Goal: Complete application form: Complete application form

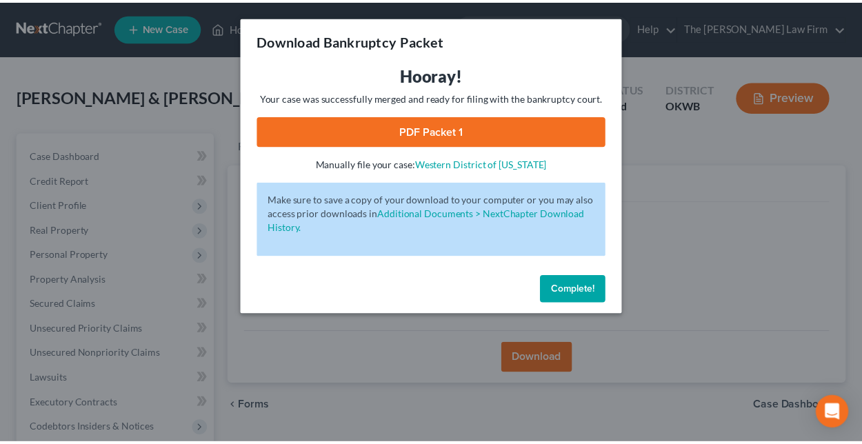
scroll to position [12, 0]
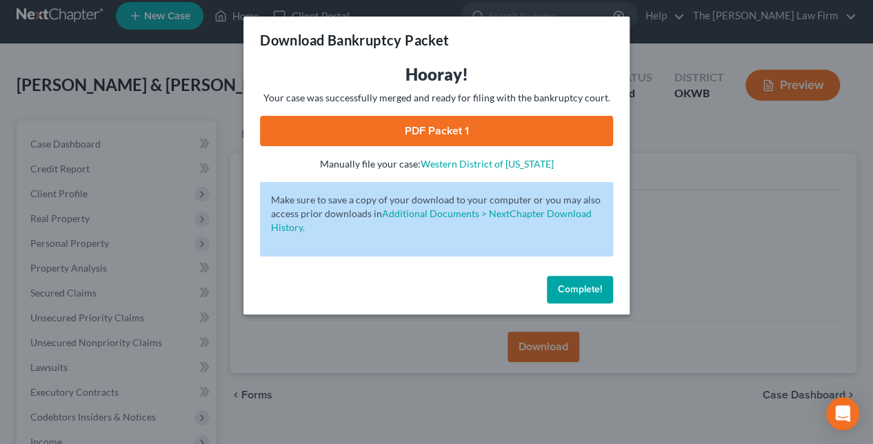
click at [565, 288] on span "Complete!" at bounding box center [580, 289] width 44 height 12
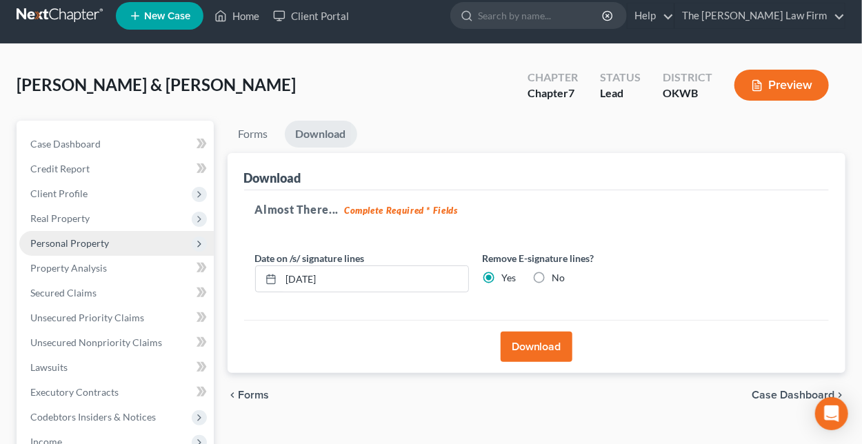
click at [58, 244] on span "Personal Property" at bounding box center [69, 243] width 79 height 12
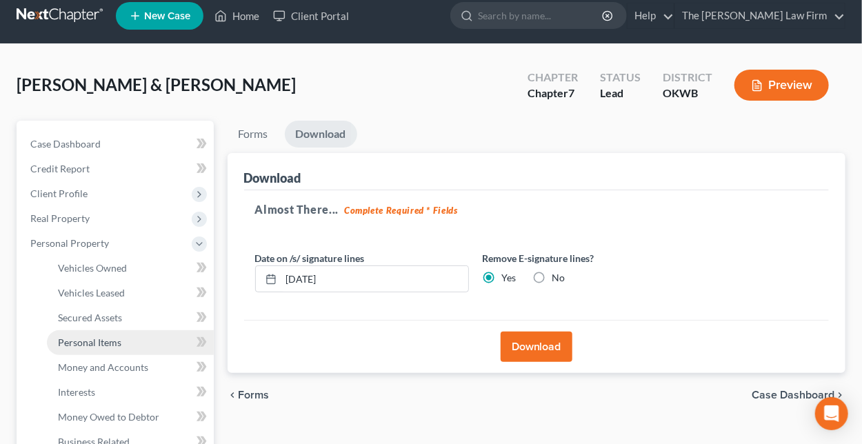
click at [88, 343] on span "Personal Items" at bounding box center [89, 342] width 63 height 12
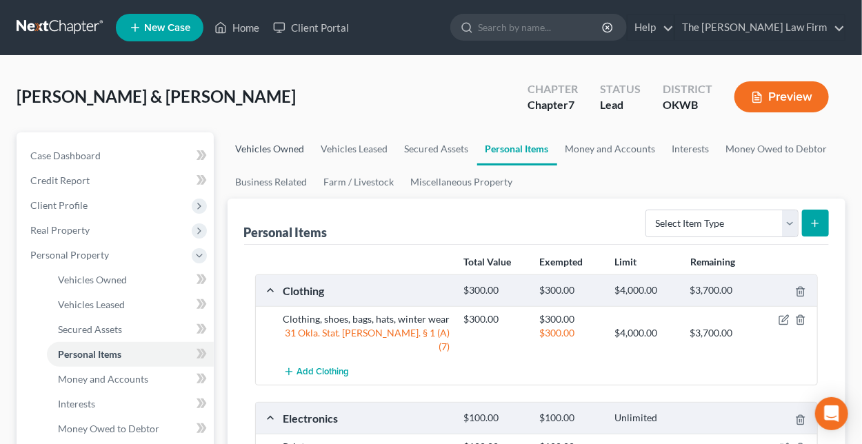
click at [266, 146] on link "Vehicles Owned" at bounding box center [270, 148] width 85 height 33
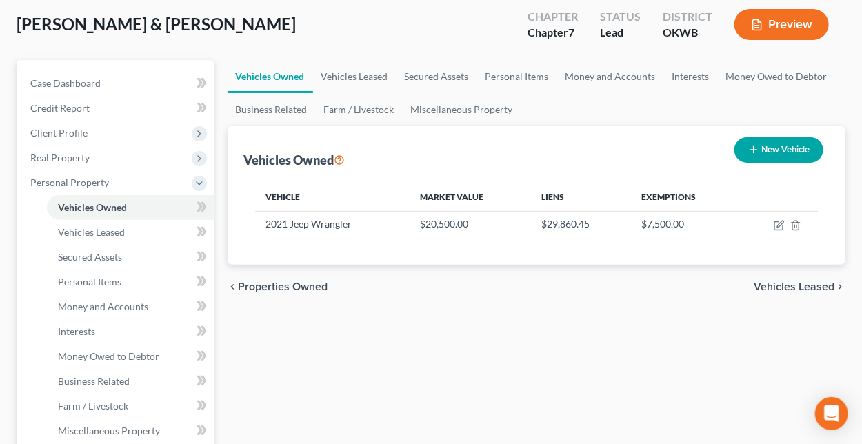
scroll to position [138, 0]
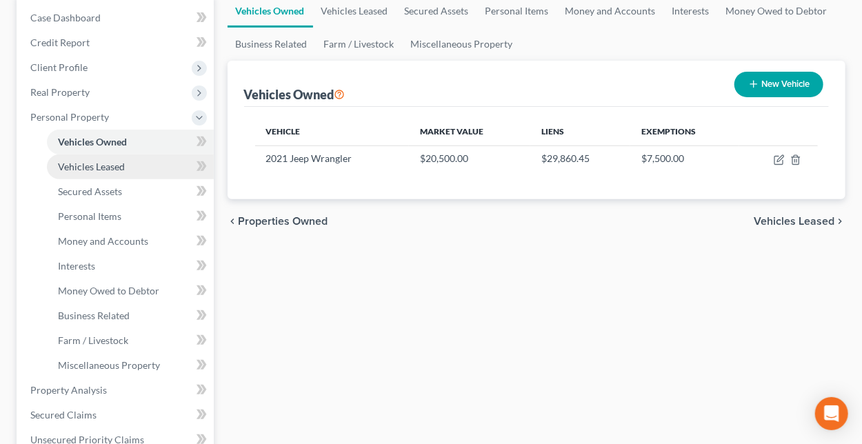
click at [91, 167] on span "Vehicles Leased" at bounding box center [91, 167] width 67 height 12
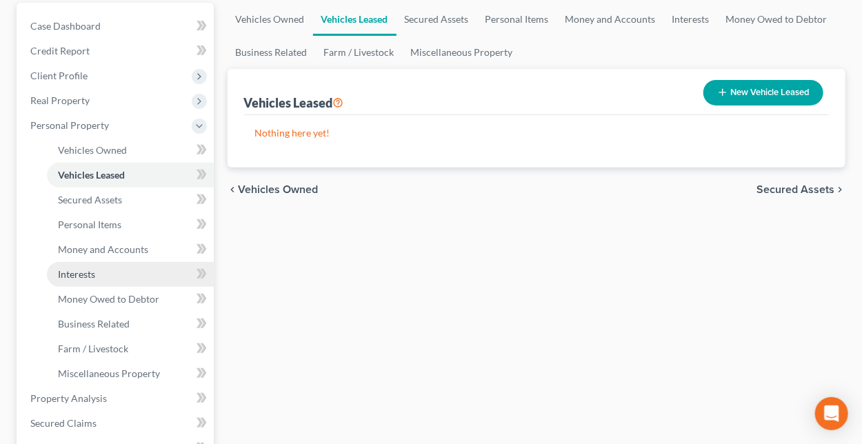
scroll to position [138, 0]
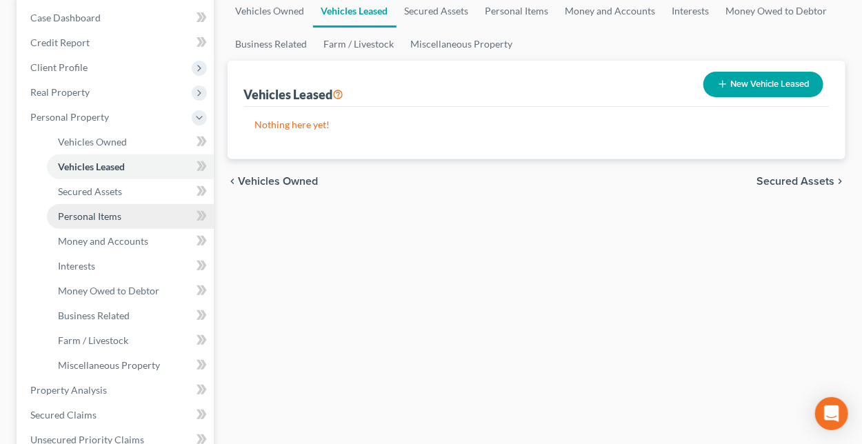
click at [74, 216] on span "Personal Items" at bounding box center [89, 216] width 63 height 12
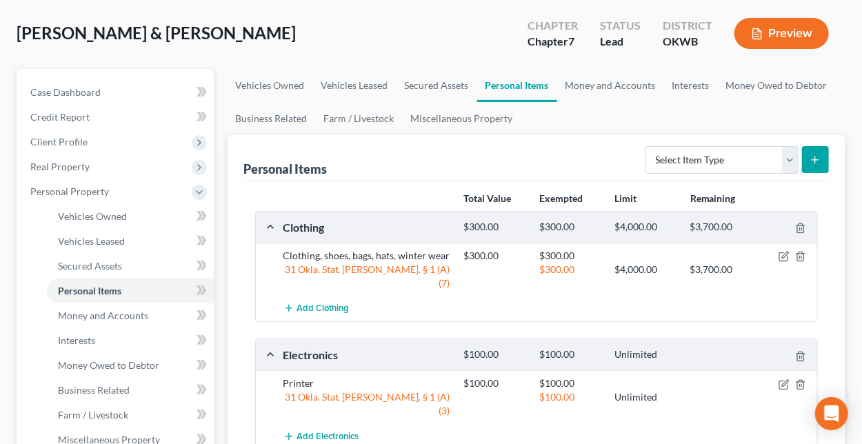
scroll to position [138, 0]
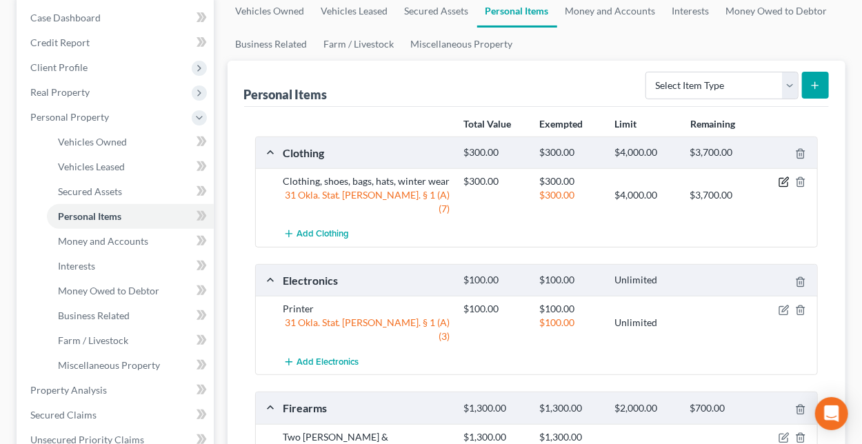
click at [781, 178] on icon "button" at bounding box center [783, 182] width 11 height 11
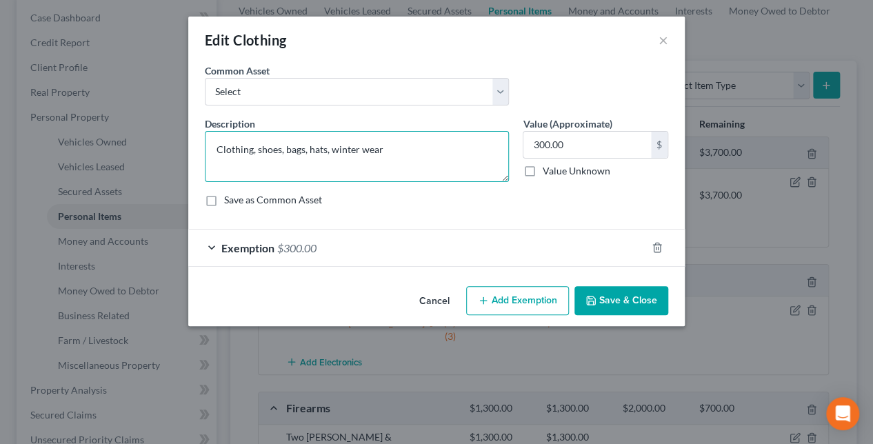
click at [218, 148] on textarea "Clothing, shoes, bags, hats, winter wear" at bounding box center [357, 156] width 304 height 51
drag, startPoint x: 463, startPoint y: 146, endPoint x: 637, endPoint y: 149, distance: 173.8
click at [463, 146] on textarea "Men's and Women's Clothing, shoes, bags, hats, winter wear" at bounding box center [357, 156] width 304 height 51
type textarea "Men's and Women's Clothing, shoes, bags, hats, winter wear, accessories and wom…"
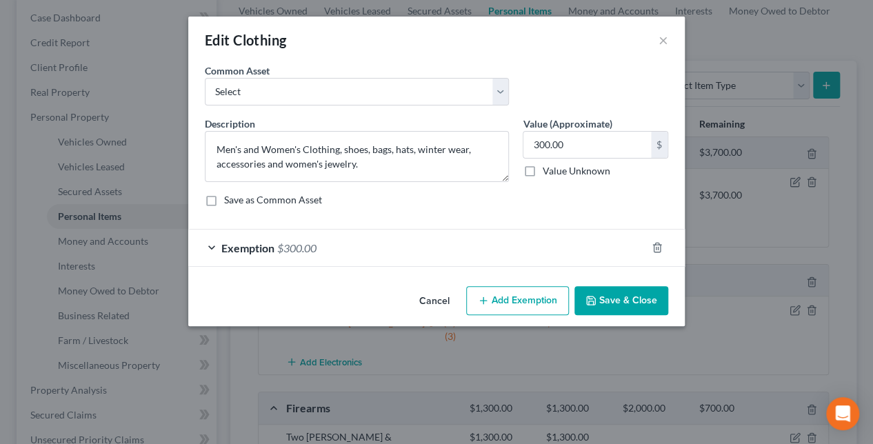
click at [636, 299] on button "Save & Close" at bounding box center [621, 300] width 94 height 29
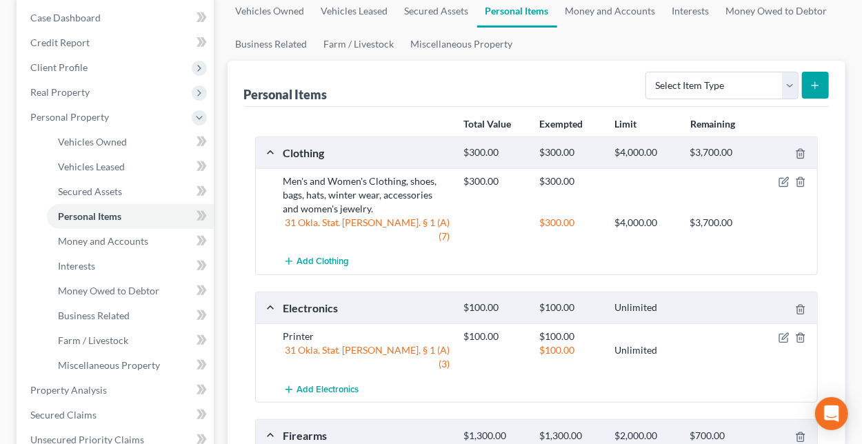
scroll to position [207, 0]
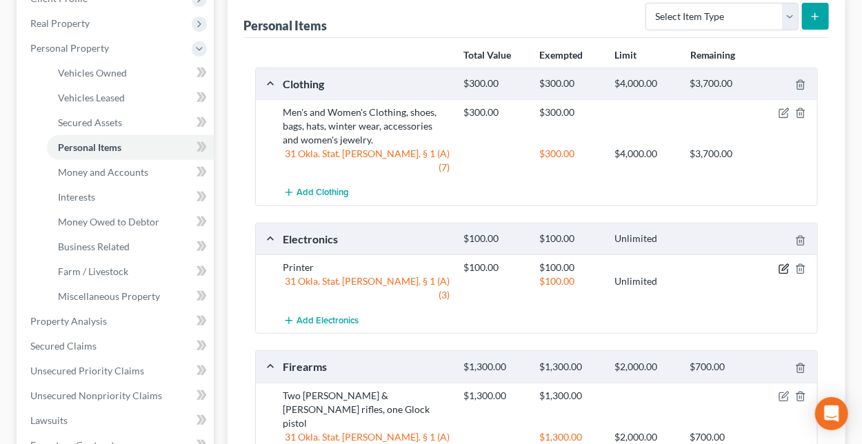
click at [781, 263] on icon "button" at bounding box center [783, 268] width 11 height 11
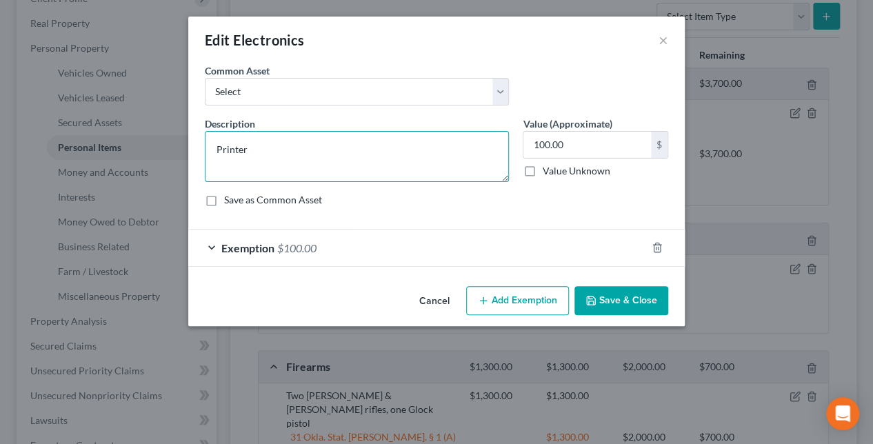
click at [217, 148] on textarea "Printer" at bounding box center [357, 156] width 304 height 51
type textarea "Printer"
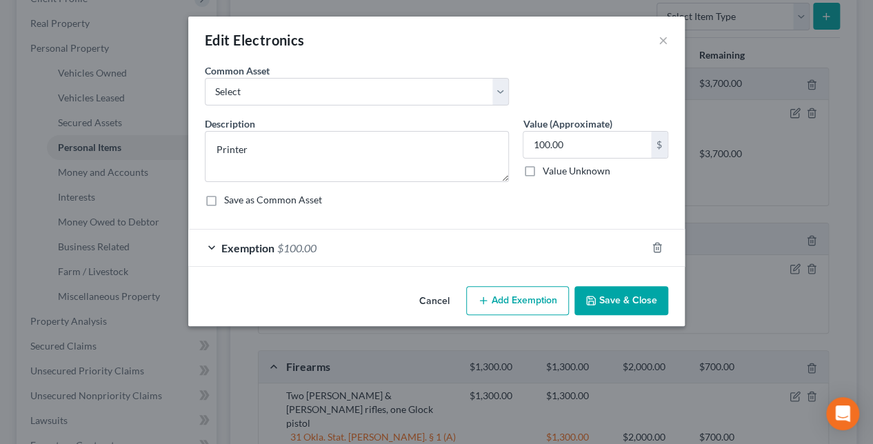
click at [618, 296] on button "Save & Close" at bounding box center [621, 300] width 94 height 29
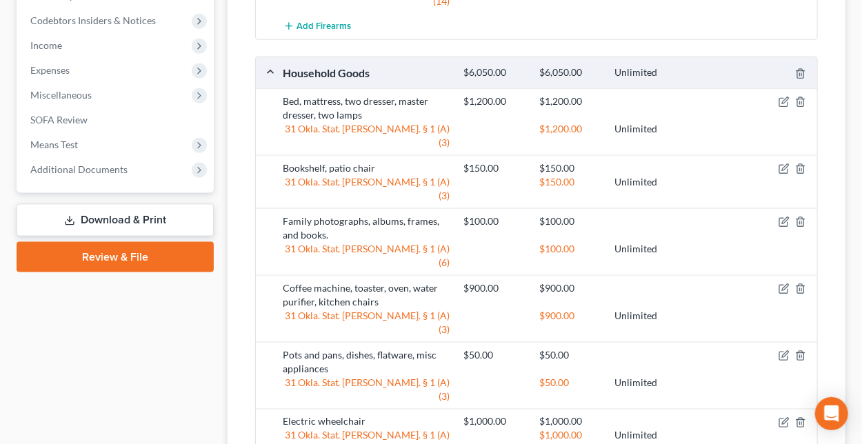
scroll to position [689, 0]
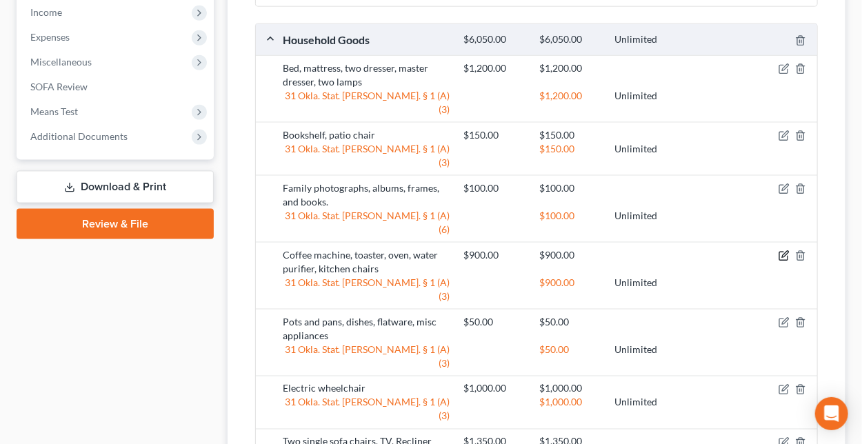
click at [782, 250] on icon "button" at bounding box center [783, 255] width 11 height 11
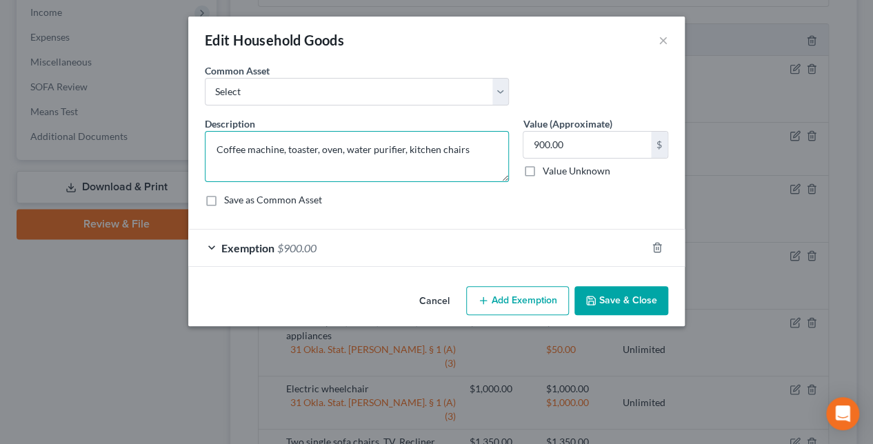
click at [214, 144] on textarea "Coffee machine, toaster, oven, water purifier, kitchen chairs" at bounding box center [357, 156] width 304 height 51
type textarea "household appliances, including coffee machine, toaster, oven, water purifier, …"
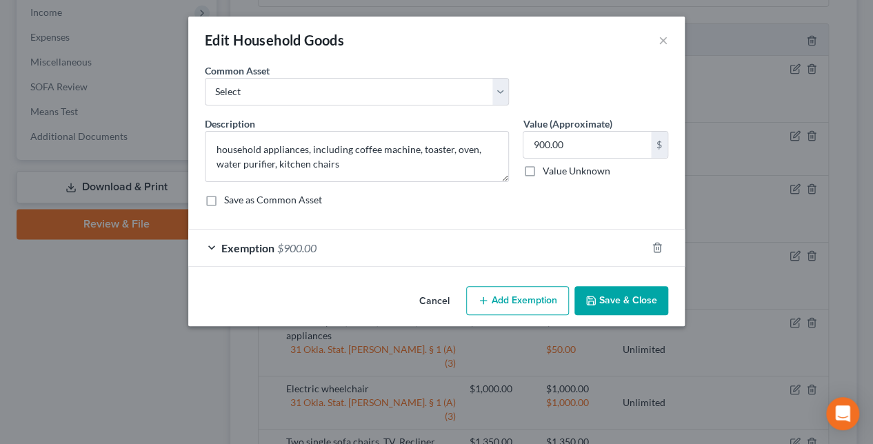
drag, startPoint x: 626, startPoint y: 303, endPoint x: 605, endPoint y: 296, distance: 22.5
click at [623, 301] on button "Save & Close" at bounding box center [621, 300] width 94 height 29
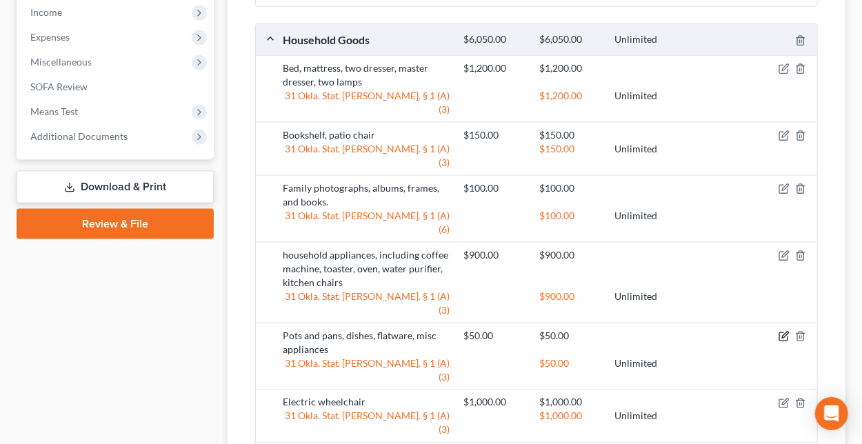
click at [782, 331] on icon "button" at bounding box center [783, 336] width 11 height 11
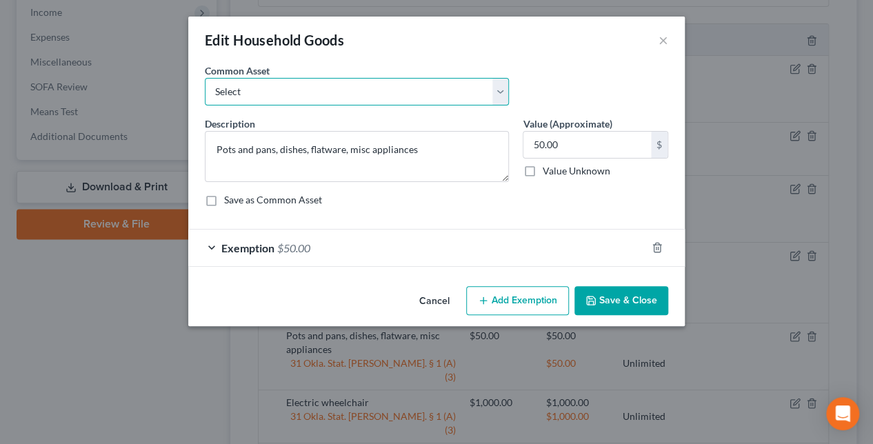
click at [498, 92] on select "Select Household appliances (refrigerator, microwave, stove, oven, washer, drye…" at bounding box center [357, 92] width 304 height 28
select select "1"
click at [205, 78] on select "Select Household appliances (refrigerator, microwave, stove, oven, washer, drye…" at bounding box center [357, 92] width 304 height 28
type textarea "Cooking and dining items, such as dishware, containers, utensils, flatware, pot…"
type input "300.00"
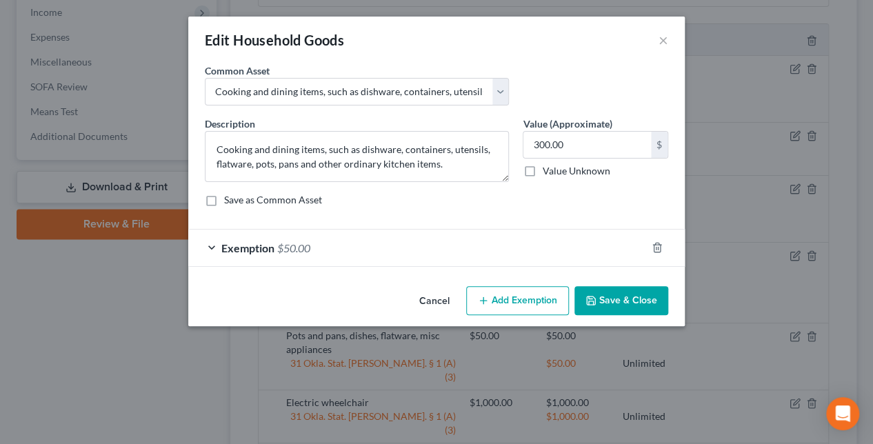
click at [631, 296] on button "Save & Close" at bounding box center [621, 300] width 94 height 29
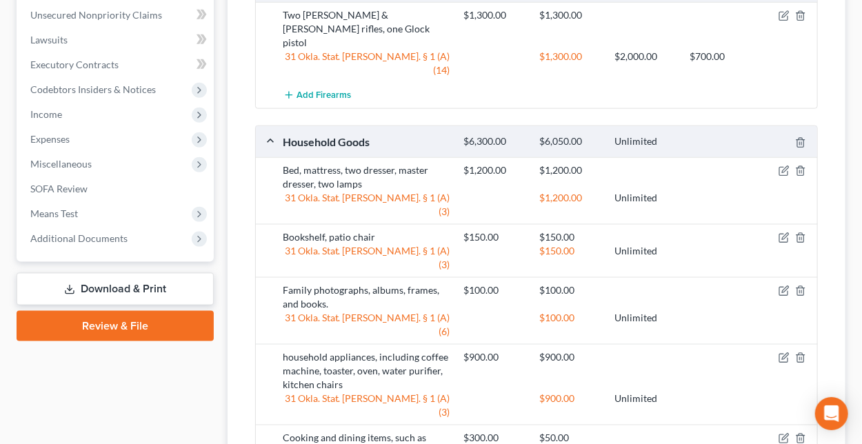
scroll to position [483, 0]
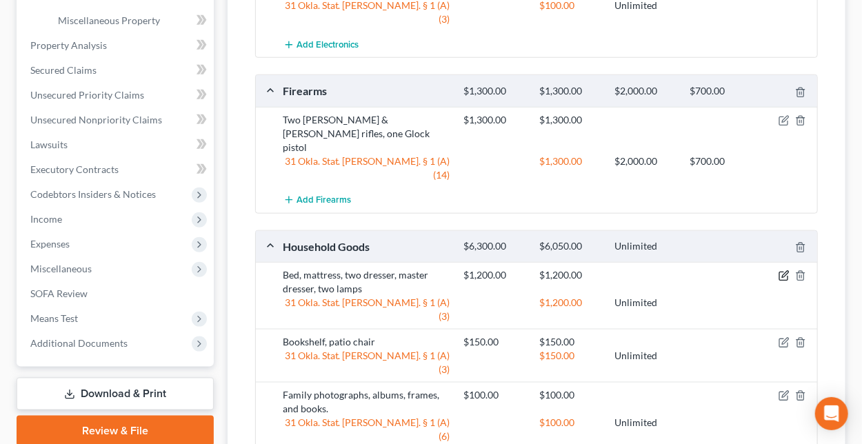
click at [781, 270] on icon "button" at bounding box center [783, 275] width 11 height 11
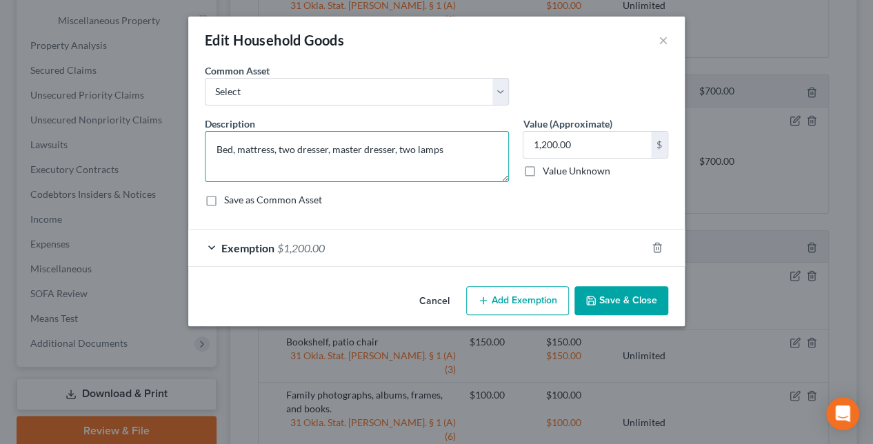
click at [447, 147] on textarea "Bed, mattress, two dresser, master dresser, two lamps" at bounding box center [357, 156] width 304 height 51
type textarea "Bed, mattress, two dresser, master dresser, two lamps, and other normal househo…"
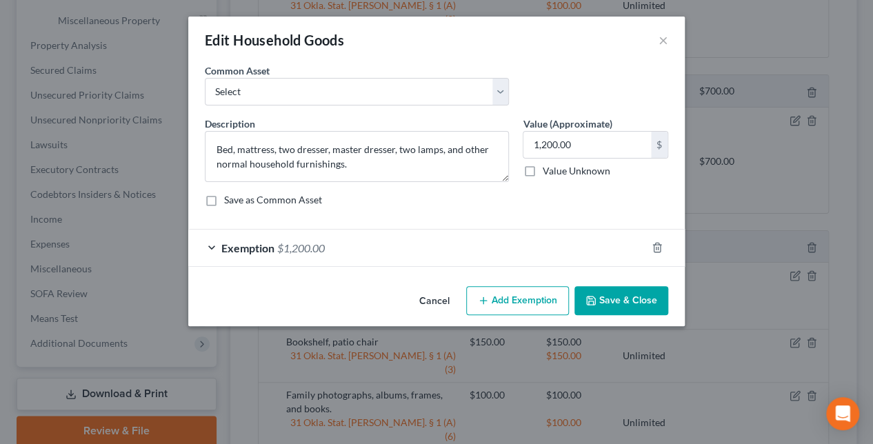
click at [609, 299] on button "Save & Close" at bounding box center [621, 300] width 94 height 29
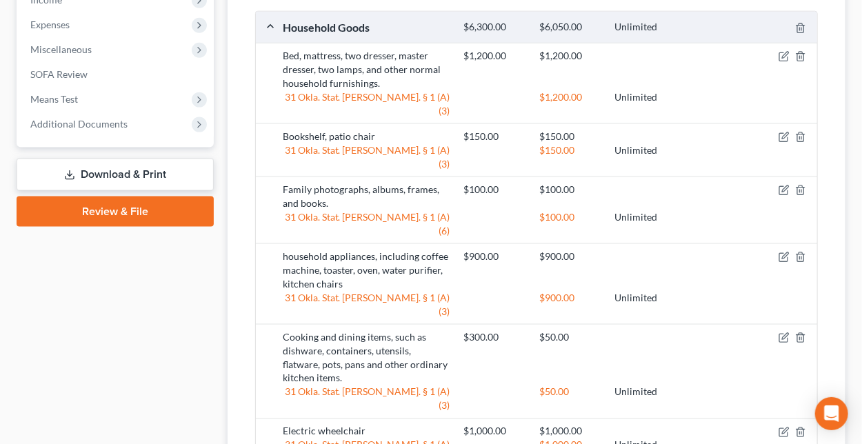
scroll to position [621, 0]
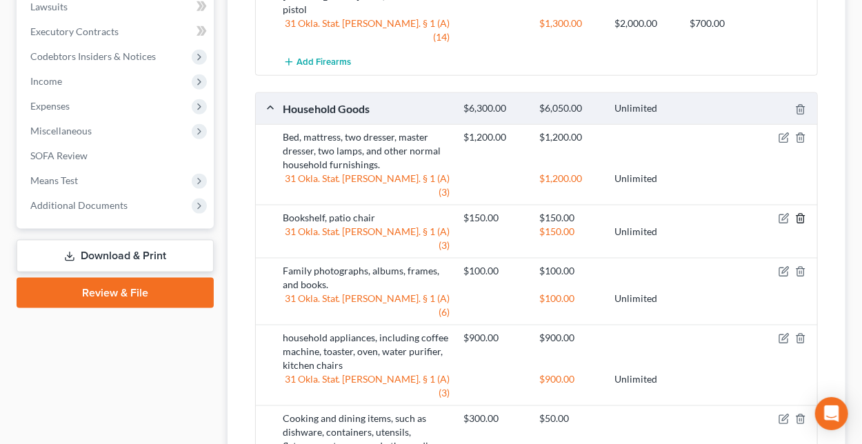
click at [801, 219] on line "button" at bounding box center [801, 220] width 0 height 3
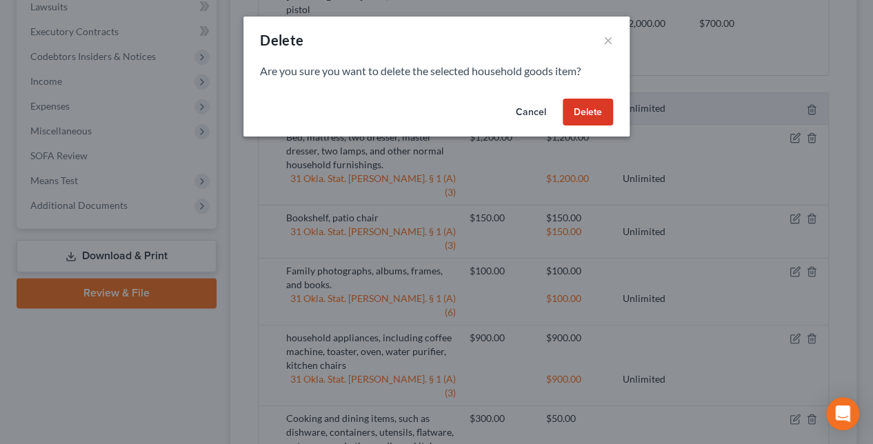
drag, startPoint x: 581, startPoint y: 108, endPoint x: 557, endPoint y: 105, distance: 23.5
click at [579, 108] on button "Delete" at bounding box center [588, 113] width 50 height 28
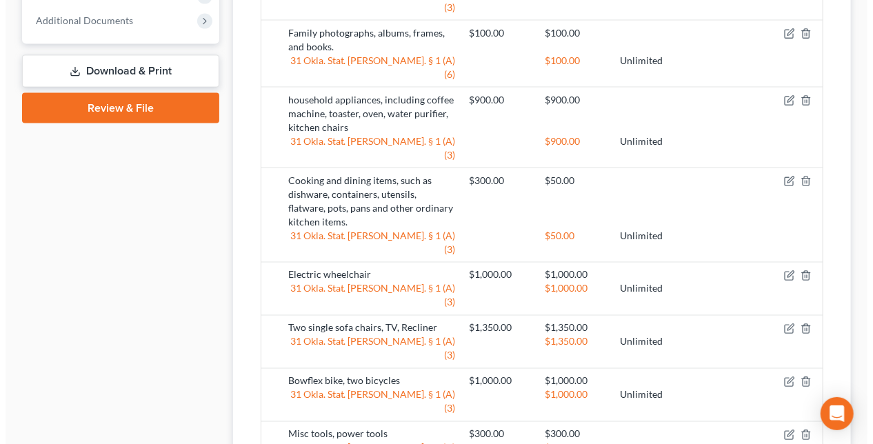
scroll to position [827, 0]
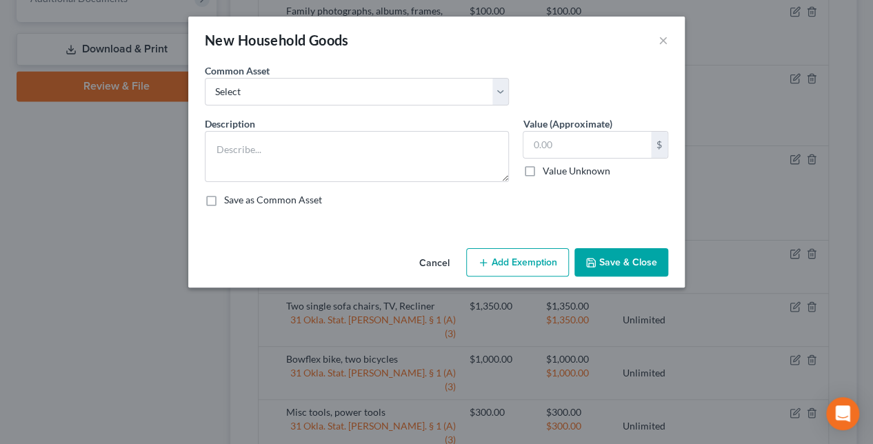
click at [498, 105] on div "Common Asset Select Household appliances (refrigerator, microwave, stove, oven,…" at bounding box center [436, 89] width 477 height 53
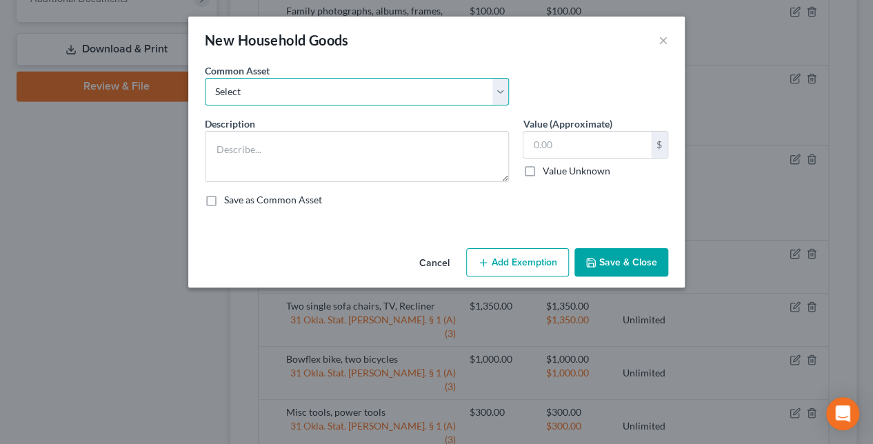
drag, startPoint x: 500, startPoint y: 97, endPoint x: 490, endPoint y: 101, distance: 10.2
click at [500, 97] on select "Select Household appliances (refrigerator, microwave, stove, oven, washer, drye…" at bounding box center [357, 92] width 304 height 28
select select "6"
click at [205, 78] on select "Select Household appliances (refrigerator, microwave, stove, oven, washer, drye…" at bounding box center [357, 92] width 304 height 28
type textarea "Miscellaneous household utensils, tools and supplies."
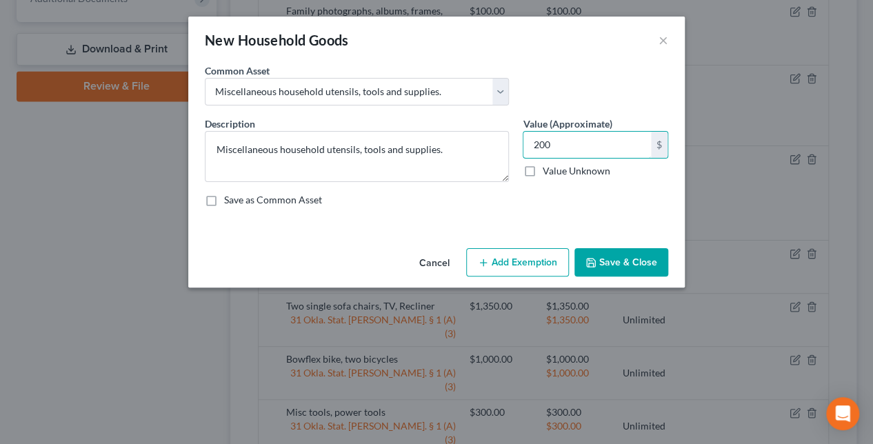
type input "200"
click at [538, 261] on button "Add Exemption" at bounding box center [517, 262] width 103 height 29
select select "2"
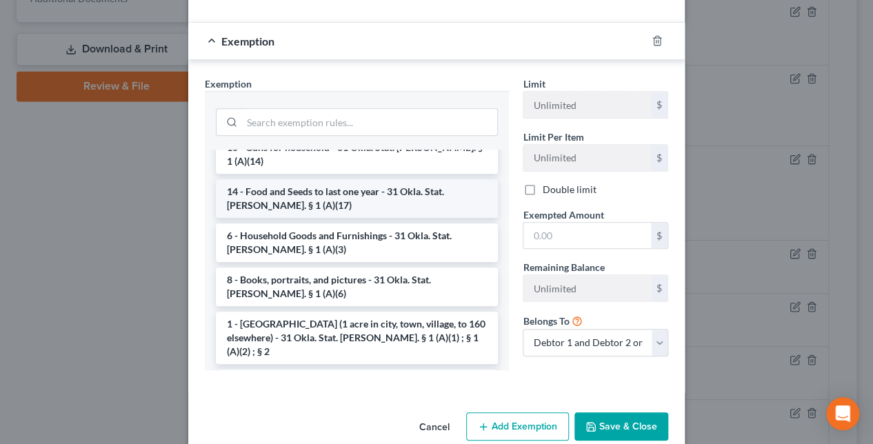
scroll to position [69, 0]
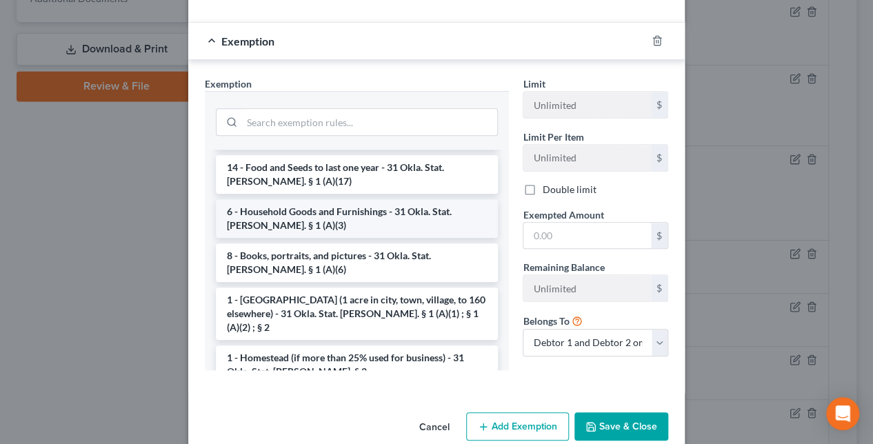
click at [345, 205] on li "6 - Household Goods and Furnishings - 31 Okla. Stat. [PERSON_NAME]. § 1 (A)(3)" at bounding box center [357, 218] width 282 height 39
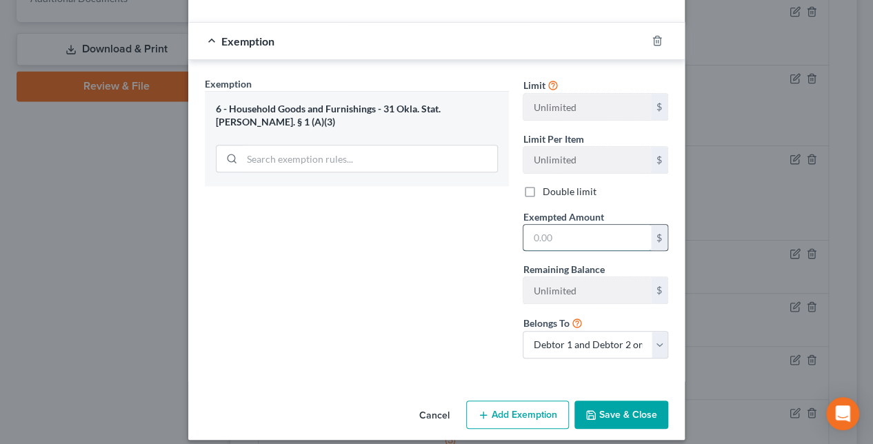
click at [563, 234] on input "text" at bounding box center [587, 238] width 128 height 26
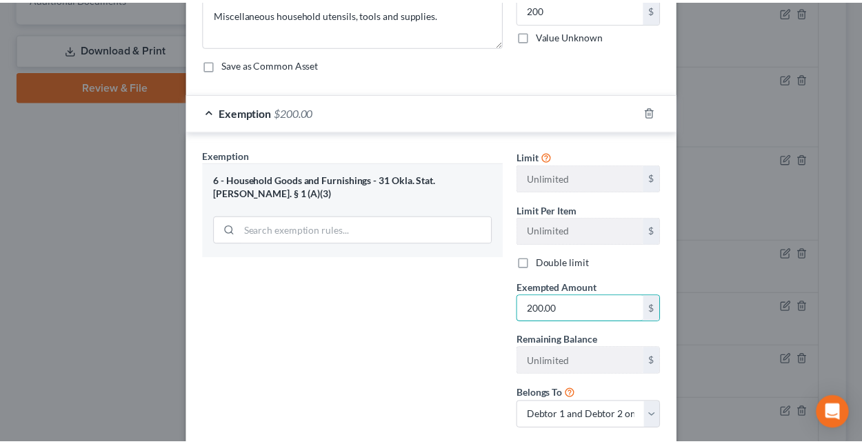
scroll to position [218, 0]
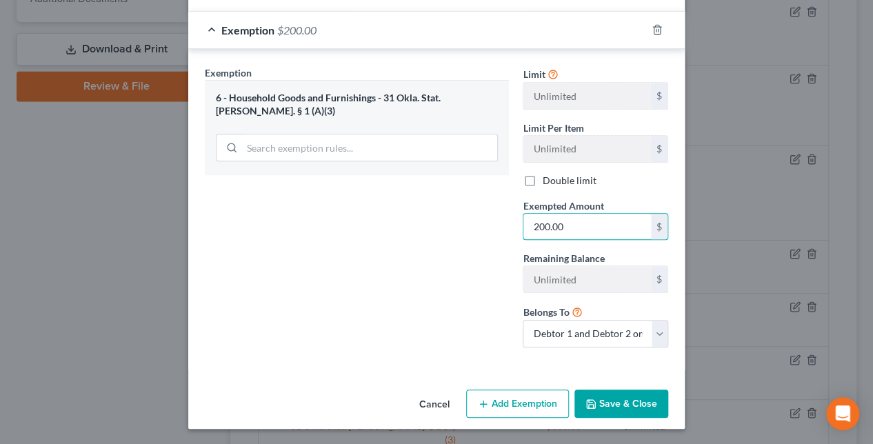
type input "200.00"
click at [608, 404] on button "Save & Close" at bounding box center [621, 404] width 94 height 29
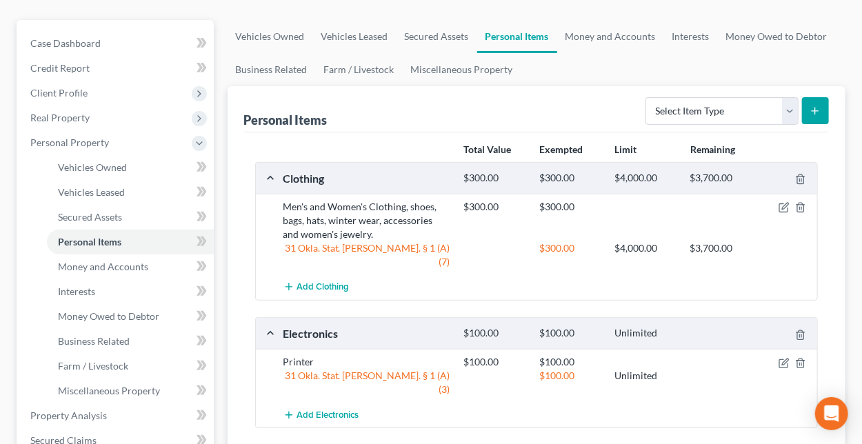
scroll to position [0, 0]
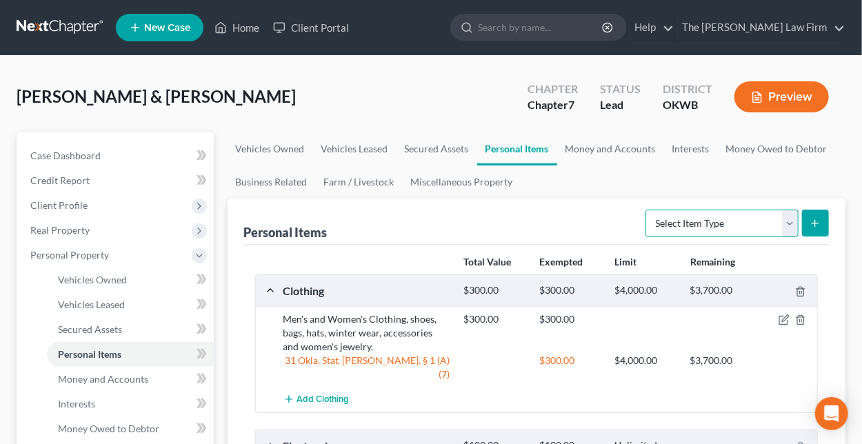
click at [791, 222] on select "Select Item Type Clothing Collectibles Of Value Electronics Firearms Household …" at bounding box center [721, 224] width 153 height 28
click at [596, 176] on ul "Vehicles Owned Vehicles Leased Secured Assets Personal Items Money and Accounts…" at bounding box center [537, 165] width 618 height 66
click at [604, 147] on link "Money and Accounts" at bounding box center [610, 148] width 107 height 33
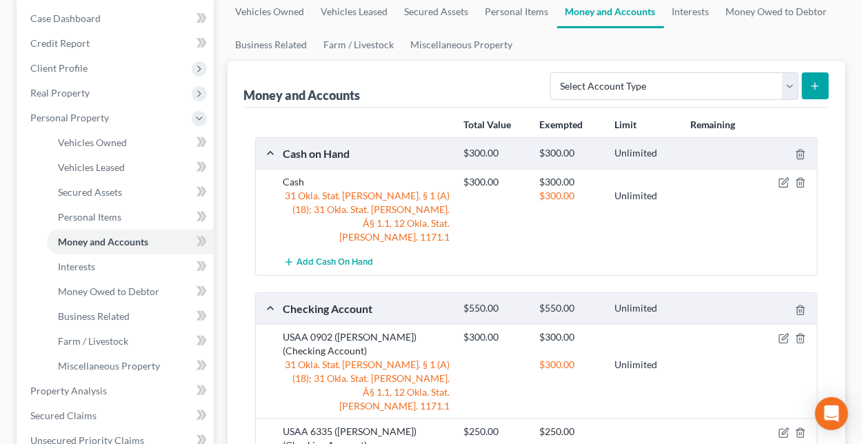
scroll to position [138, 0]
click at [785, 178] on icon "button" at bounding box center [783, 182] width 11 height 11
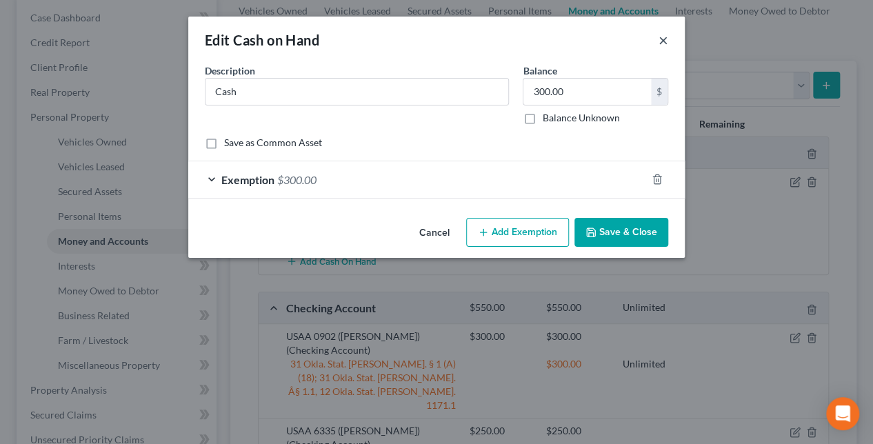
click at [663, 39] on button "×" at bounding box center [663, 40] width 10 height 17
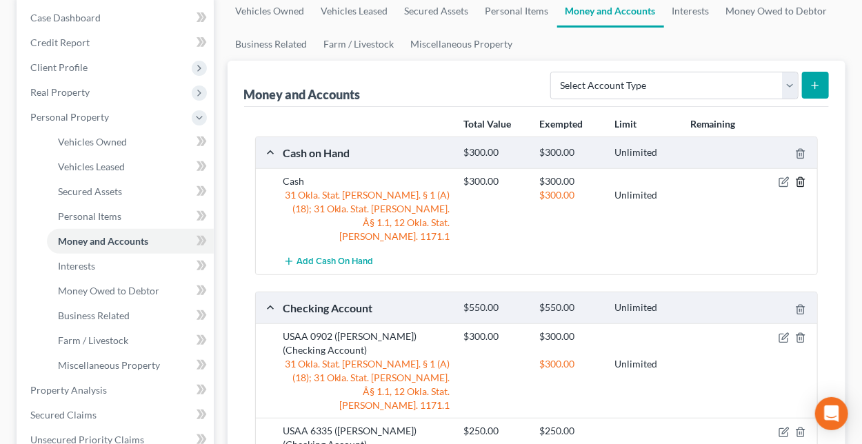
click at [800, 178] on icon "button" at bounding box center [800, 182] width 6 height 9
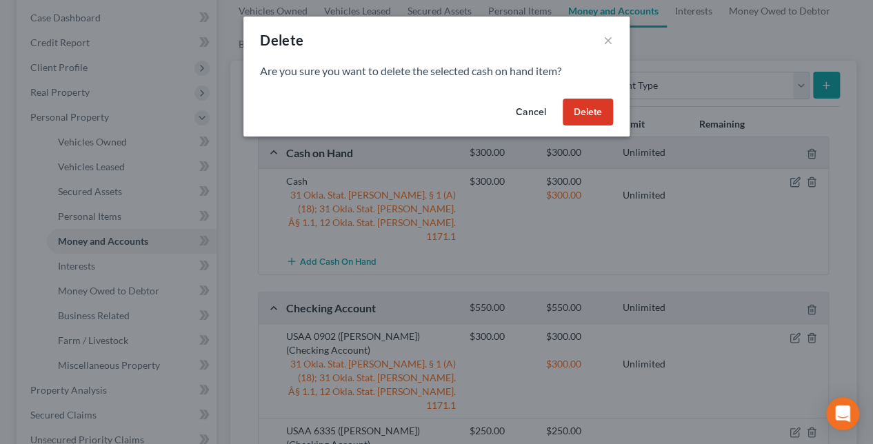
drag, startPoint x: 609, startPoint y: 108, endPoint x: 512, endPoint y: 119, distance: 97.9
click at [608, 108] on button "Delete" at bounding box center [588, 113] width 50 height 28
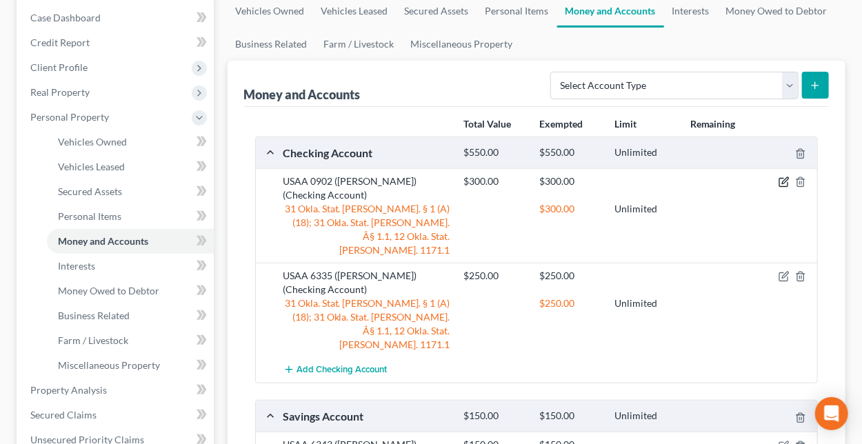
click at [783, 180] on icon "button" at bounding box center [785, 181] width 6 height 6
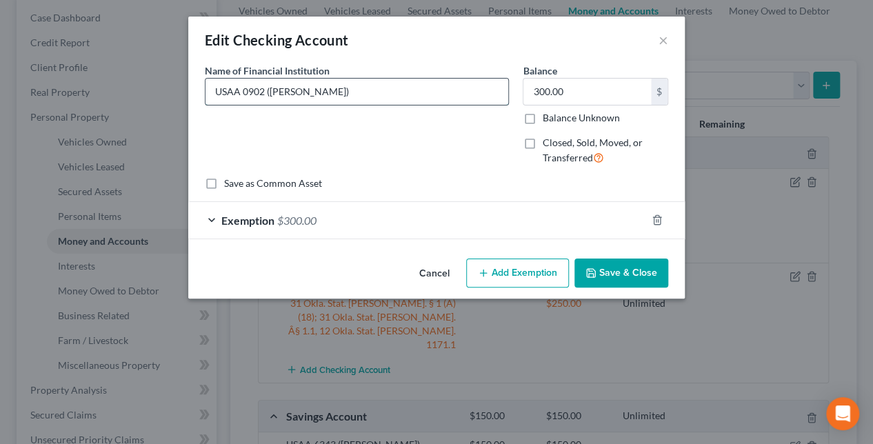
drag, startPoint x: 265, startPoint y: 94, endPoint x: 423, endPoint y: 99, distance: 158.0
click at [423, 99] on input "USAA 0902 ([PERSON_NAME])" at bounding box center [356, 92] width 303 height 26
type input "USAA 0902"
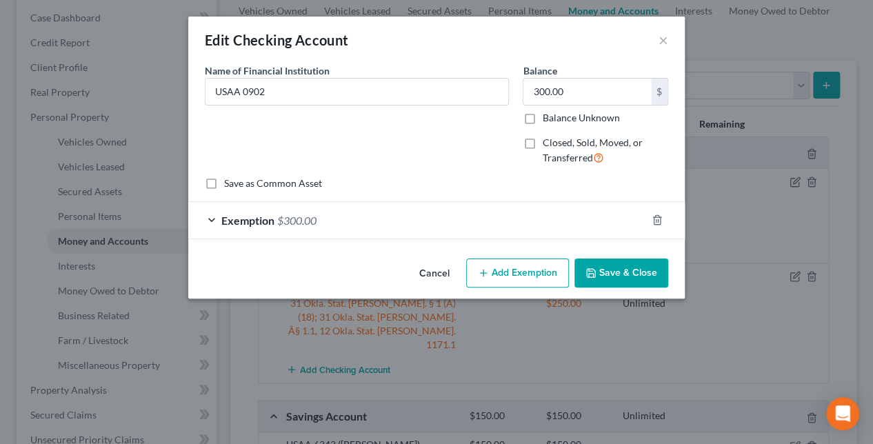
click at [618, 272] on button "Save & Close" at bounding box center [621, 273] width 94 height 29
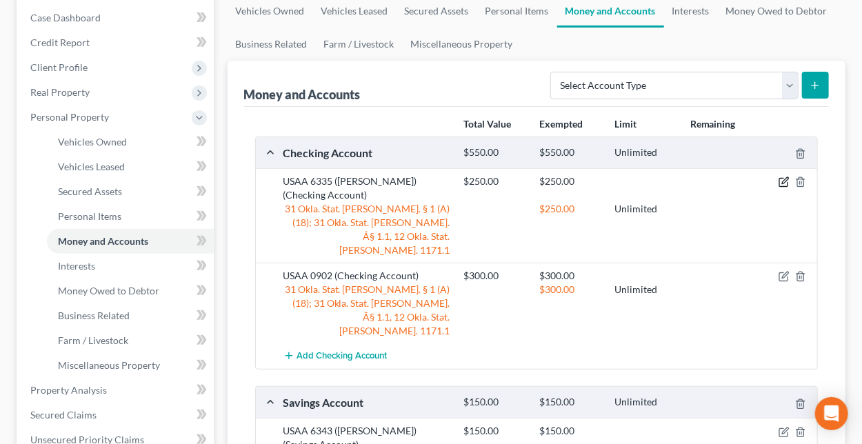
click at [778, 178] on icon "button" at bounding box center [783, 182] width 11 height 11
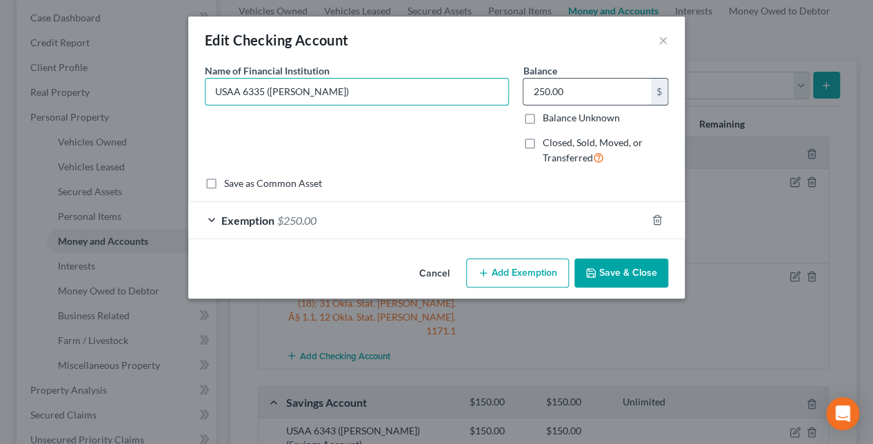
drag, startPoint x: 265, startPoint y: 92, endPoint x: 643, endPoint y: 99, distance: 377.2
click at [643, 99] on div "Name of Financial Institution * USAA 6335 ([PERSON_NAME]) Balance 250.00 $ Bala…" at bounding box center [436, 119] width 477 height 113
type input "USAA 6335"
drag, startPoint x: 643, startPoint y: 276, endPoint x: 375, endPoint y: 229, distance: 272.4
click at [640, 274] on button "Save & Close" at bounding box center [621, 273] width 94 height 29
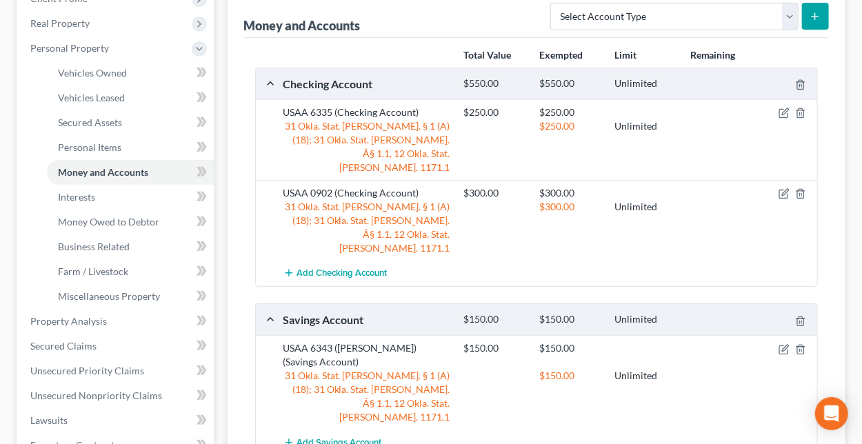
scroll to position [276, 0]
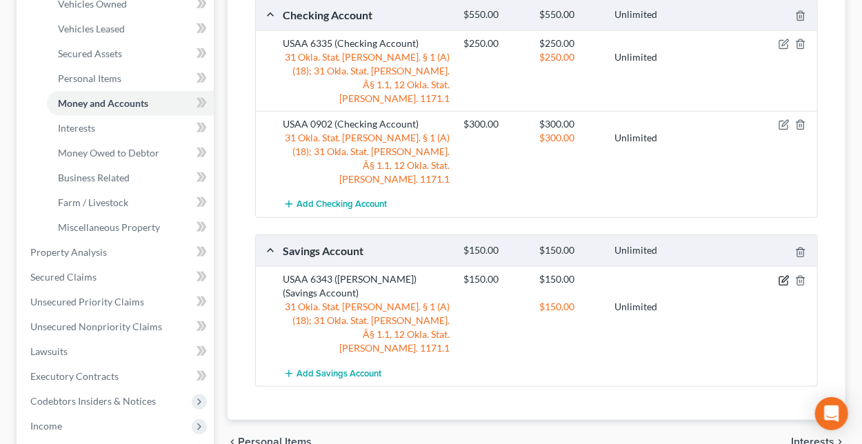
click at [781, 275] on icon "button" at bounding box center [783, 280] width 11 height 11
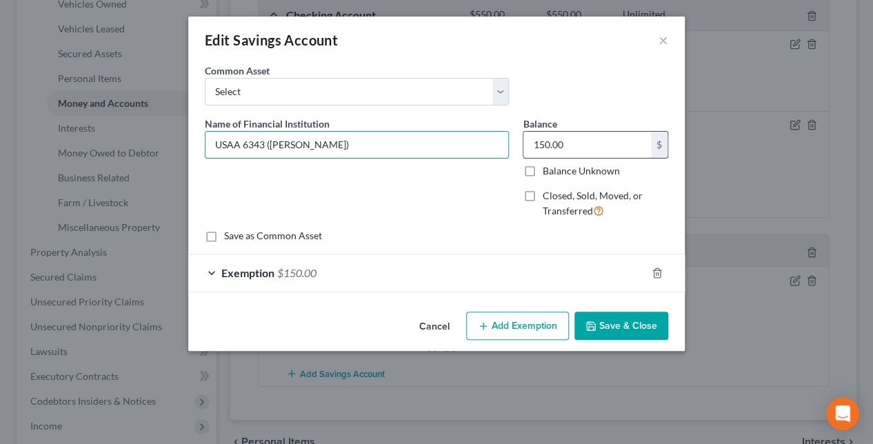
drag, startPoint x: 266, startPoint y: 146, endPoint x: 557, endPoint y: 145, distance: 291.0
click at [557, 145] on div "Name of Financial Institution * USAA 6343 ([PERSON_NAME]) Balance 150.00 $ Bala…" at bounding box center [436, 173] width 477 height 113
type input "USAA 6343"
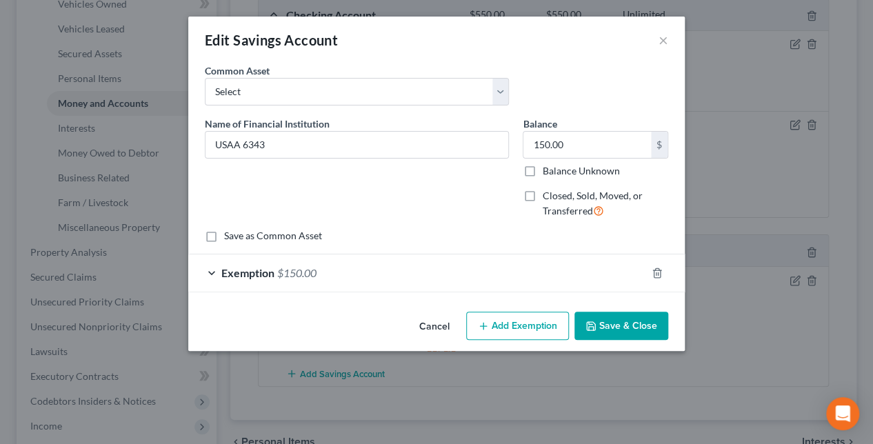
click at [629, 324] on button "Save & Close" at bounding box center [621, 326] width 94 height 29
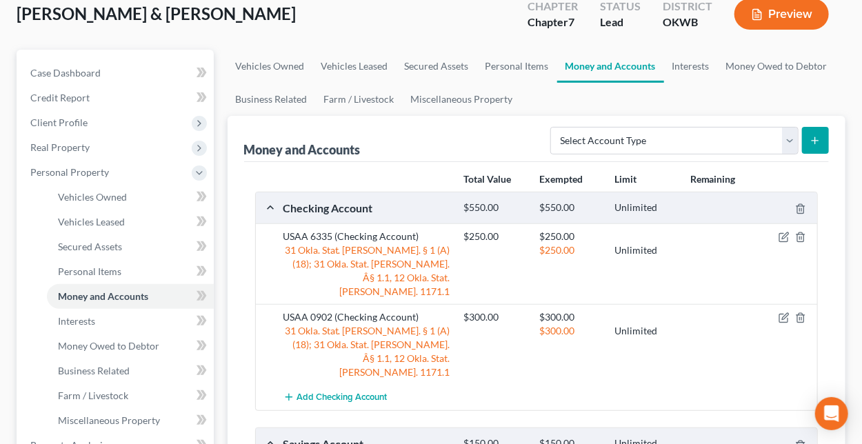
scroll to position [0, 0]
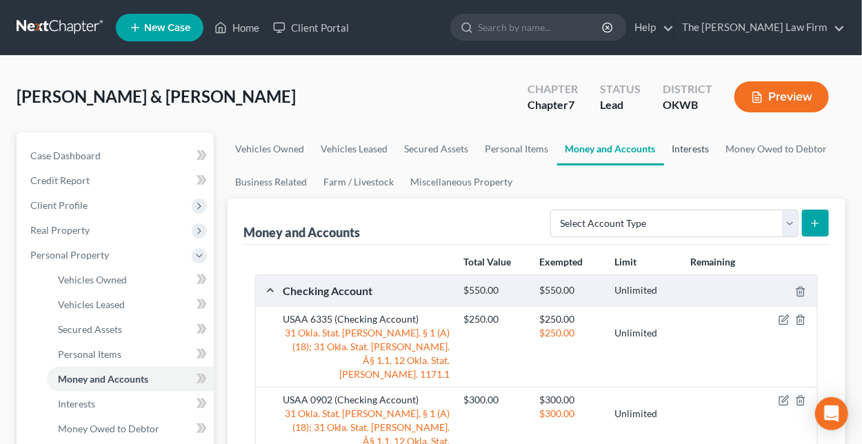
click at [694, 145] on link "Interests" at bounding box center [691, 148] width 54 height 33
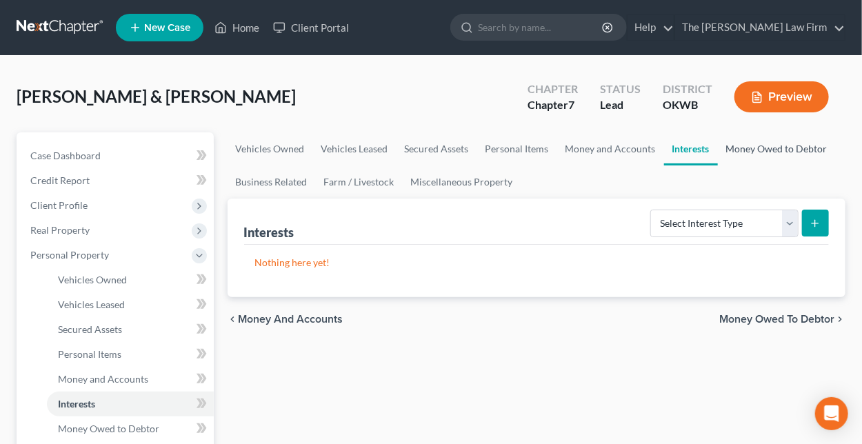
click at [736, 145] on link "Money Owed to Debtor" at bounding box center [777, 148] width 118 height 33
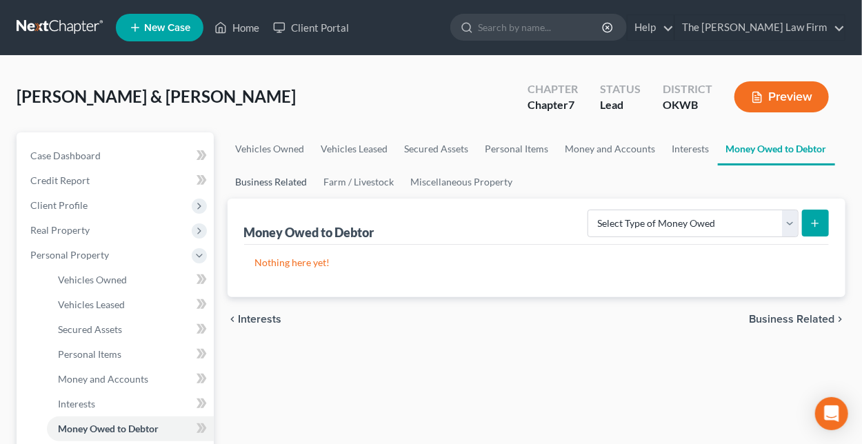
click at [248, 180] on link "Business Related" at bounding box center [272, 181] width 88 height 33
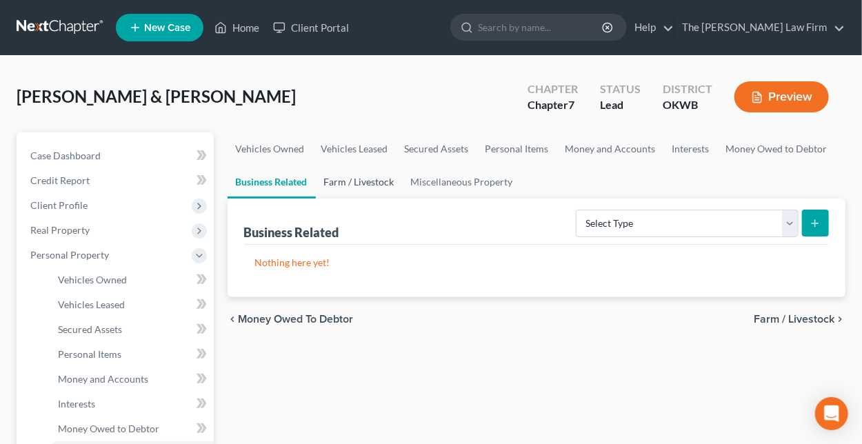
click at [342, 180] on link "Farm / Livestock" at bounding box center [359, 181] width 87 height 33
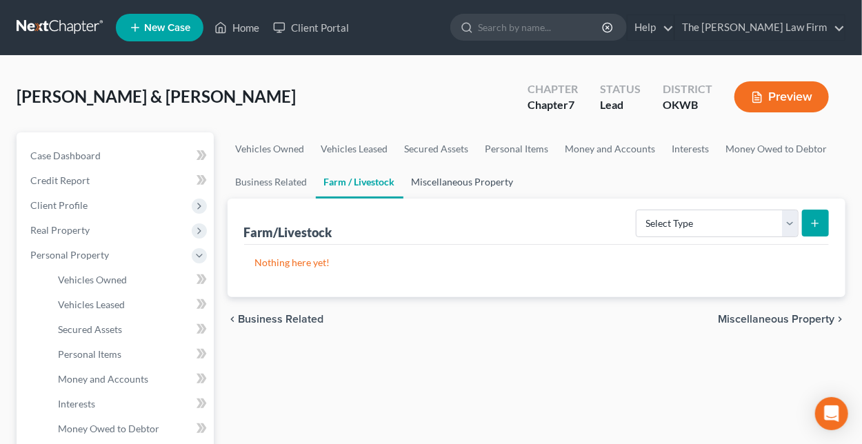
click at [465, 179] on link "Miscellaneous Property" at bounding box center [462, 181] width 119 height 33
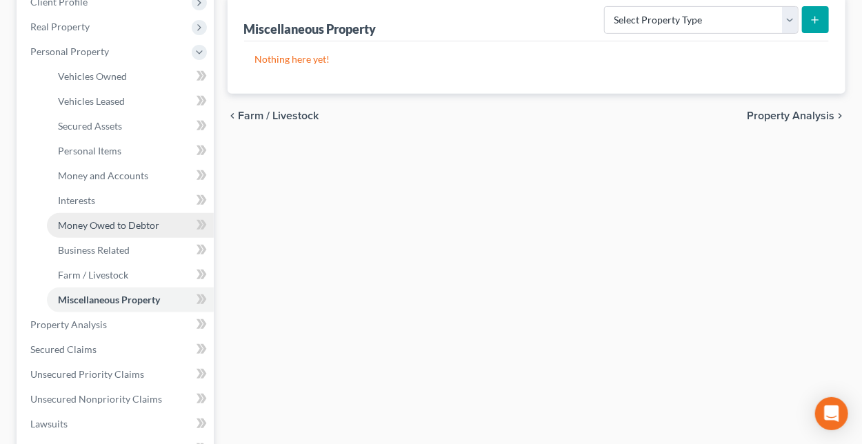
scroll to position [345, 0]
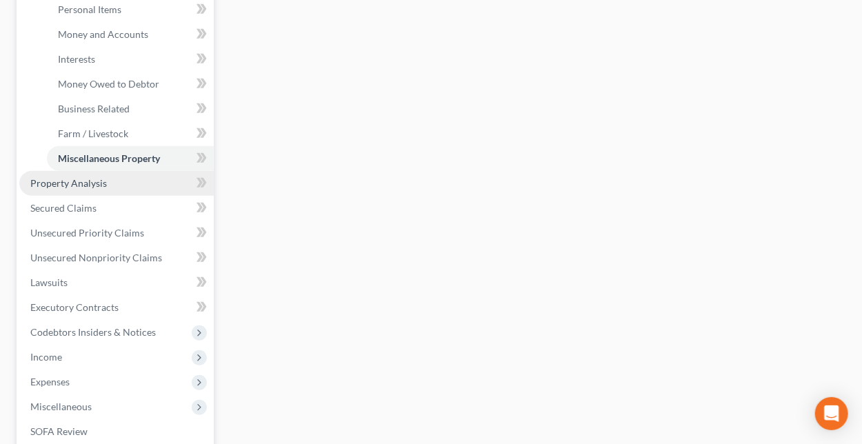
click at [69, 177] on span "Property Analysis" at bounding box center [68, 183] width 77 height 12
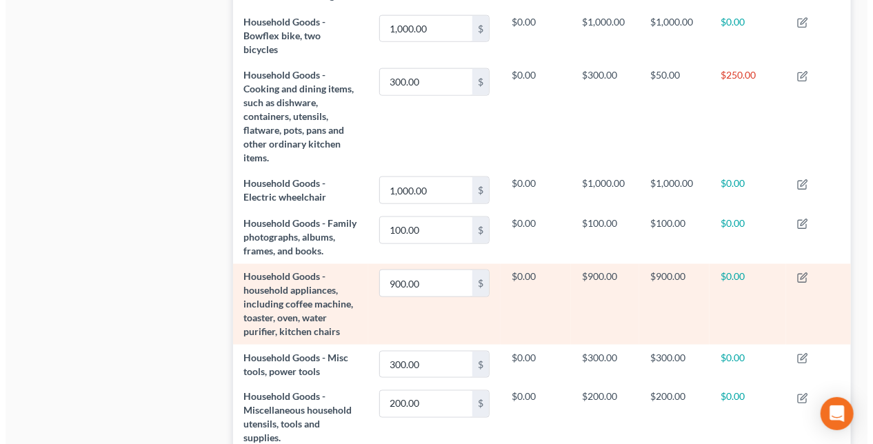
scroll to position [689, 0]
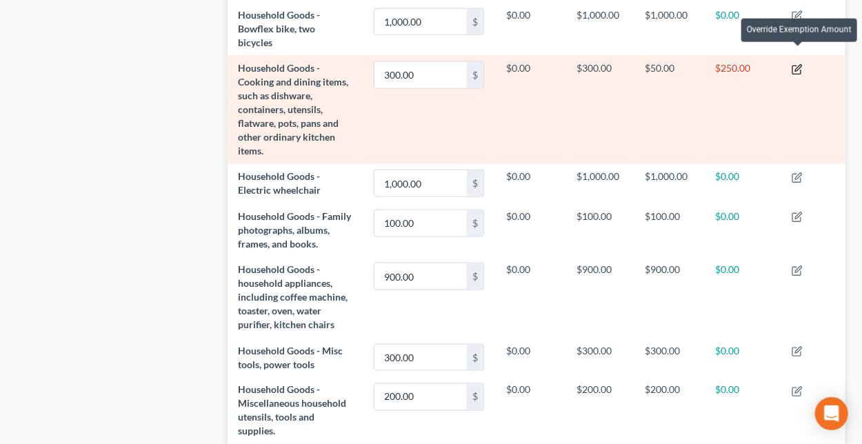
click at [797, 64] on icon "button" at bounding box center [797, 69] width 11 height 11
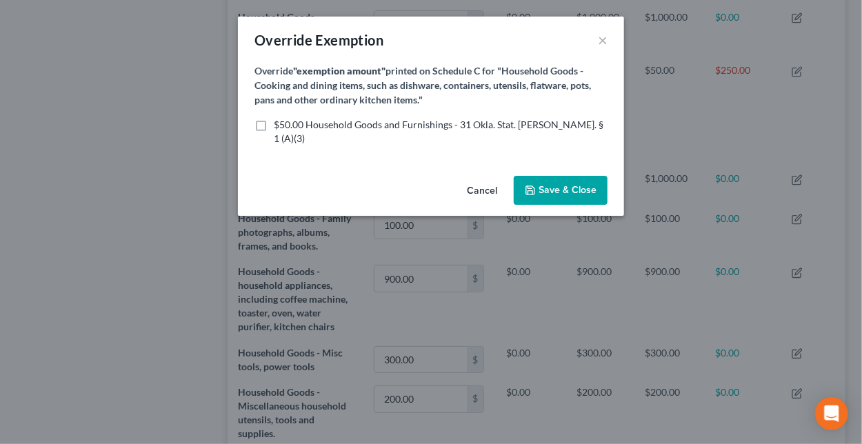
scroll to position [211, 626]
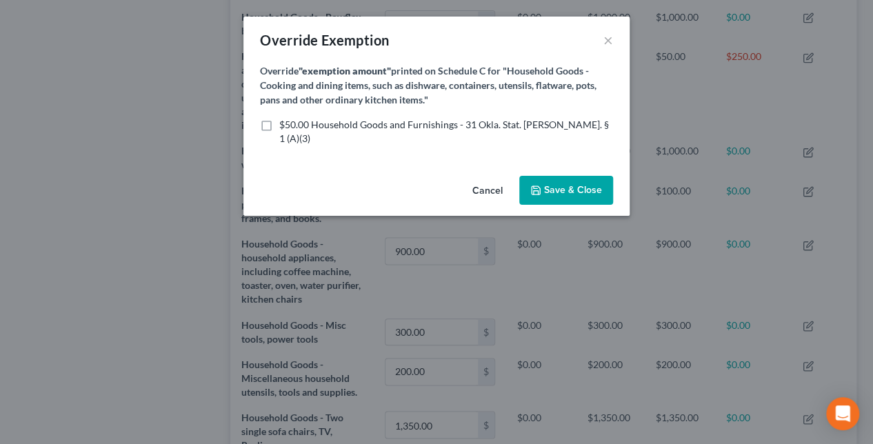
click at [477, 177] on button "Cancel" at bounding box center [487, 191] width 52 height 28
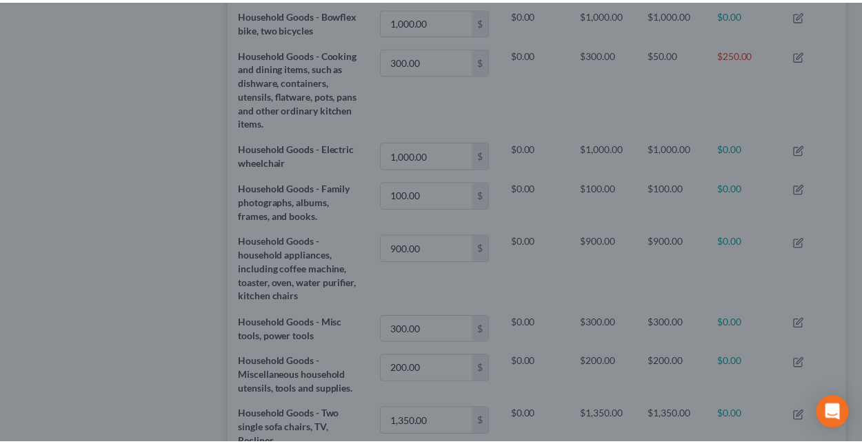
scroll to position [210, 618]
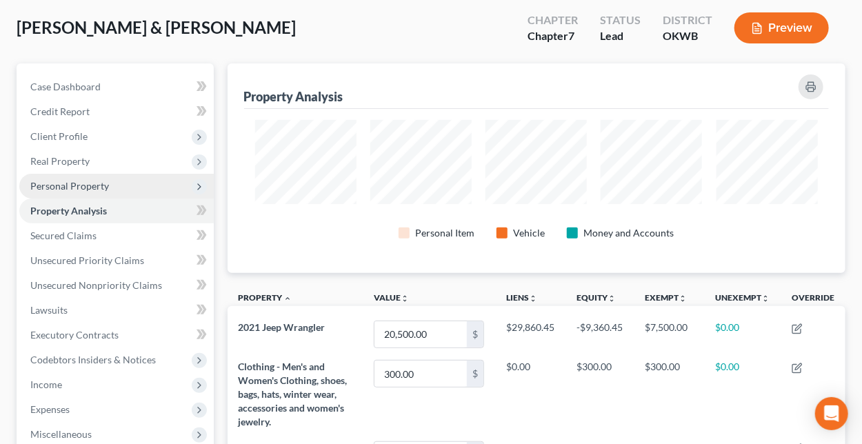
click at [72, 184] on span "Personal Property" at bounding box center [69, 186] width 79 height 12
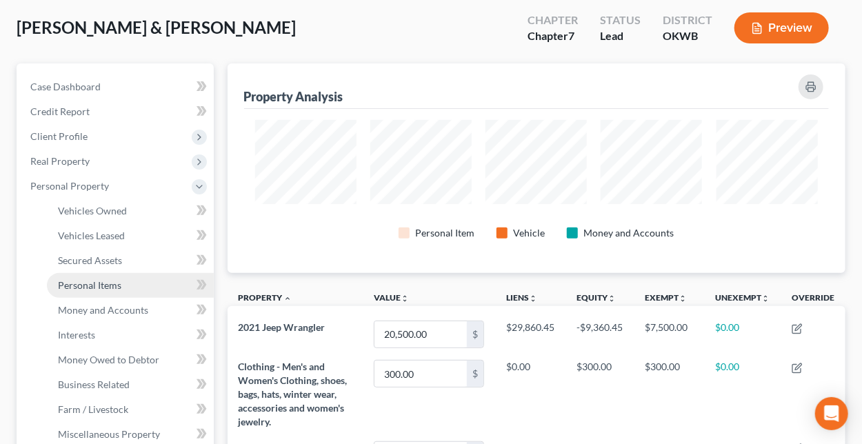
click at [93, 288] on span "Personal Items" at bounding box center [89, 285] width 63 height 12
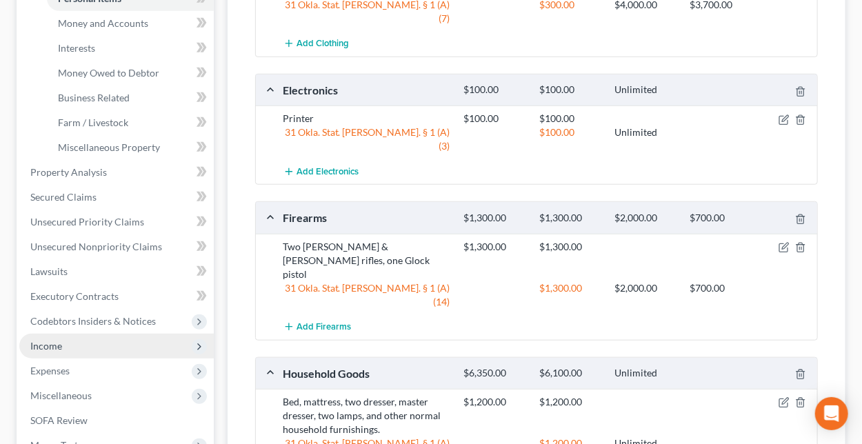
scroll to position [368, 0]
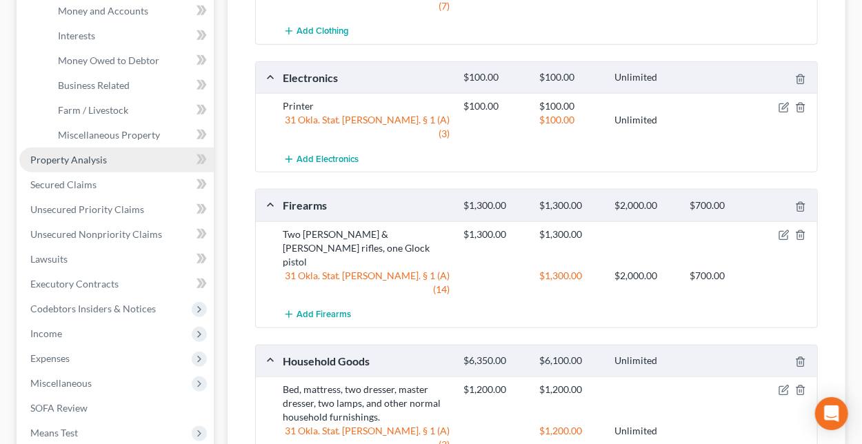
click at [74, 157] on span "Property Analysis" at bounding box center [68, 160] width 77 height 12
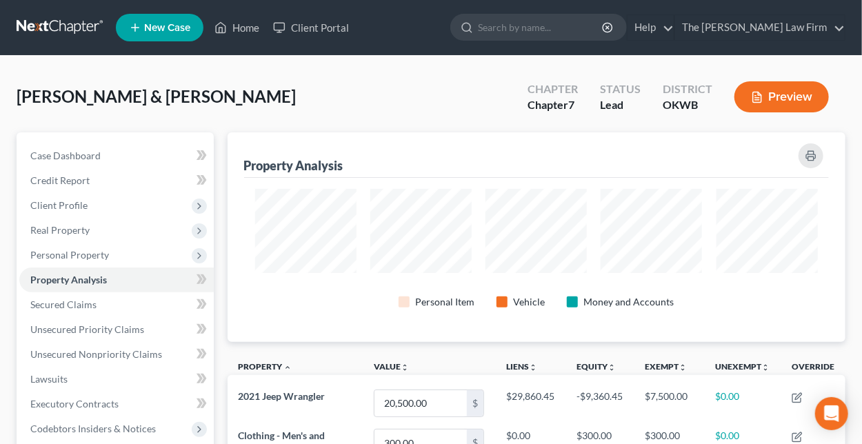
scroll to position [689250, 688842]
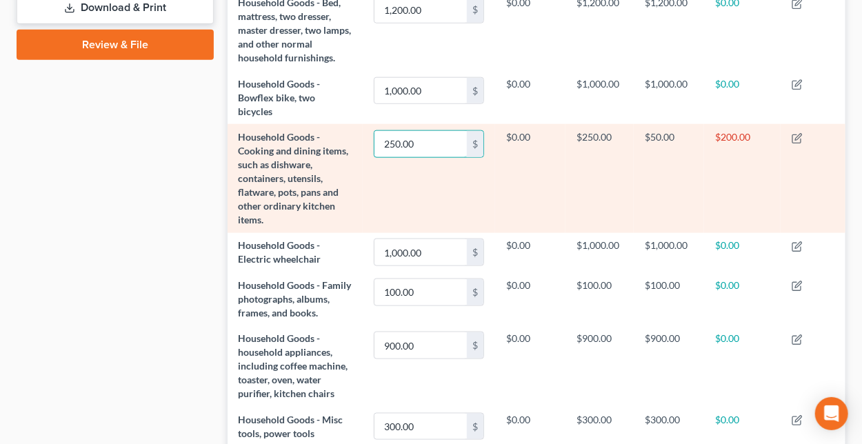
type input "250.00"
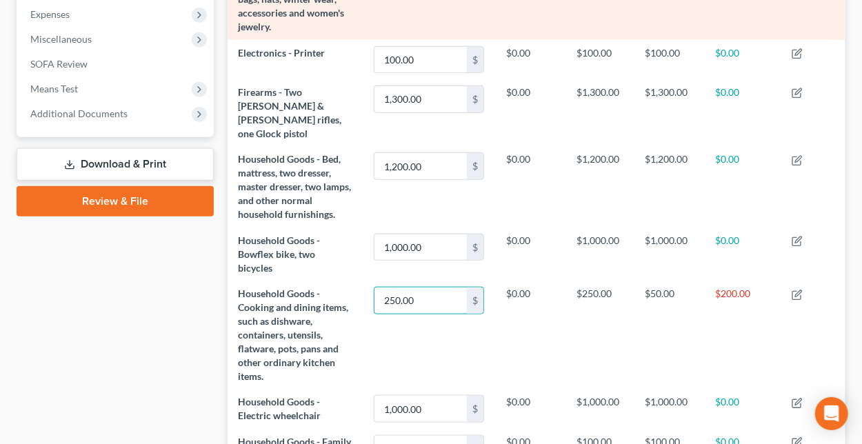
scroll to position [483, 0]
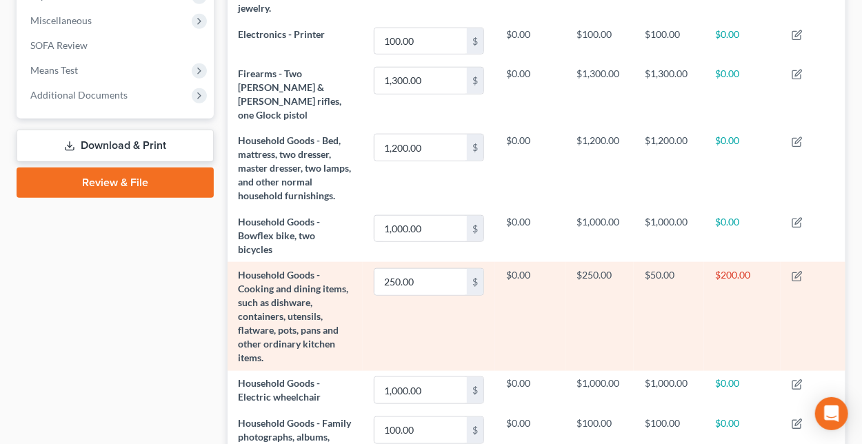
click at [492, 324] on td "250.00 $" at bounding box center [429, 316] width 132 height 108
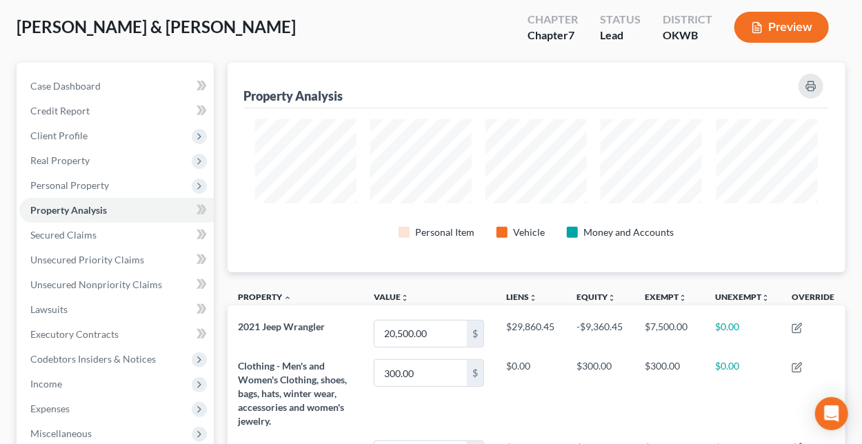
scroll to position [69, 0]
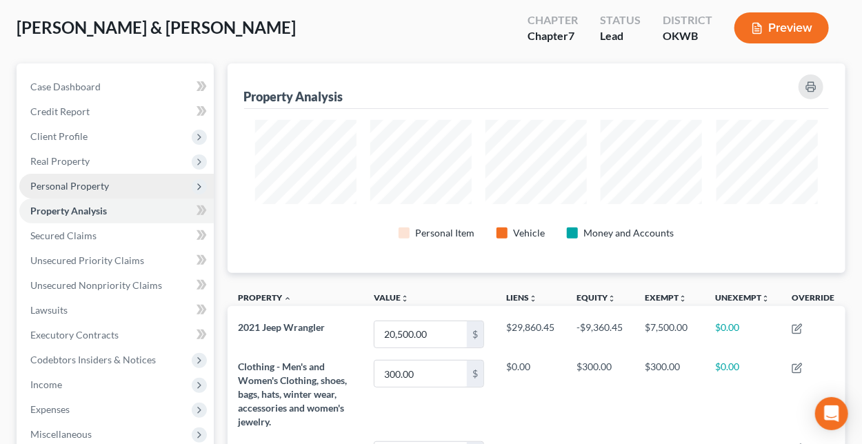
click at [61, 182] on span "Personal Property" at bounding box center [69, 186] width 79 height 12
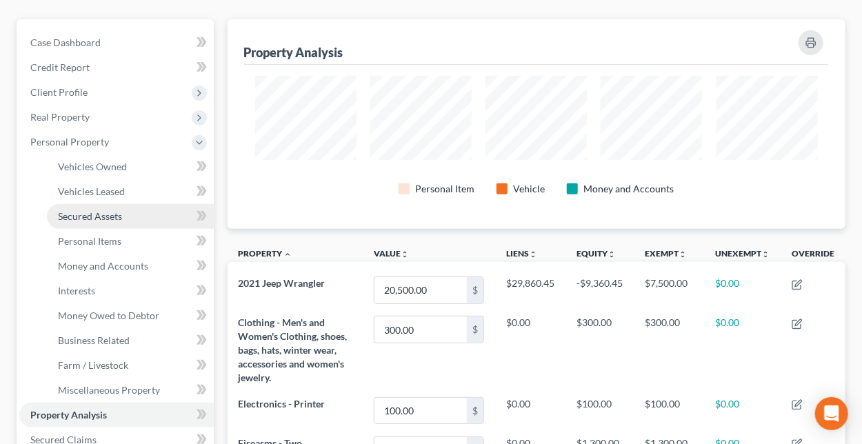
scroll to position [138, 0]
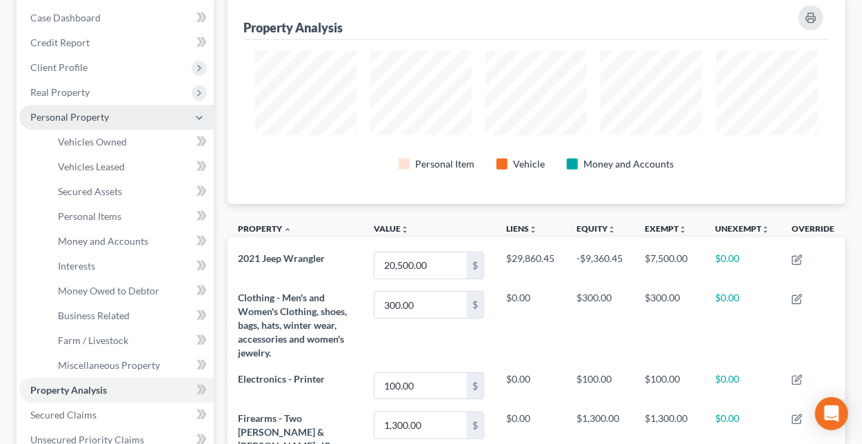
click at [56, 114] on span "Personal Property" at bounding box center [69, 117] width 79 height 12
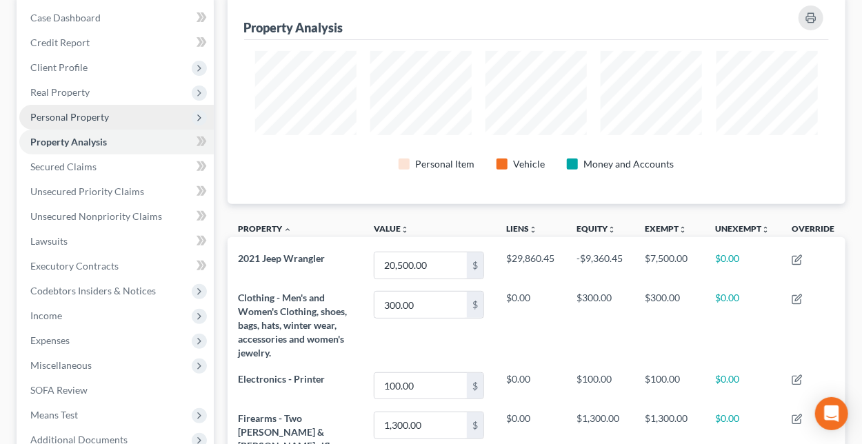
click at [99, 117] on span "Personal Property" at bounding box center [69, 117] width 79 height 12
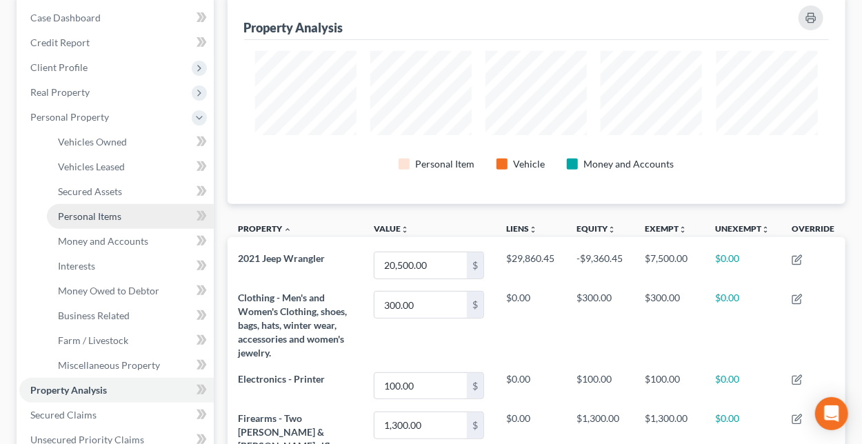
click at [97, 220] on span "Personal Items" at bounding box center [89, 216] width 63 height 12
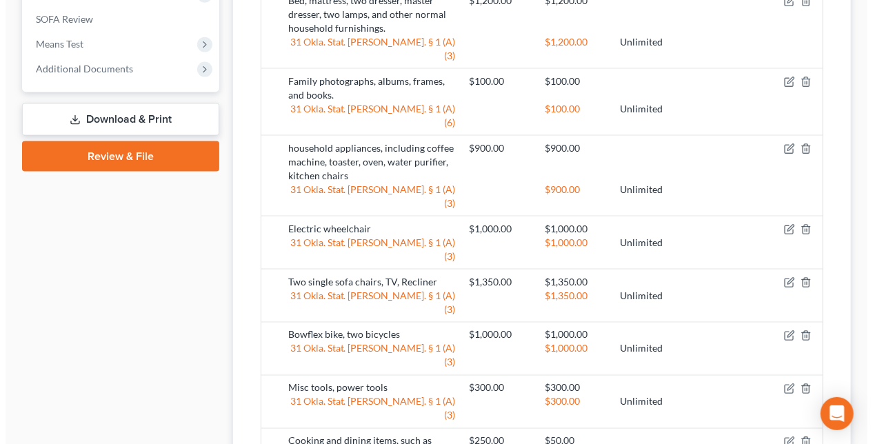
scroll to position [758, 0]
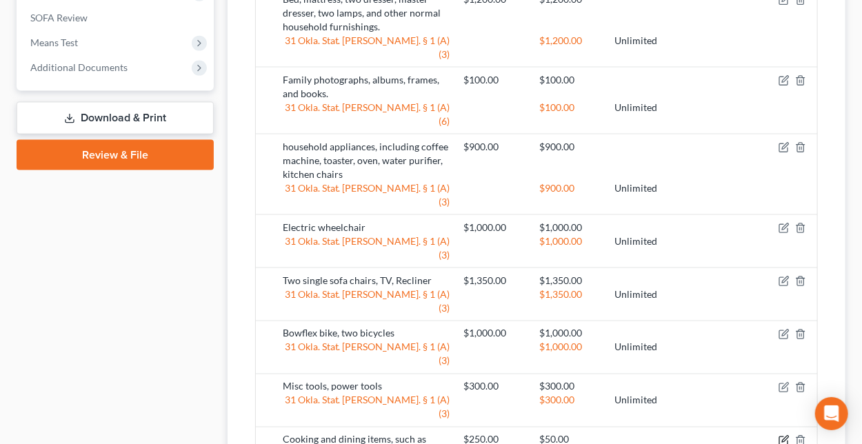
click at [780, 435] on icon "button" at bounding box center [783, 440] width 11 height 11
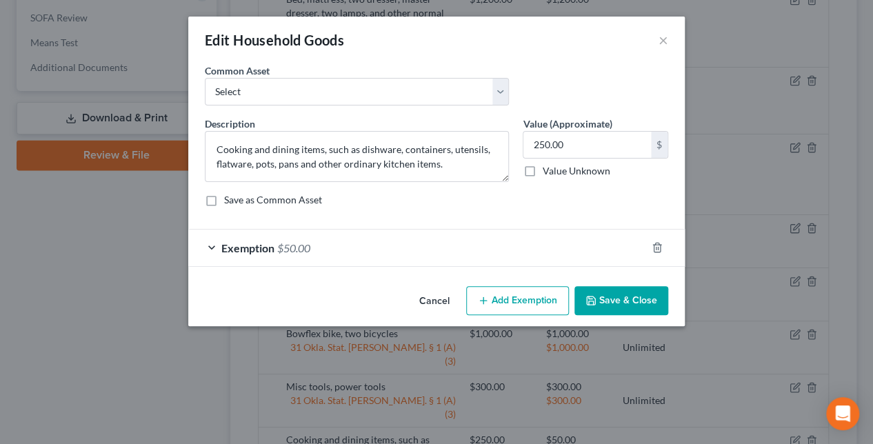
click at [386, 253] on div "Exemption $50.00" at bounding box center [417, 248] width 458 height 37
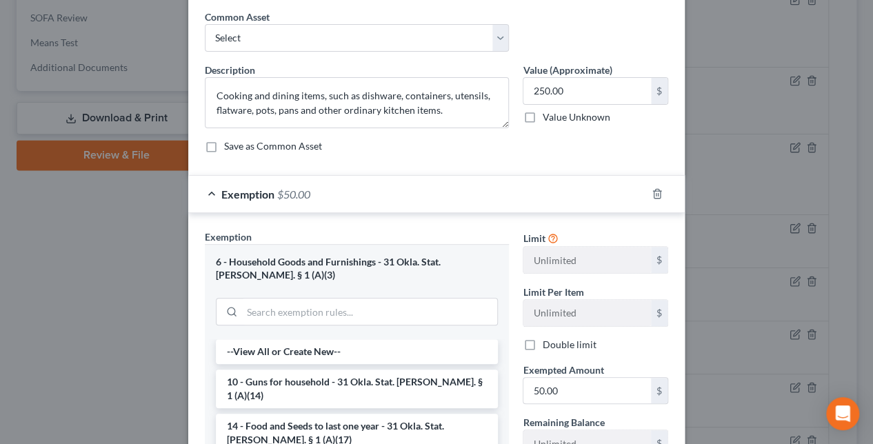
scroll to position [138, 0]
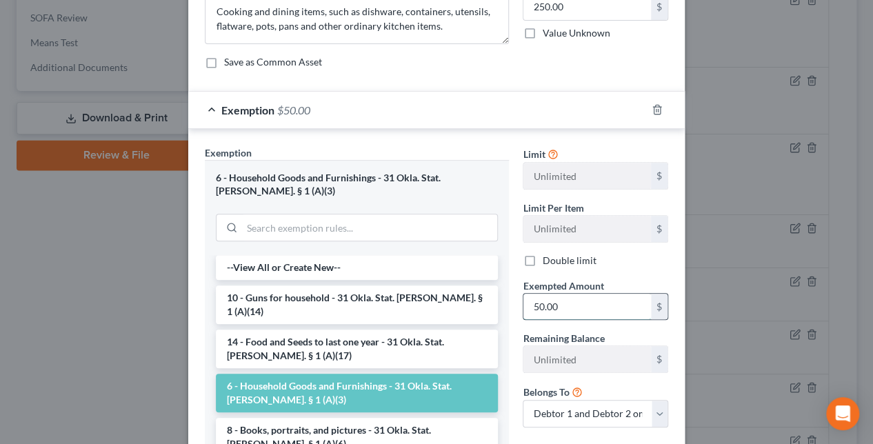
click at [526, 307] on input "50.00" at bounding box center [587, 307] width 128 height 26
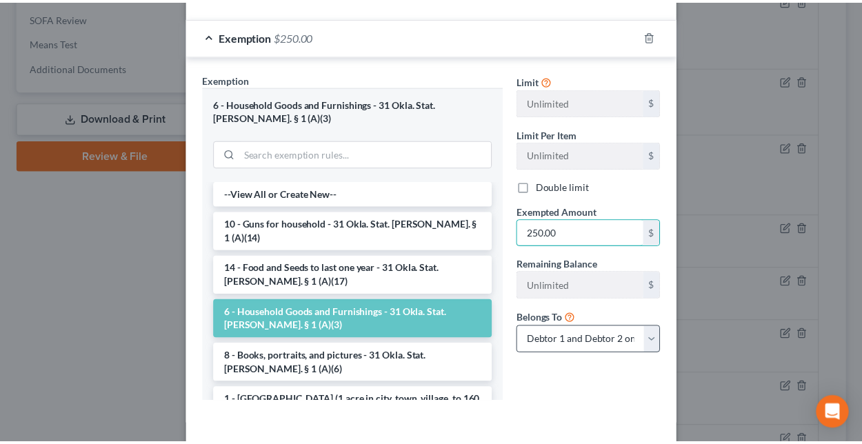
scroll to position [267, 0]
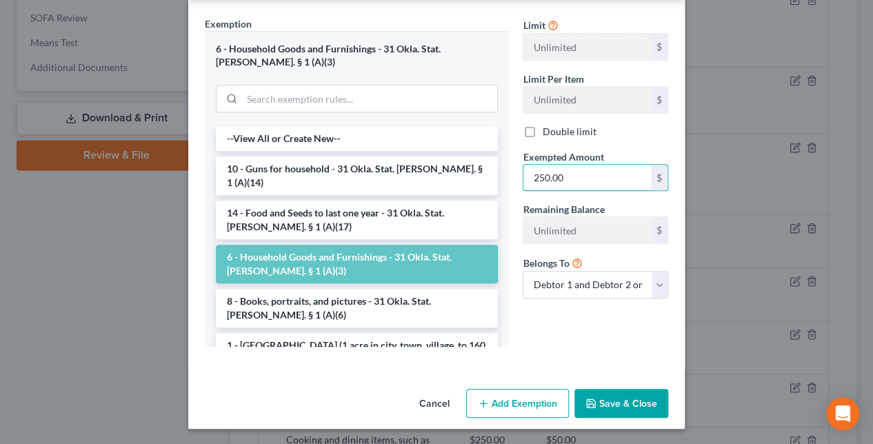
type input "250.00"
drag, startPoint x: 607, startPoint y: 398, endPoint x: 557, endPoint y: 360, distance: 62.5
click at [607, 398] on button "Save & Close" at bounding box center [621, 403] width 94 height 29
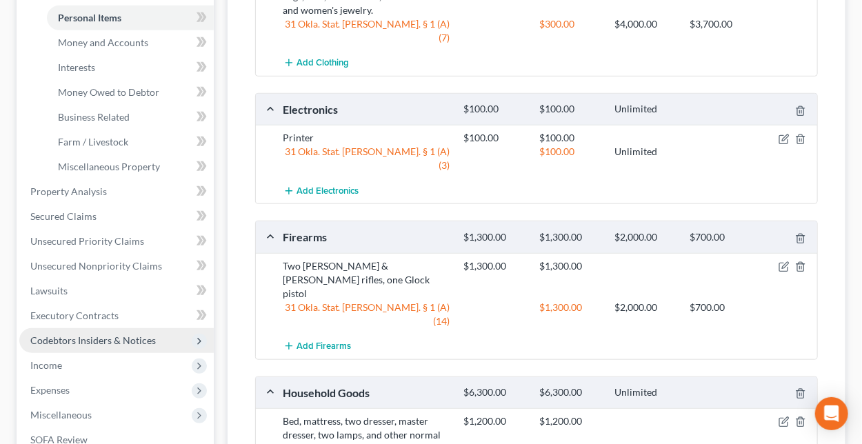
scroll to position [207, 0]
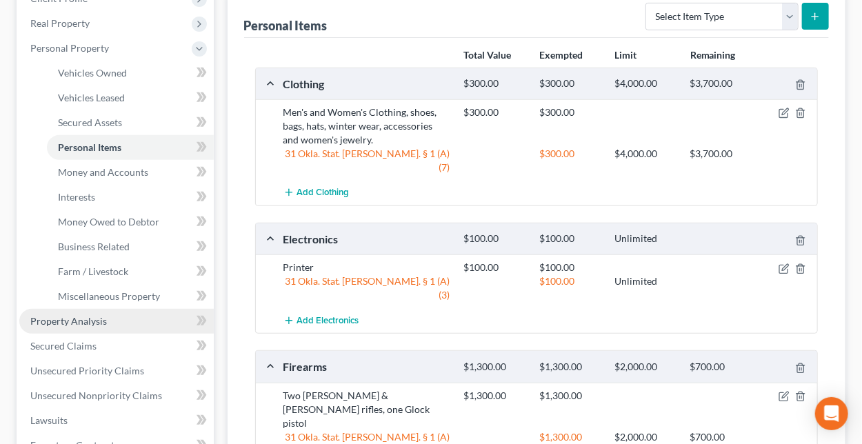
drag, startPoint x: 97, startPoint y: 319, endPoint x: 114, endPoint y: 320, distance: 17.3
click at [97, 319] on span "Property Analysis" at bounding box center [68, 321] width 77 height 12
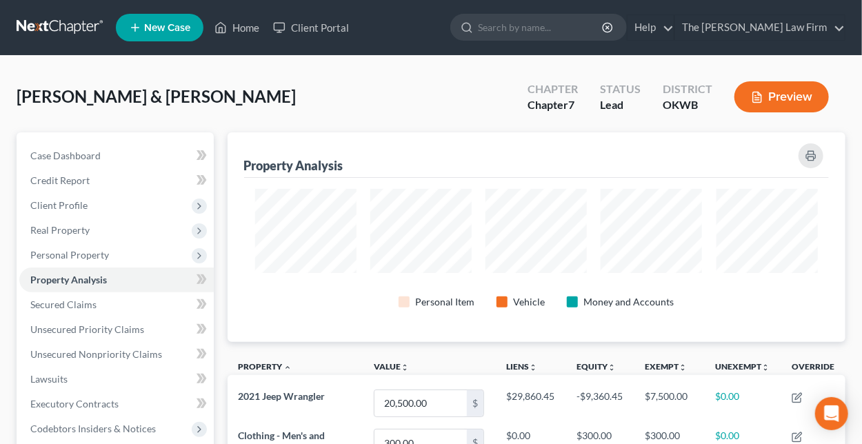
scroll to position [210, 618]
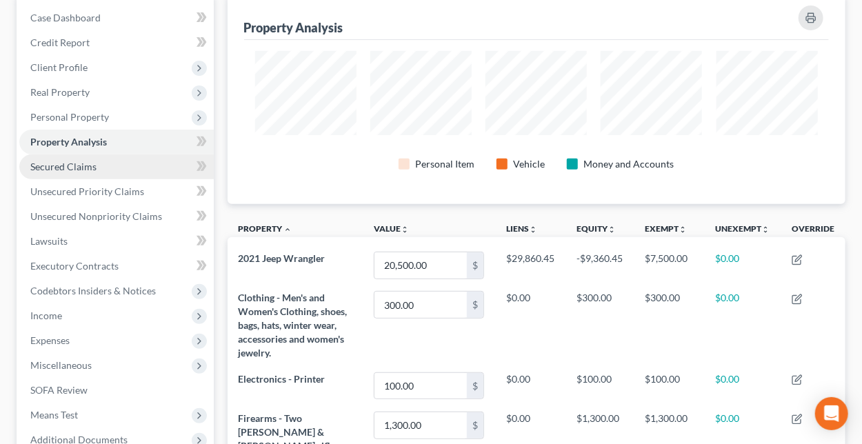
click at [75, 163] on span "Secured Claims" at bounding box center [63, 167] width 66 height 12
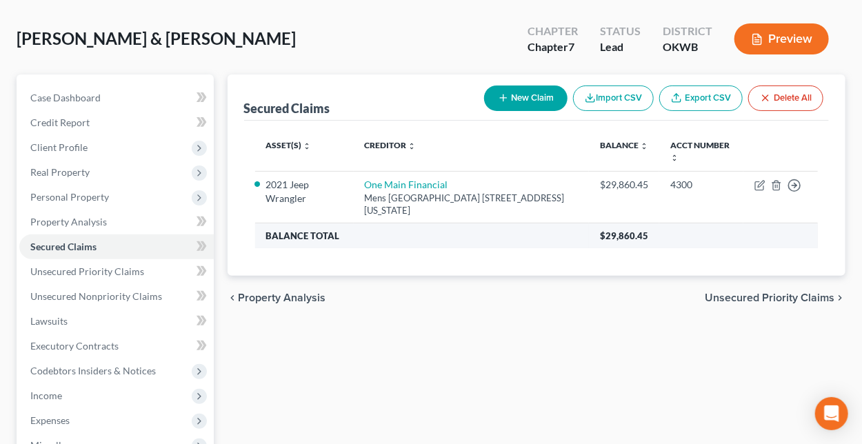
scroll to position [138, 0]
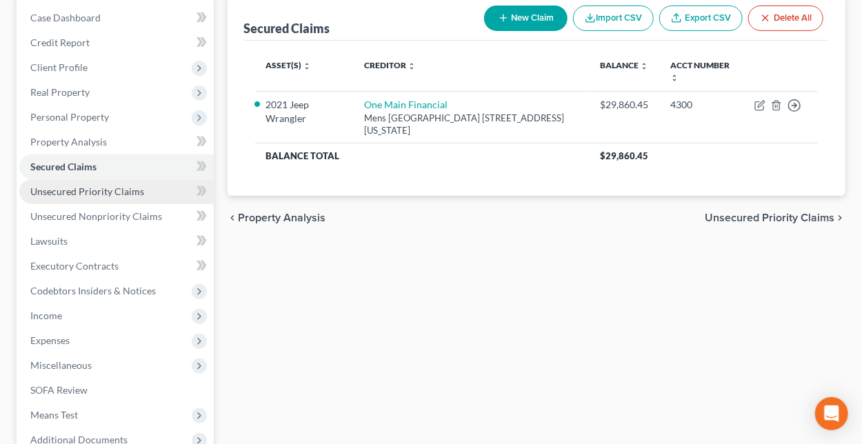
click at [59, 191] on span "Unsecured Priority Claims" at bounding box center [87, 191] width 114 height 12
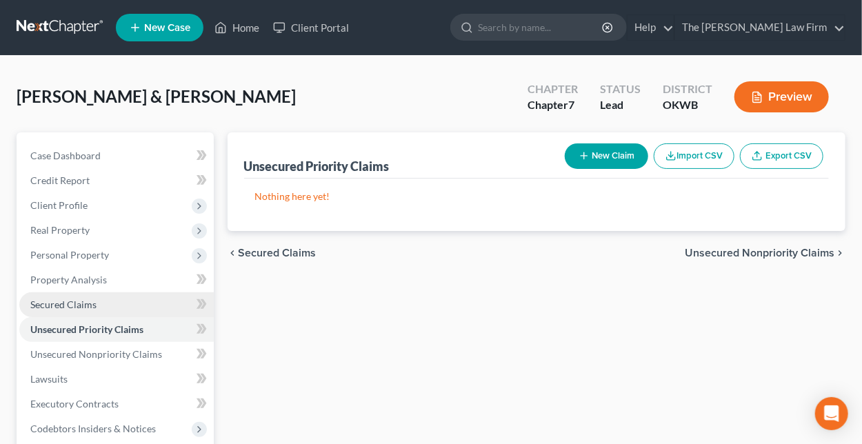
click at [63, 307] on span "Secured Claims" at bounding box center [63, 305] width 66 height 12
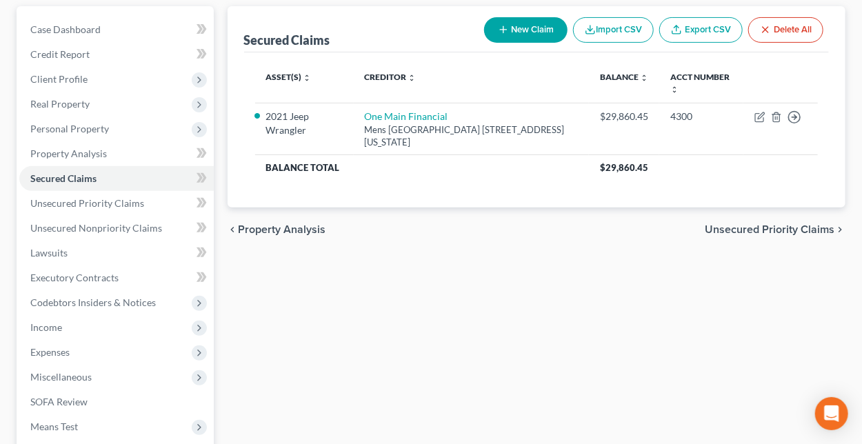
scroll to position [138, 0]
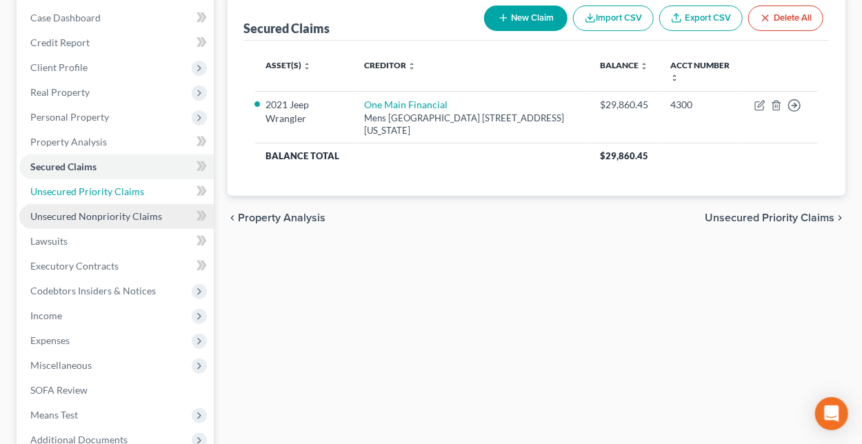
drag, startPoint x: 82, startPoint y: 188, endPoint x: 110, endPoint y: 203, distance: 31.5
click at [82, 188] on span "Unsecured Priority Claims" at bounding box center [87, 191] width 114 height 12
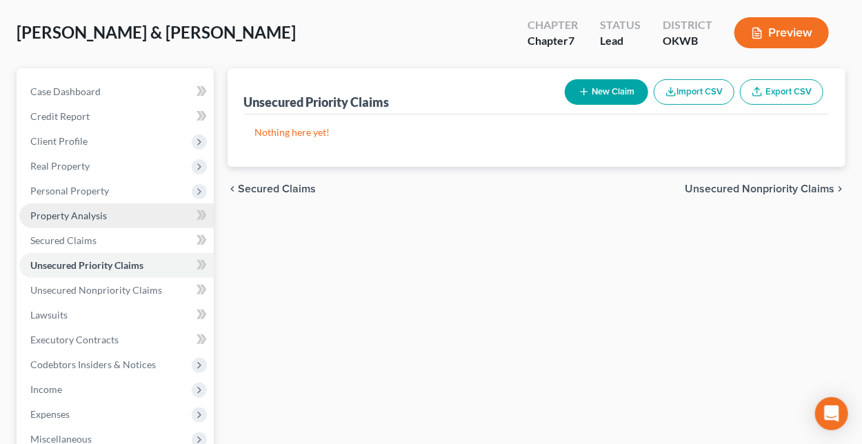
scroll to position [138, 0]
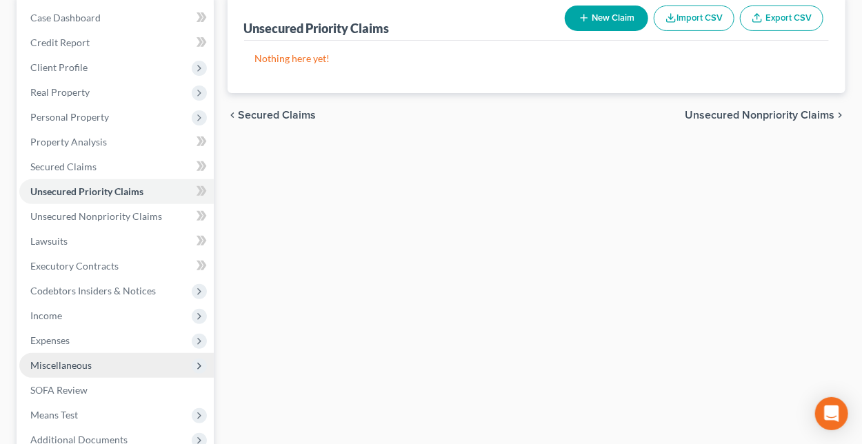
click at [55, 362] on span "Miscellaneous" at bounding box center [60, 365] width 61 height 12
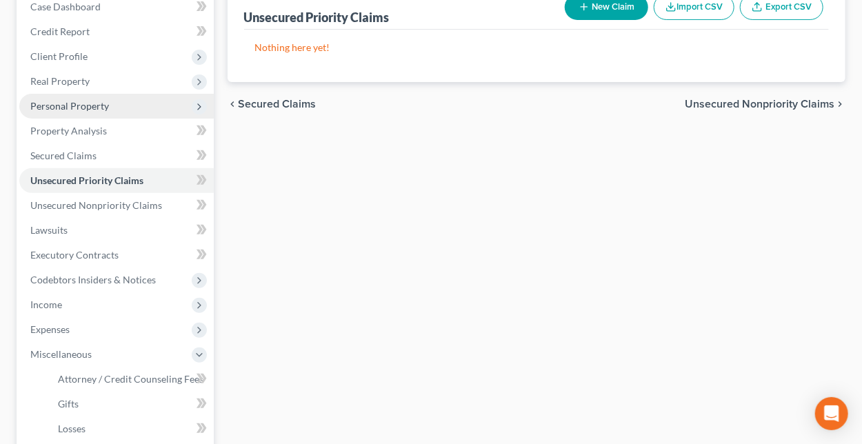
scroll to position [0, 0]
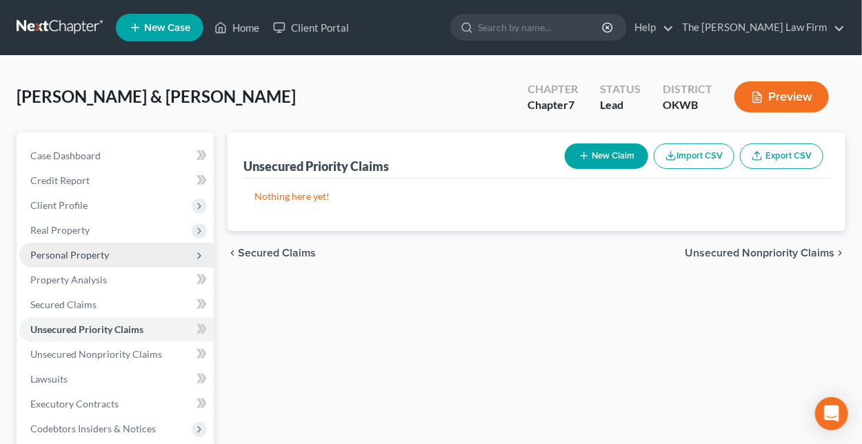
click at [65, 256] on span "Personal Property" at bounding box center [69, 255] width 79 height 12
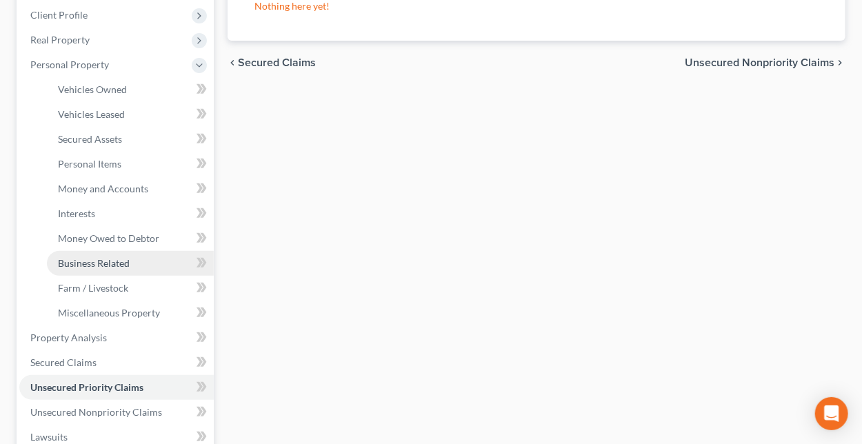
scroll to position [207, 0]
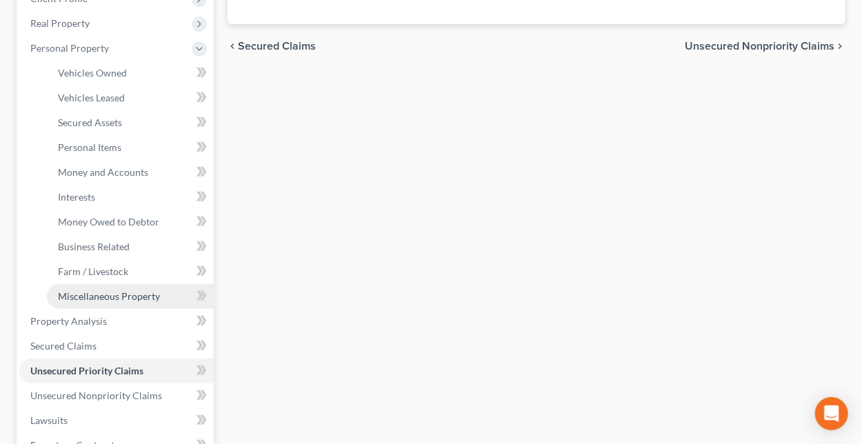
click at [92, 299] on span "Miscellaneous Property" at bounding box center [109, 296] width 102 height 12
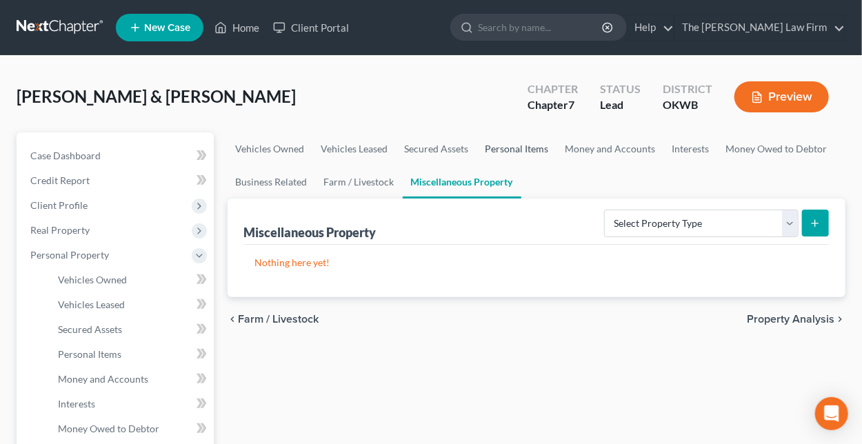
click at [521, 150] on link "Personal Items" at bounding box center [517, 148] width 80 height 33
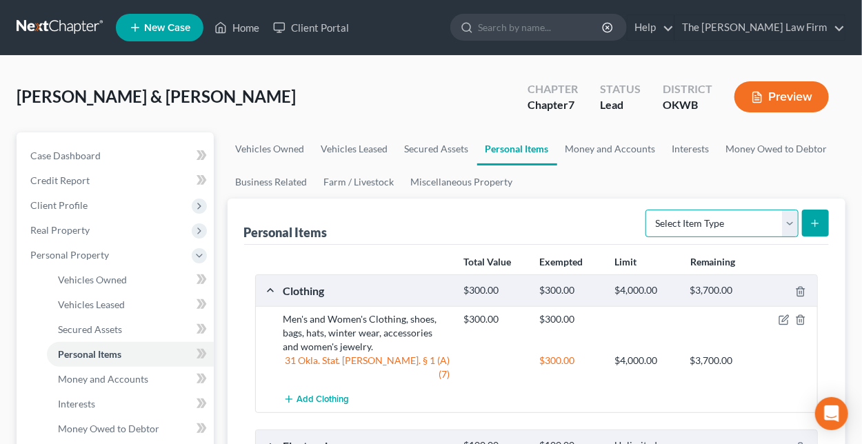
click at [789, 229] on select "Select Item Type Clothing Collectibles Of Value Electronics Firearms Household …" at bounding box center [721, 224] width 153 height 28
click at [595, 177] on ul "Vehicles Owned Vehicles Leased Secured Assets Personal Items Money and Accounts…" at bounding box center [537, 165] width 618 height 66
click at [824, 221] on button "submit" at bounding box center [815, 223] width 27 height 27
click at [792, 219] on select "Select Item Type Clothing Collectibles Of Value Electronics Firearms Household …" at bounding box center [721, 224] width 153 height 28
click at [647, 210] on select "Select Item Type Clothing Collectibles Of Value Electronics Firearms Household …" at bounding box center [721, 224] width 153 height 28
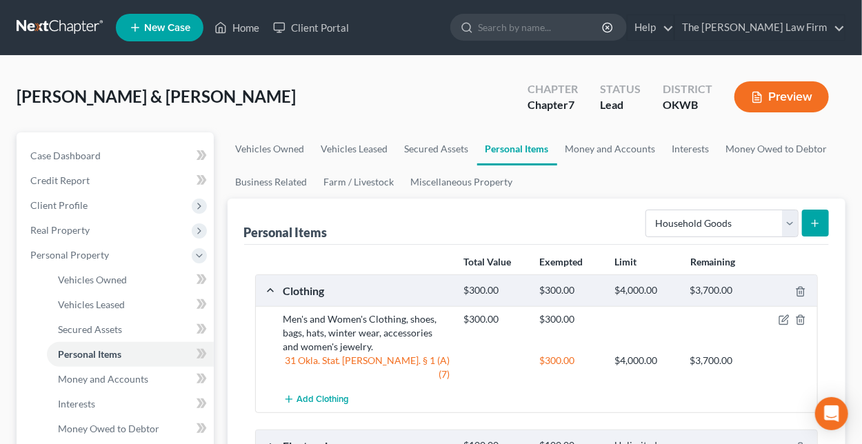
click at [817, 224] on icon "submit" at bounding box center [814, 223] width 11 height 11
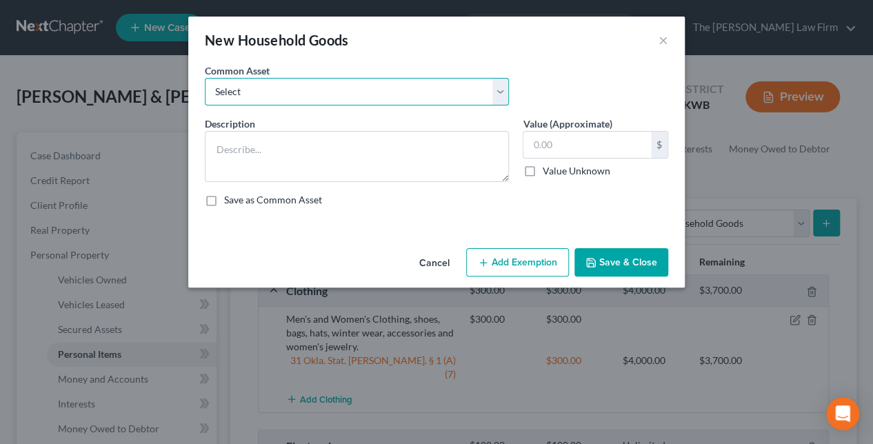
click at [273, 94] on select "Select Household appliances (refrigerator, microwave, stove, oven, washer, drye…" at bounding box center [357, 92] width 304 height 28
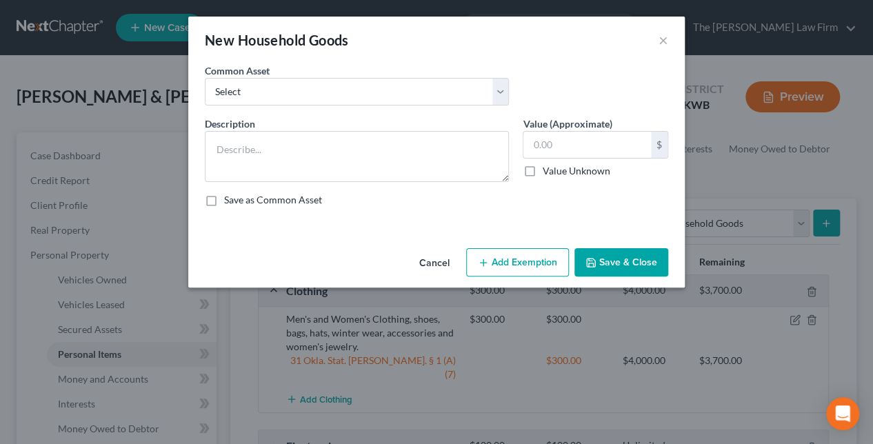
click at [531, 63] on div "Common Asset Select Household appliances (refrigerator, microwave, stove, oven,…" at bounding box center [436, 89] width 477 height 53
click at [662, 38] on button "×" at bounding box center [663, 40] width 10 height 17
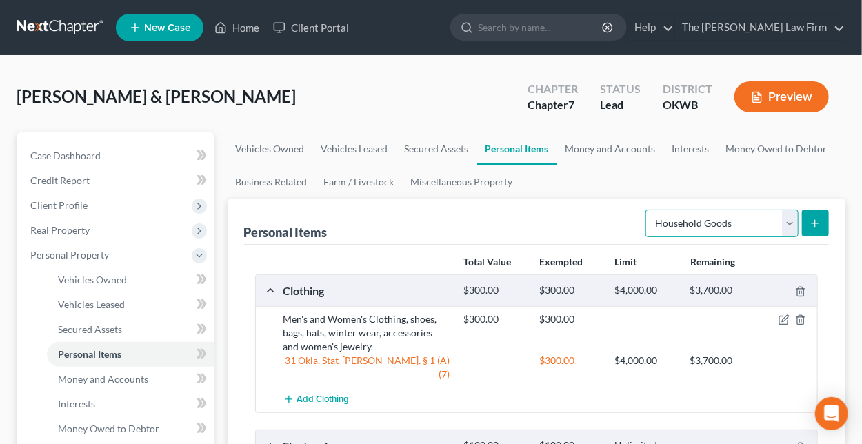
click at [797, 223] on select "Select Item Type Clothing Collectibles Of Value Electronics Firearms Household …" at bounding box center [721, 224] width 153 height 28
select select "firearms"
click at [647, 210] on select "Select Item Type Clothing Collectibles Of Value Electronics Firearms Household …" at bounding box center [721, 224] width 153 height 28
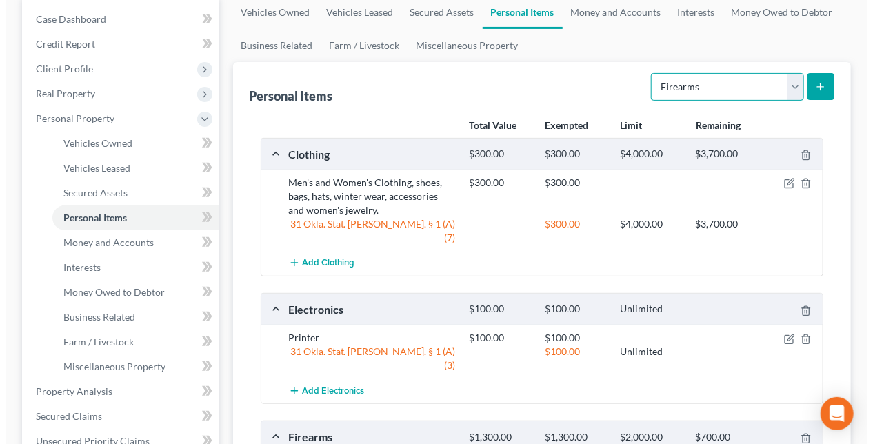
scroll to position [138, 0]
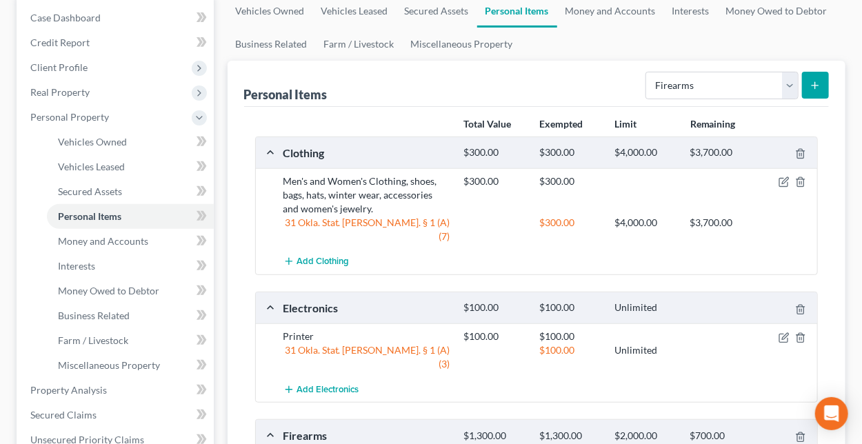
click at [814, 83] on icon "submit" at bounding box center [814, 85] width 11 height 11
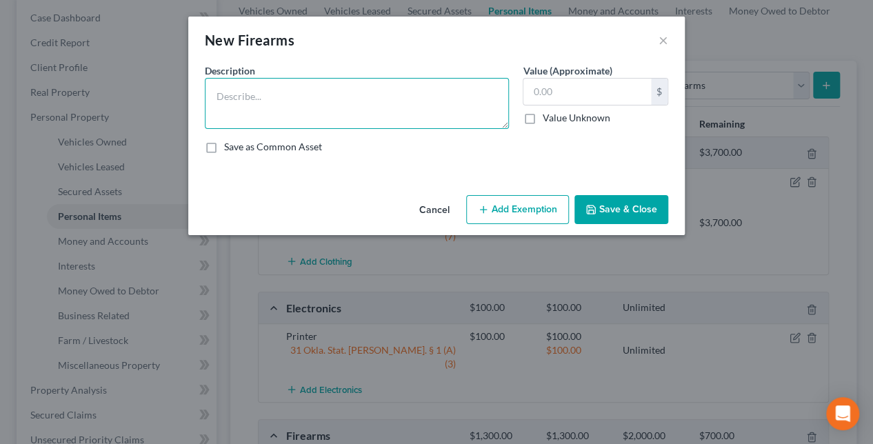
click at [301, 101] on textarea at bounding box center [357, 103] width 304 height 51
type textarea "t"
type textarea "2 [PERSON_NAME] & [PERSON_NAME] rifles, and 1 Glock handgun"
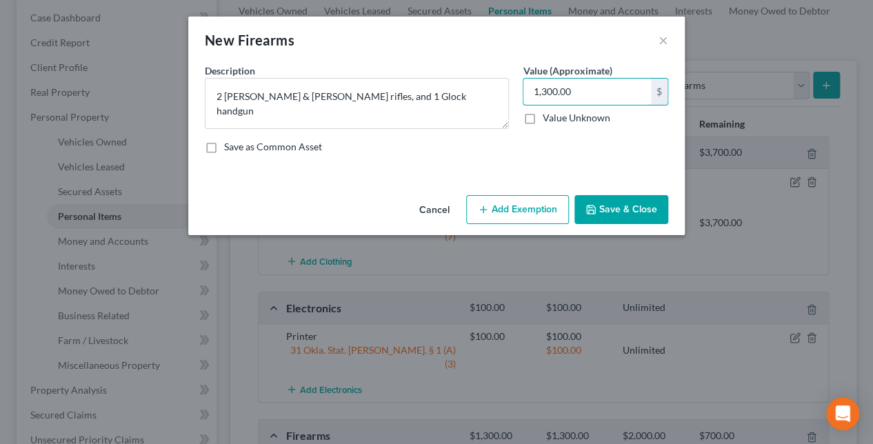
type input "1,300.00"
click at [523, 213] on button "Add Exemption" at bounding box center [517, 209] width 103 height 29
select select "2"
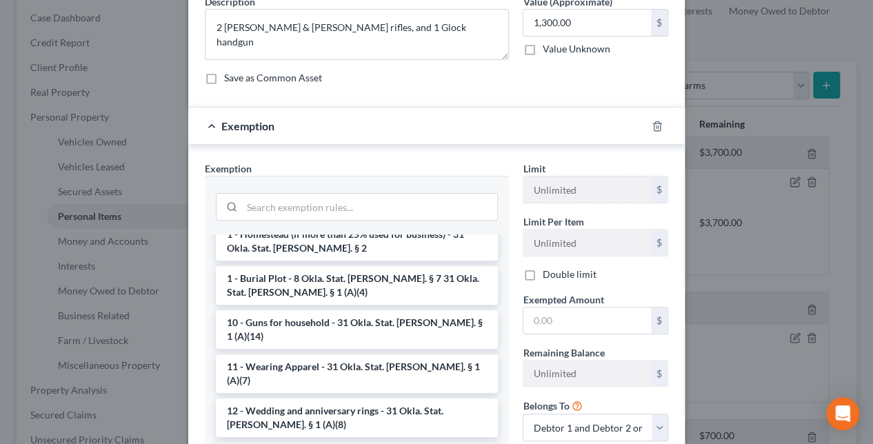
scroll to position [77, 0]
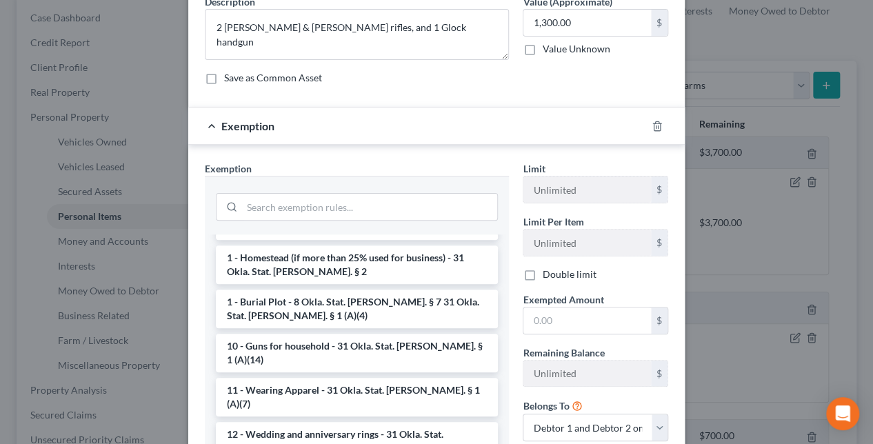
click at [281, 334] on li "10 - Guns for household - 31 Okla. Stat. [PERSON_NAME]. § 1 (A)(14)" at bounding box center [357, 353] width 282 height 39
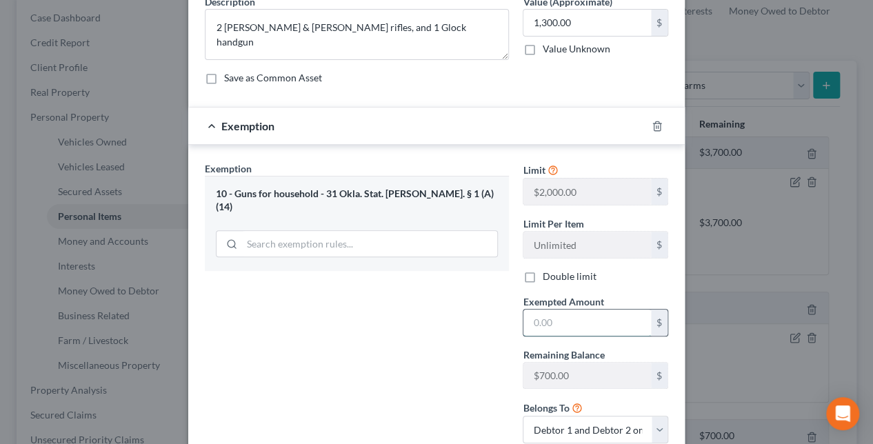
click at [561, 321] on input "text" at bounding box center [587, 323] width 128 height 26
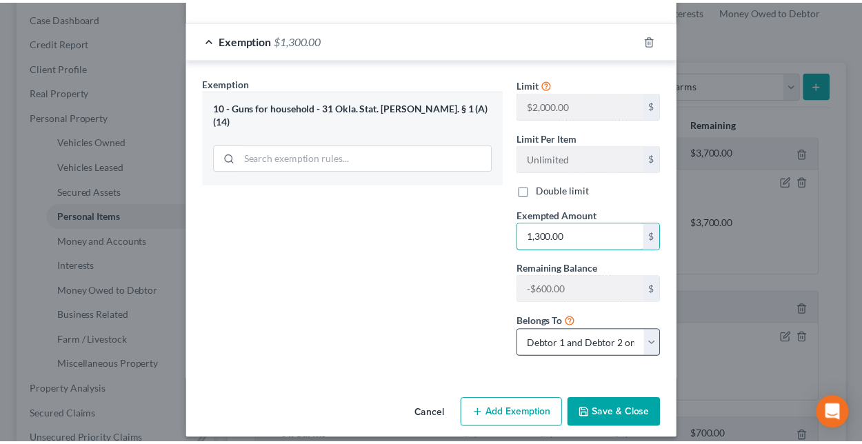
scroll to position [165, 0]
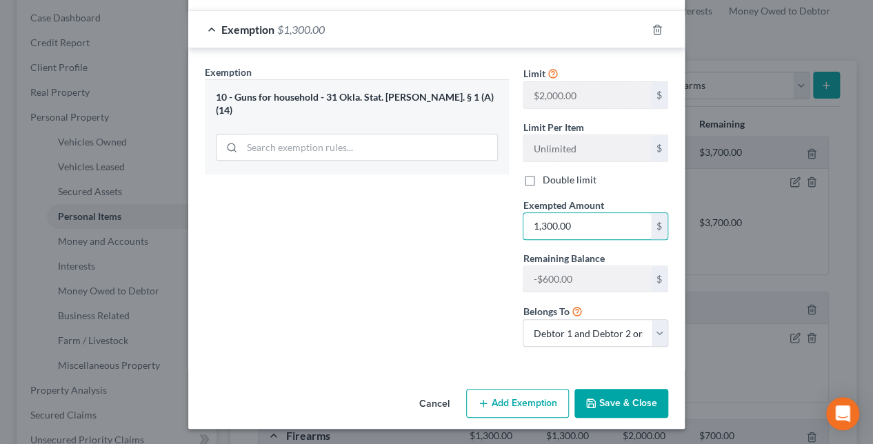
type input "1,300.00"
click at [618, 401] on button "Save & Close" at bounding box center [621, 403] width 94 height 29
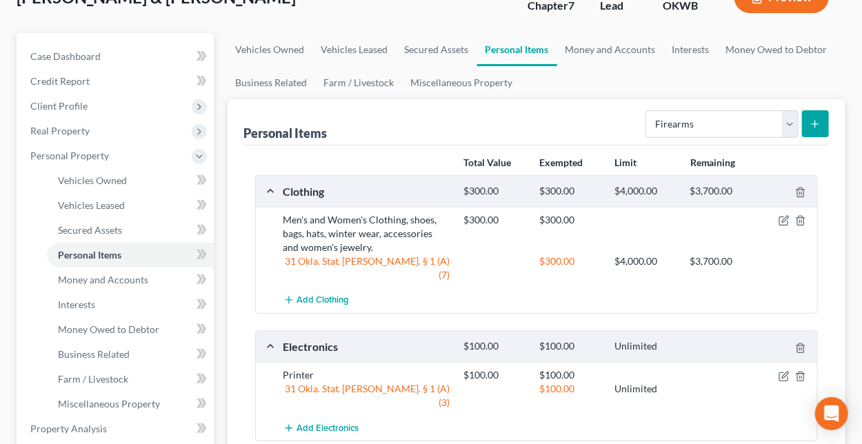
scroll to position [69, 0]
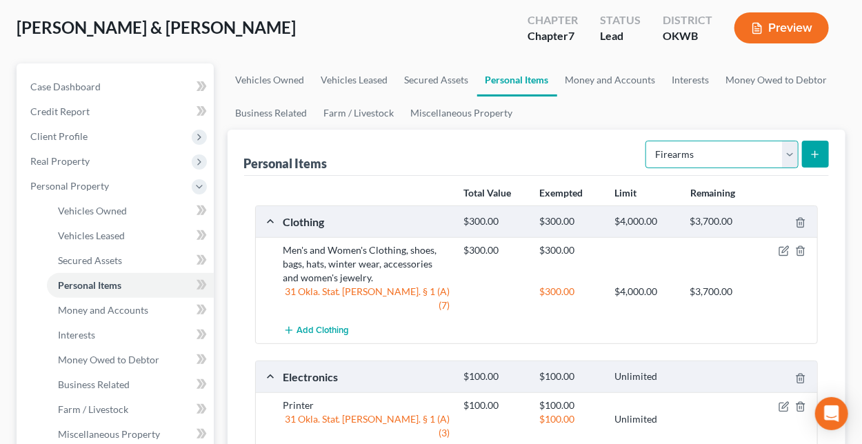
click at [787, 155] on select "Select Item Type Clothing Collectibles Of Value Electronics Firearms Household …" at bounding box center [721, 155] width 153 height 28
select select "household_goods"
click at [647, 141] on select "Select Item Type Clothing Collectibles Of Value Electronics Firearms Household …" at bounding box center [721, 155] width 153 height 28
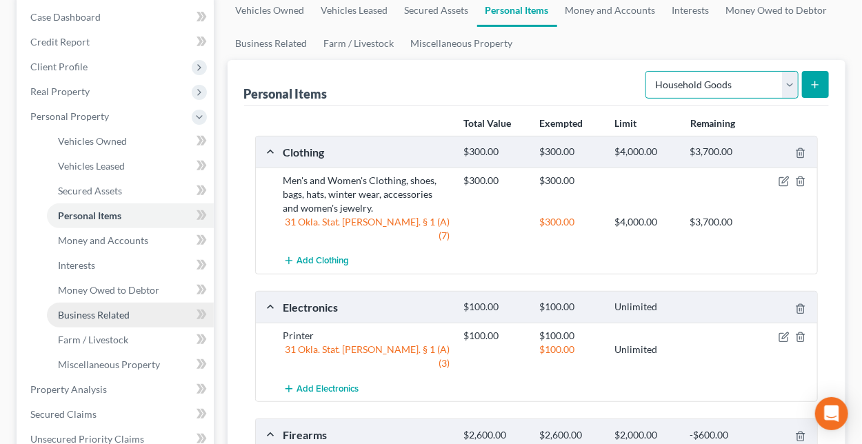
scroll to position [414, 0]
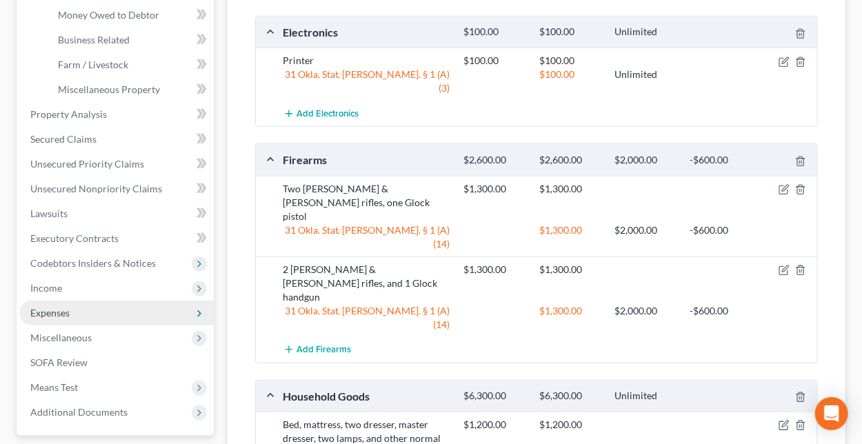
click at [59, 312] on span "Expenses" at bounding box center [49, 313] width 39 height 12
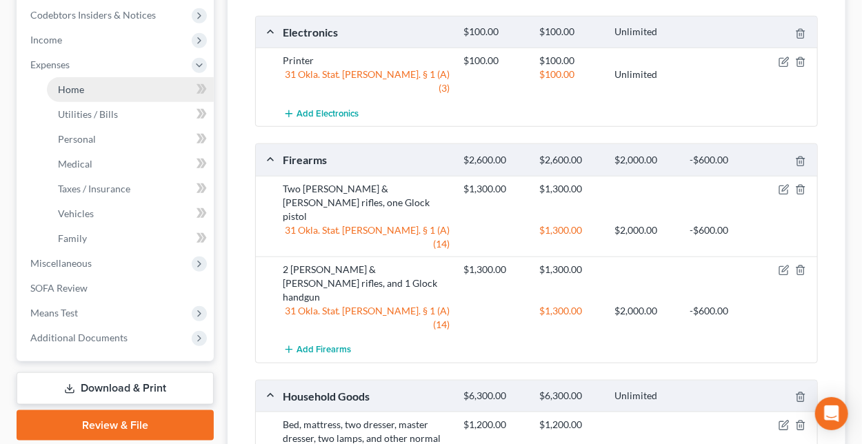
click at [72, 90] on span "Home" at bounding box center [71, 89] width 26 height 12
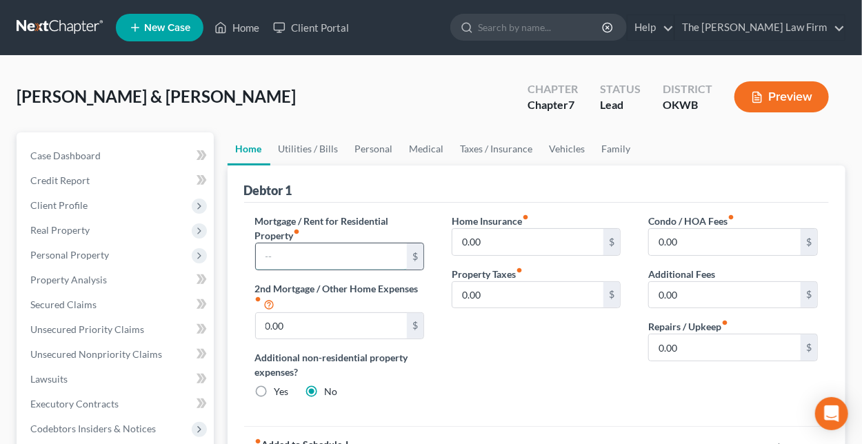
click at [353, 254] on input "text" at bounding box center [332, 256] width 152 height 26
type input "1,565.00"
type input "130.00"
click at [296, 144] on link "Utilities / Bills" at bounding box center [308, 148] width 77 height 33
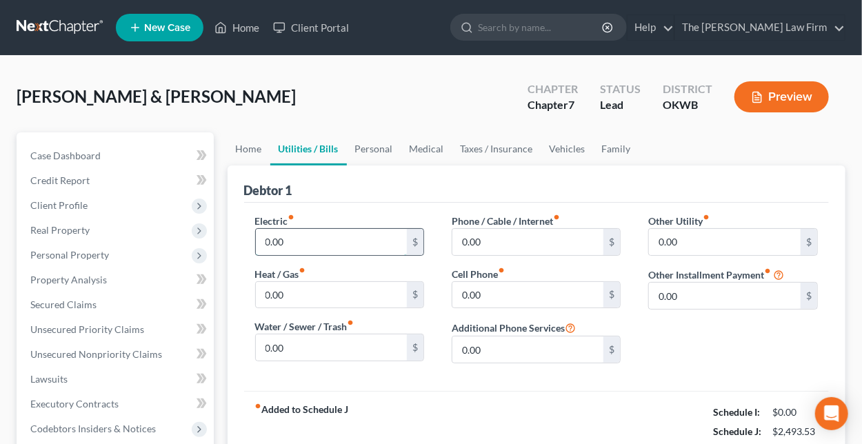
click at [336, 238] on input "0.00" at bounding box center [332, 242] width 152 height 26
type input "360.00"
type input "100"
type input "300"
type input "151.00"
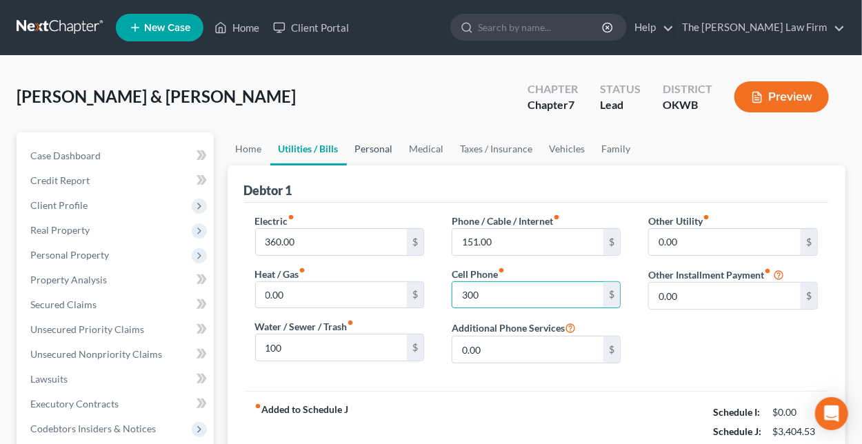
drag, startPoint x: 365, startPoint y: 147, endPoint x: 356, endPoint y: 147, distance: 9.0
click at [365, 147] on link "Personal" at bounding box center [374, 148] width 54 height 33
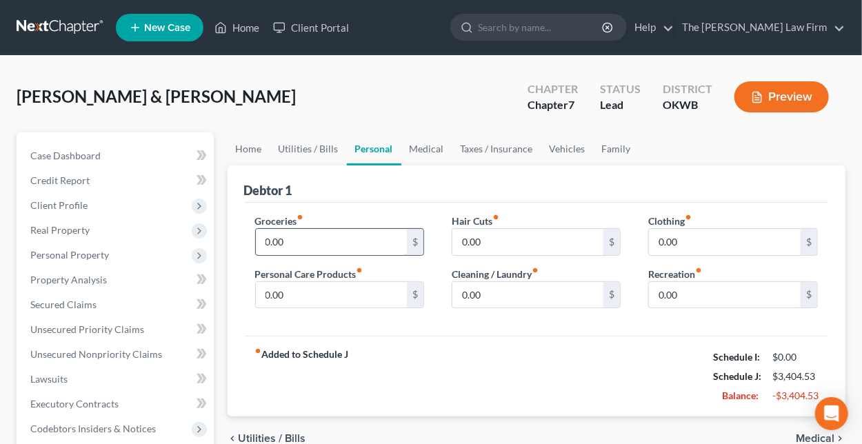
click at [312, 241] on input "0.00" at bounding box center [332, 242] width 152 height 26
type input "1,800.00"
type input "200.00"
type input "300"
type input "1,500.00"
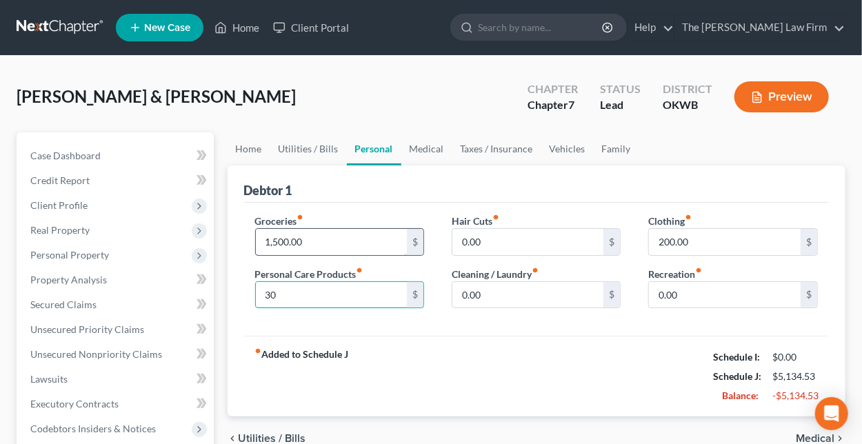
type input "3"
type input "350.00"
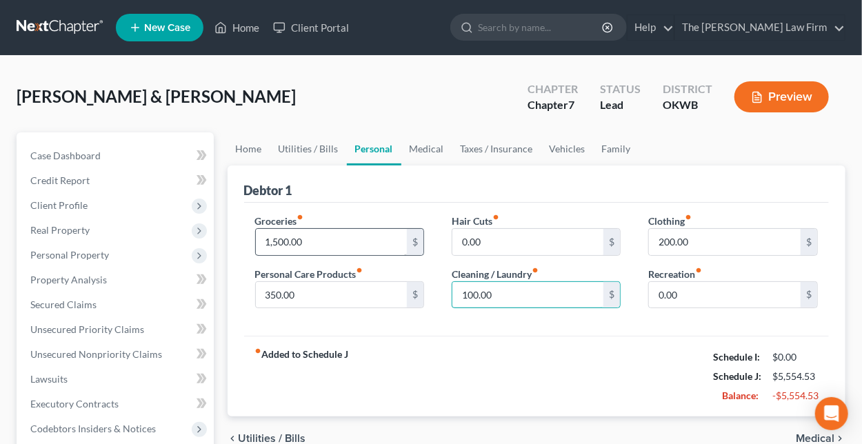
type input "100.00"
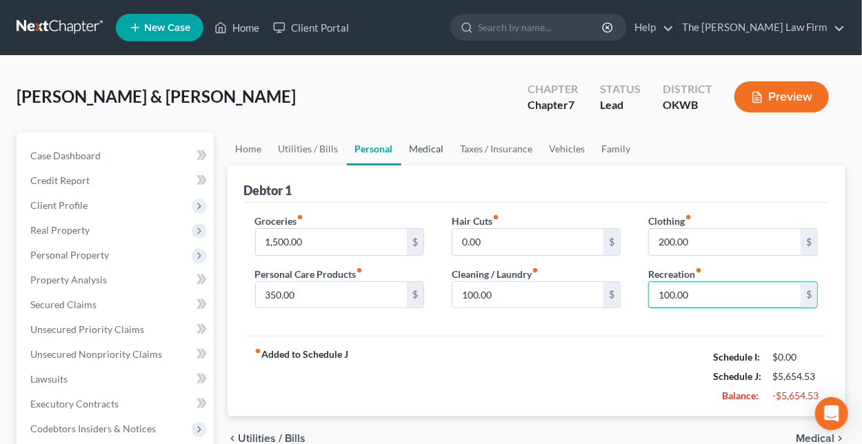
type input "100.00"
drag, startPoint x: 414, startPoint y: 150, endPoint x: 392, endPoint y: 150, distance: 21.4
click at [414, 150] on link "Medical" at bounding box center [426, 148] width 51 height 33
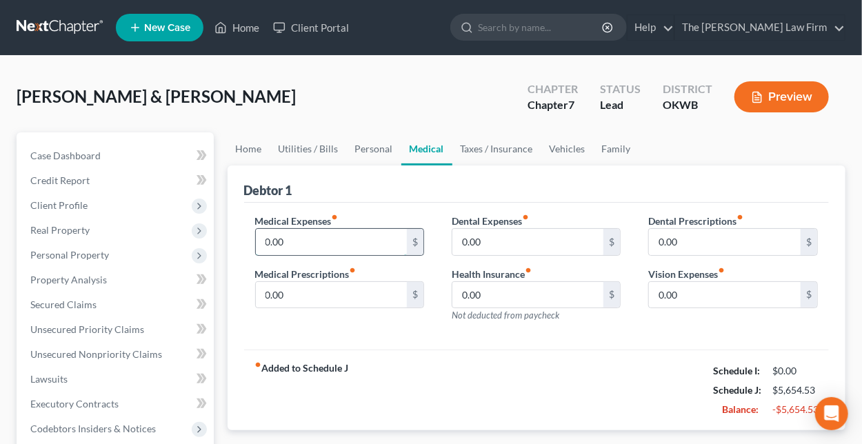
click at [309, 238] on input "0.00" at bounding box center [332, 242] width 152 height 26
type input "150.00"
click at [481, 150] on link "Taxes / Insurance" at bounding box center [496, 148] width 89 height 33
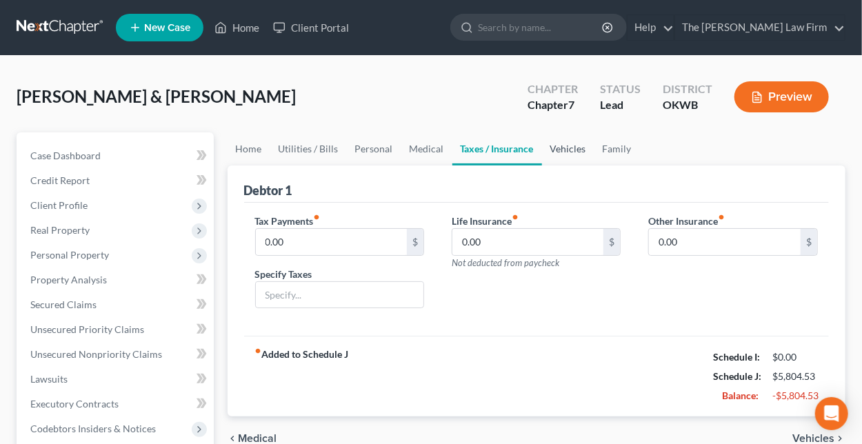
click at [556, 142] on link "Vehicles" at bounding box center [568, 148] width 52 height 33
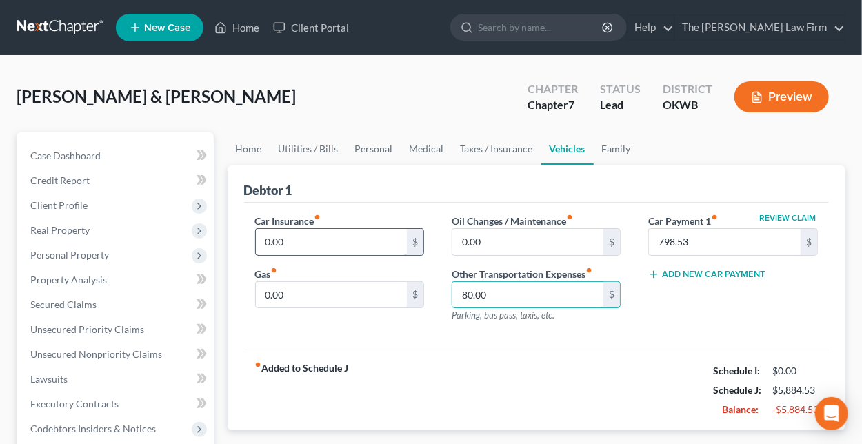
type input "80.00"
click at [310, 242] on input "0.00" at bounding box center [332, 242] width 152 height 26
type input "167.00"
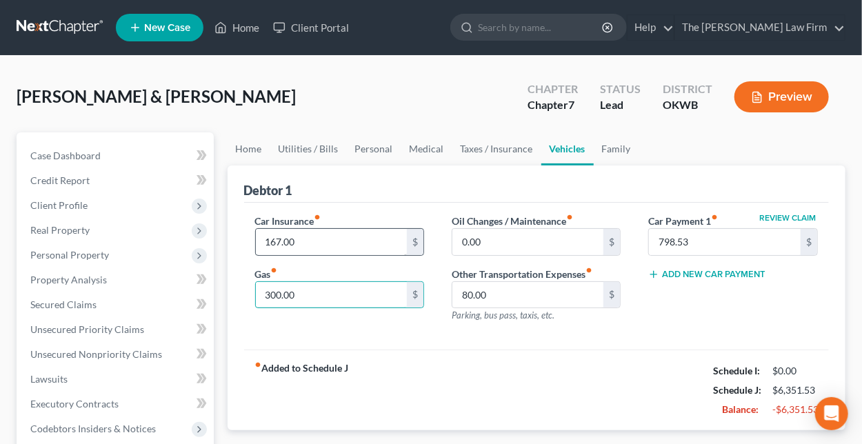
type input "300.00"
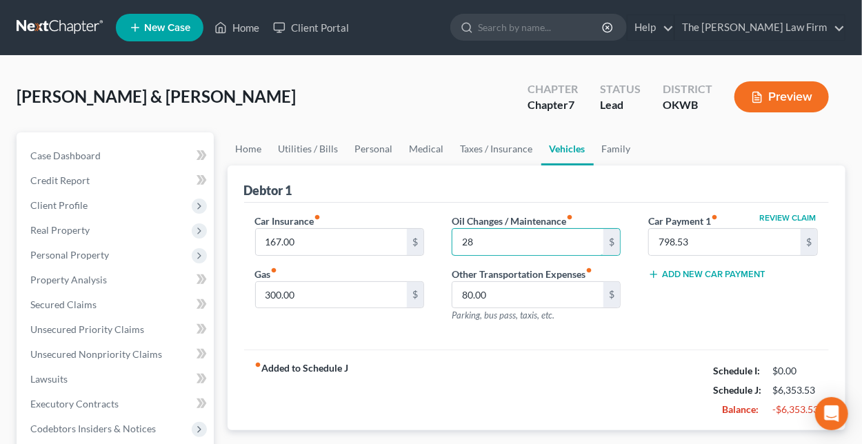
type input "28"
drag, startPoint x: 495, startPoint y: 148, endPoint x: 415, endPoint y: 148, distance: 80.0
click at [495, 148] on link "Taxes / Insurance" at bounding box center [496, 148] width 89 height 33
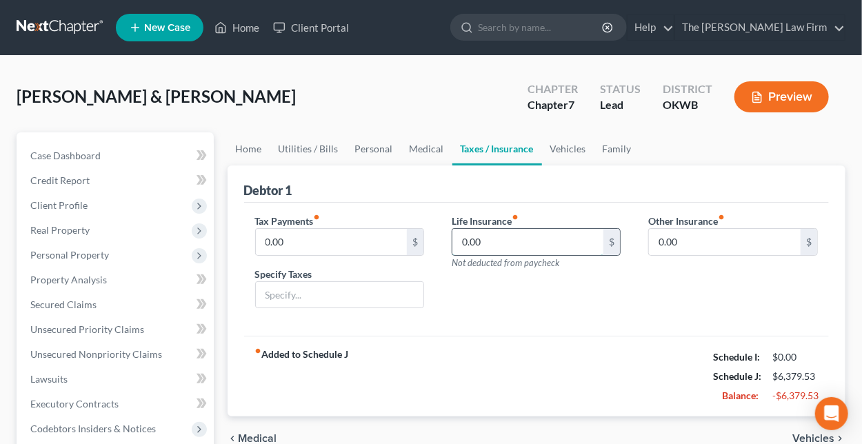
click at [507, 243] on input "0.00" at bounding box center [528, 242] width 152 height 26
type input "215.00"
click at [567, 149] on link "Vehicles" at bounding box center [568, 148] width 52 height 33
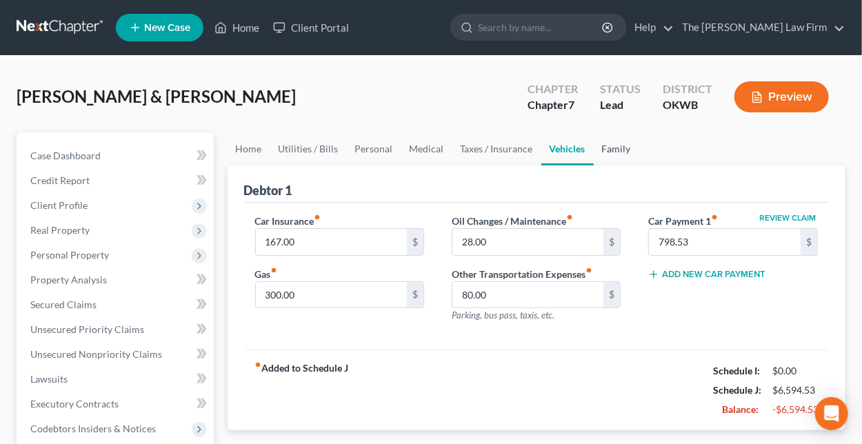
click at [629, 145] on link "Family" at bounding box center [617, 148] width 46 height 33
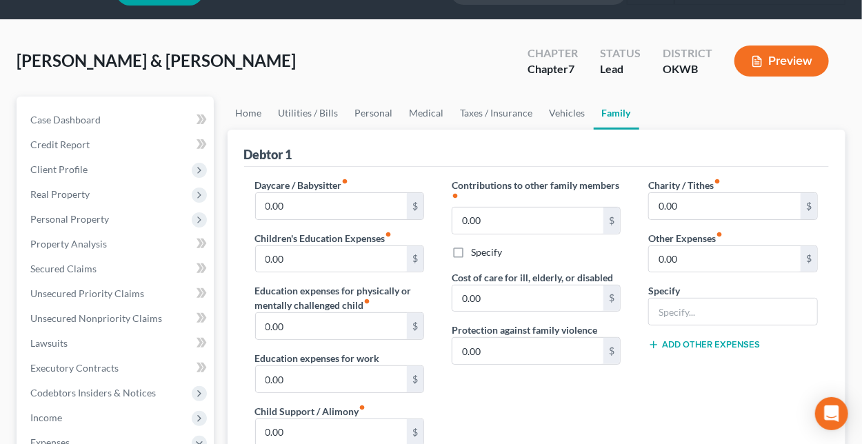
scroll to position [69, 0]
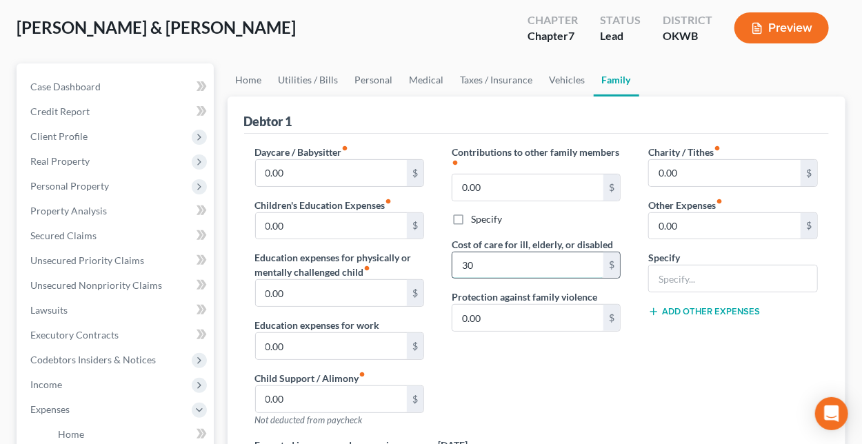
type input "300"
drag, startPoint x: 497, startPoint y: 272, endPoint x: 433, endPoint y: 268, distance: 64.2
click at [433, 268] on div "Daycare / Babysitter fiber_manual_record 0.00 $ Children's Education Expenses f…" at bounding box center [536, 352] width 591 height 414
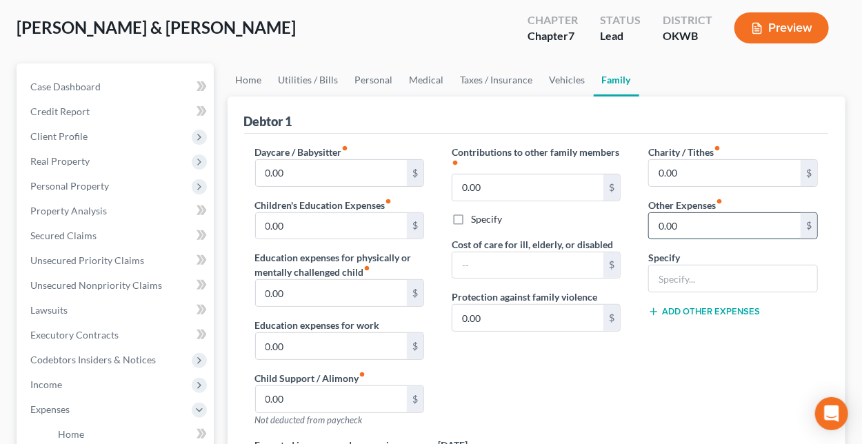
click at [696, 224] on input "0.00" at bounding box center [725, 226] width 152 height 26
type input "300.00"
type input "s"
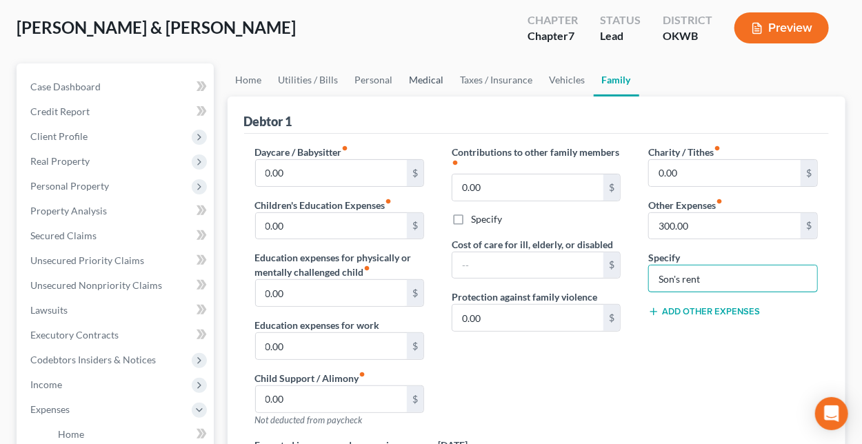
type input "Son's rent"
click at [414, 83] on link "Medical" at bounding box center [426, 79] width 51 height 33
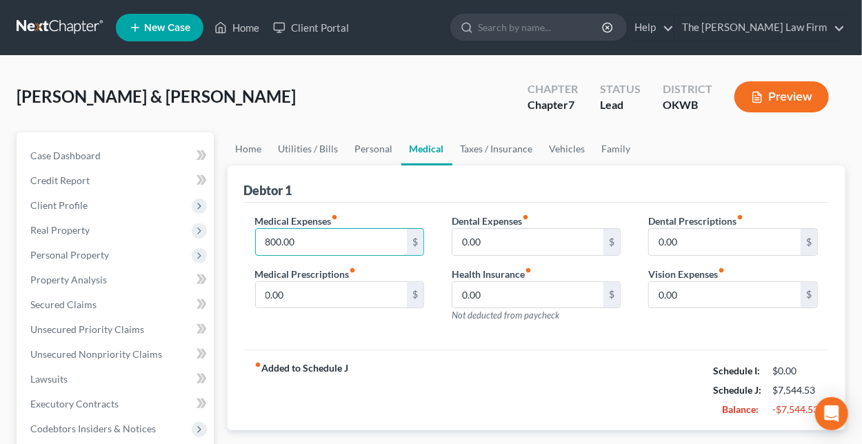
type input "800.00"
click at [509, 341] on div "Medical Expenses fiber_manual_record 800.00 $ Medical Prescriptions fiber_manua…" at bounding box center [536, 277] width 585 height 148
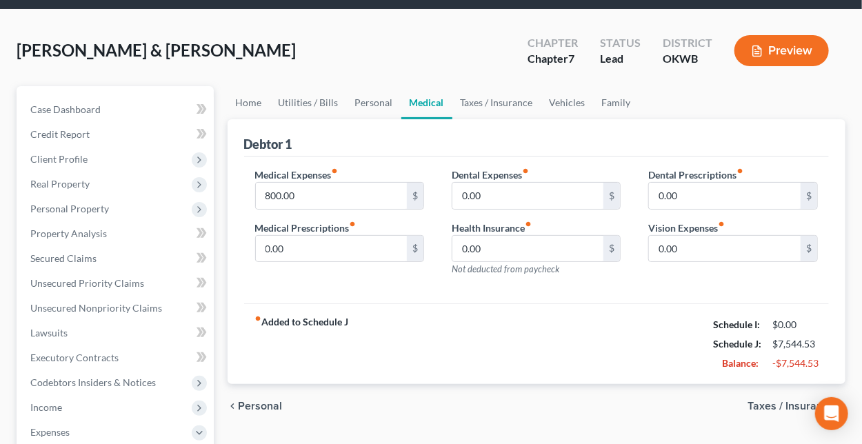
scroll to position [69, 0]
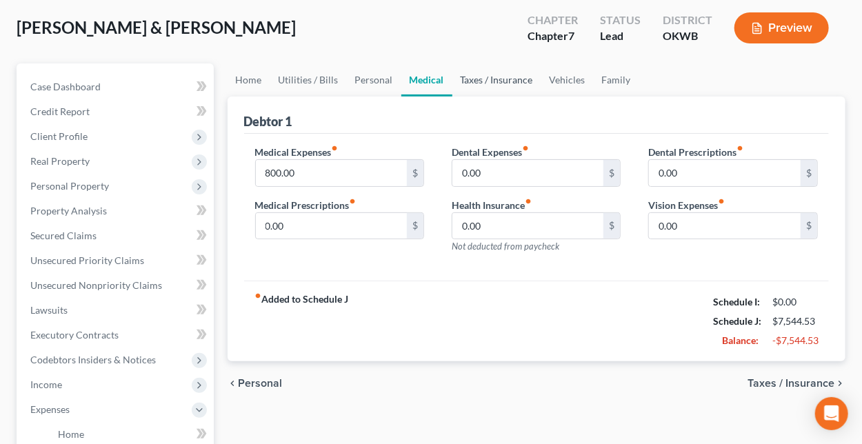
click at [502, 82] on link "Taxes / Insurance" at bounding box center [496, 79] width 89 height 33
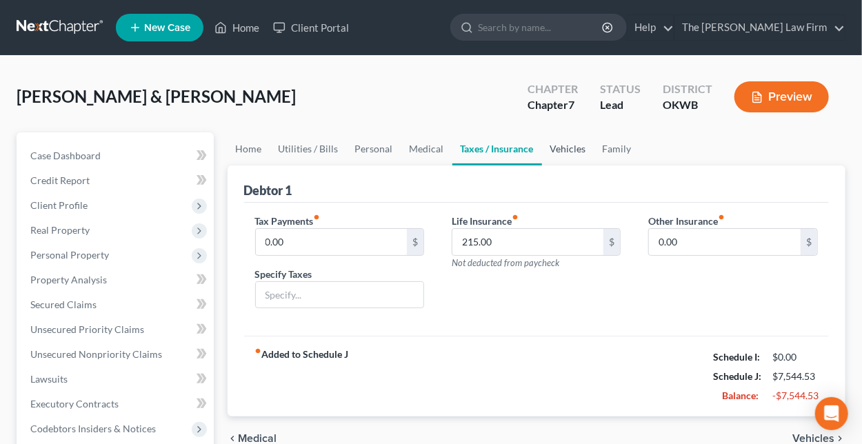
click at [560, 78] on div "Chapter Chapter 7" at bounding box center [552, 98] width 72 height 41
click at [573, 139] on link "Vehicles" at bounding box center [568, 148] width 52 height 33
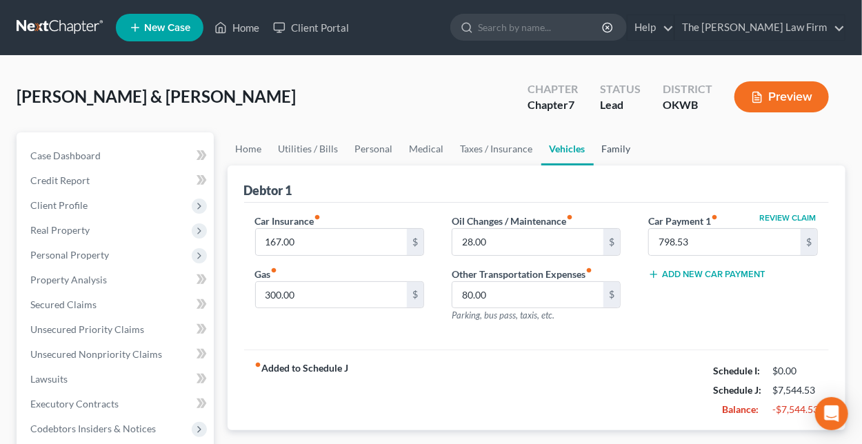
click at [612, 144] on link "Family" at bounding box center [617, 148] width 46 height 33
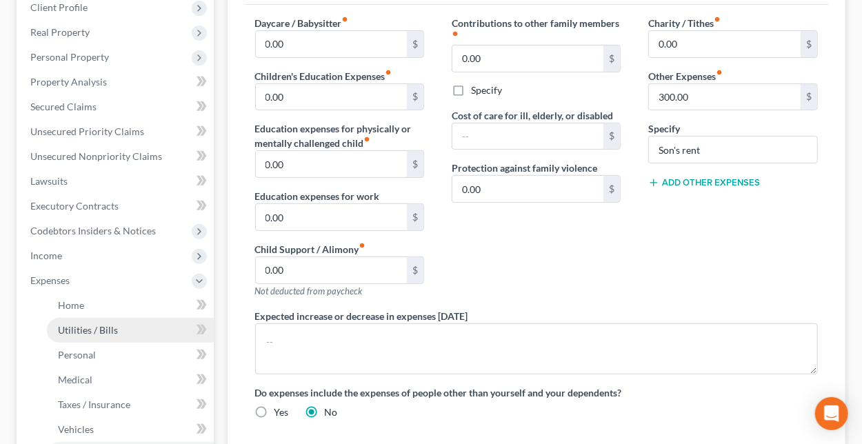
scroll to position [207, 0]
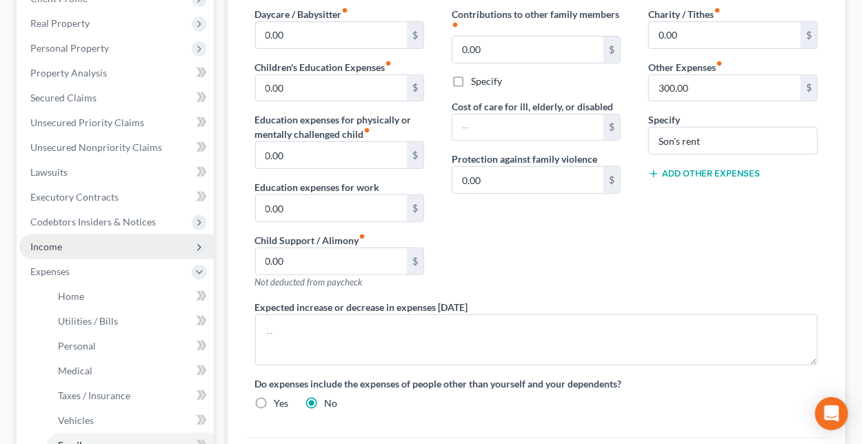
click at [54, 241] on span "Income" at bounding box center [46, 247] width 32 height 12
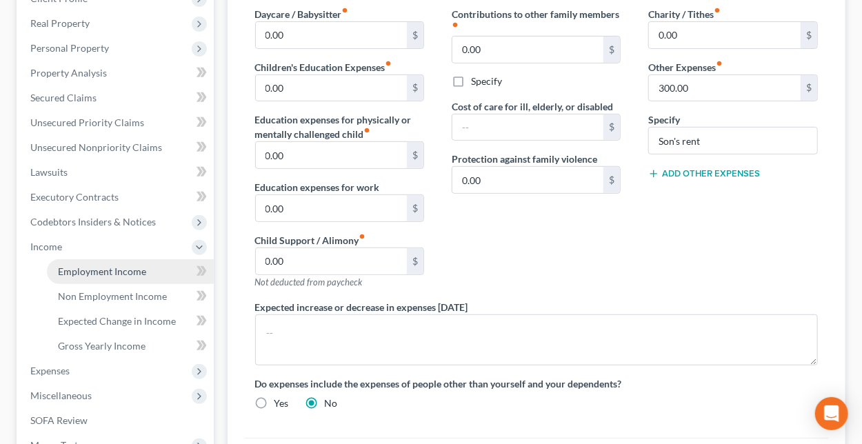
drag, startPoint x: 96, startPoint y: 266, endPoint x: 113, endPoint y: 268, distance: 17.4
click at [96, 267] on span "Employment Income" at bounding box center [102, 271] width 88 height 12
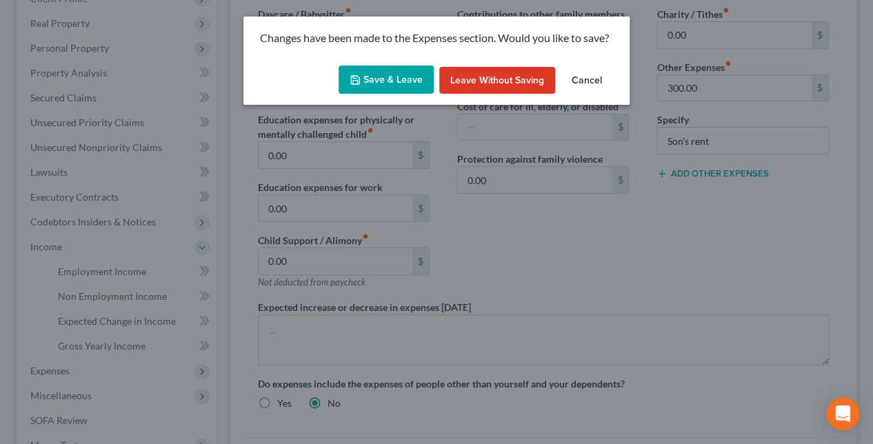
click at [395, 82] on button "Save & Leave" at bounding box center [386, 79] width 95 height 29
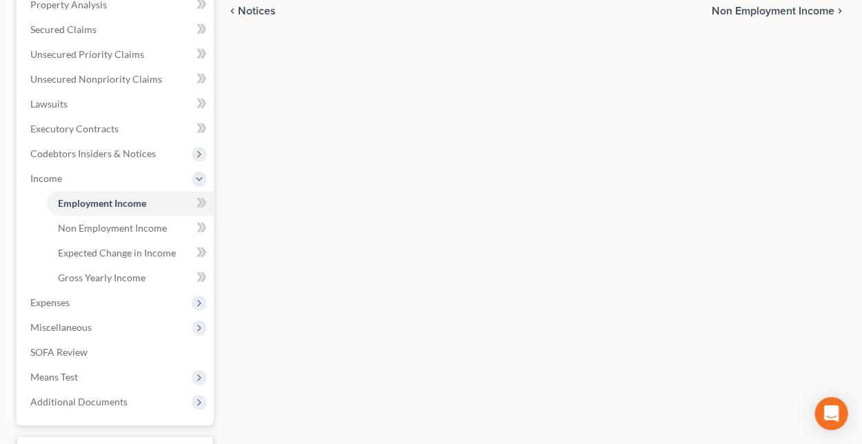
scroll to position [276, 0]
click at [129, 228] on span "Non Employment Income" at bounding box center [112, 227] width 109 height 12
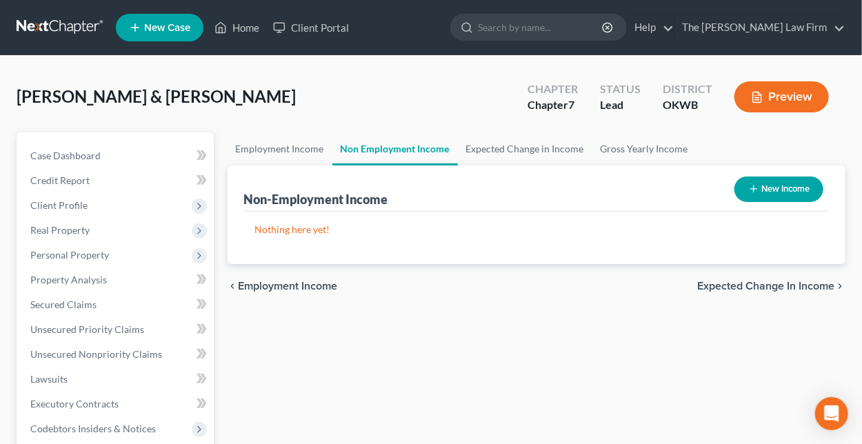
click at [787, 181] on button "New Income" at bounding box center [778, 190] width 89 height 26
select select "0"
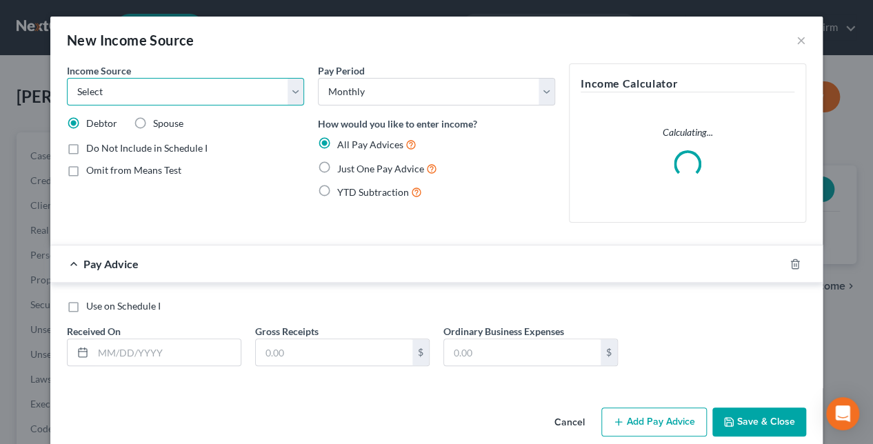
click at [196, 92] on select "Select Unemployment Disability (from employer) Pension Retirement Social Securi…" at bounding box center [185, 92] width 237 height 28
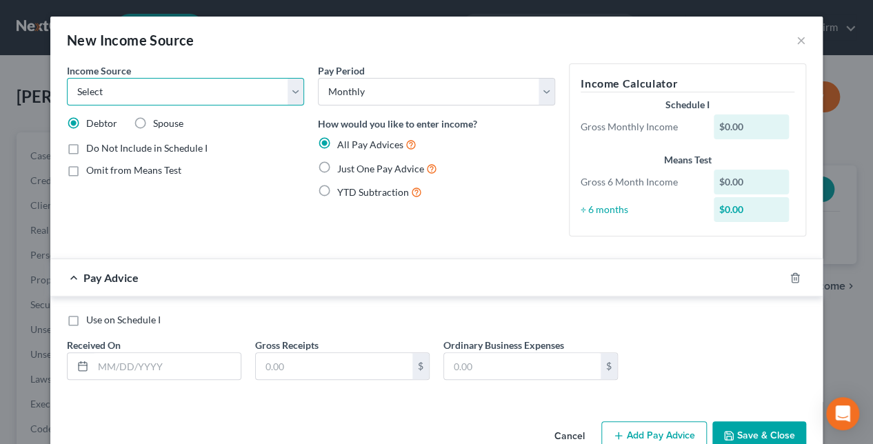
select select "1"
click at [67, 78] on select "Select Unemployment Disability (from employer) Pension Retirement Social Securi…" at bounding box center [185, 92] width 237 height 28
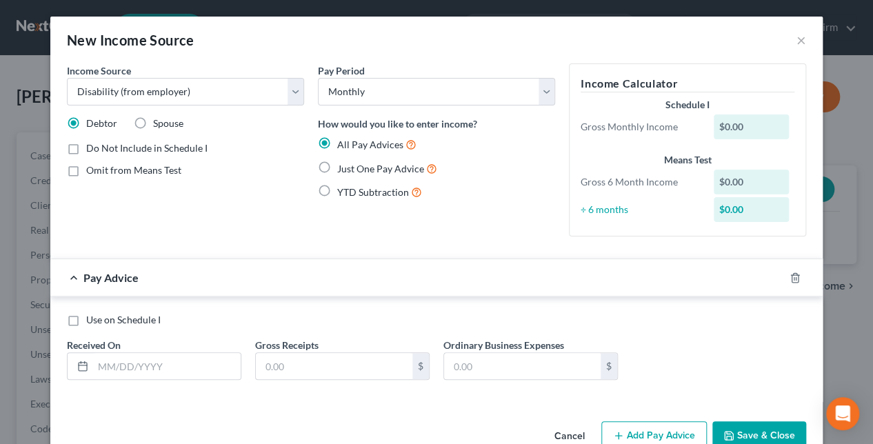
drag, startPoint x: 135, startPoint y: 123, endPoint x: 368, endPoint y: 117, distance: 233.1
click at [153, 123] on label "Spouse" at bounding box center [168, 124] width 30 height 14
click at [159, 123] on input "Spouse" at bounding box center [163, 121] width 9 height 9
radio input "true"
click at [240, 88] on select "Select Unemployment Disability (from employer) Pension Retirement Social Securi…" at bounding box center [185, 92] width 237 height 28
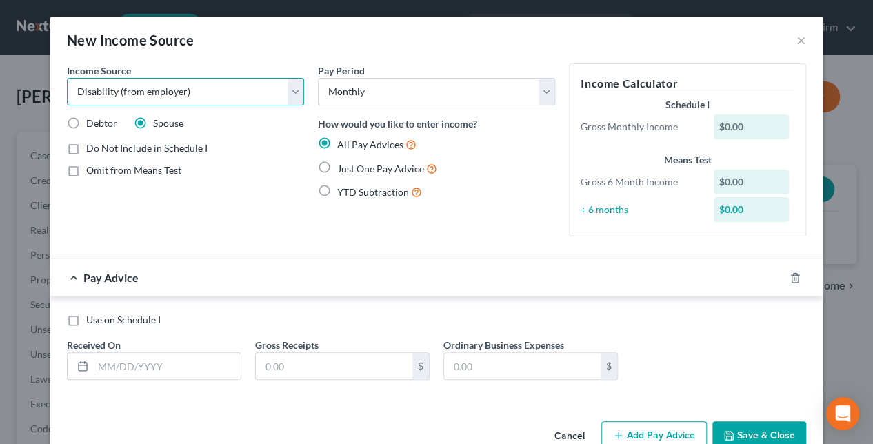
click at [284, 96] on select "Select Unemployment Disability (from employer) Pension Retirement Social Securi…" at bounding box center [185, 92] width 237 height 28
click at [290, 92] on select "Select Unemployment Disability (from employer) Pension Retirement Social Securi…" at bounding box center [185, 92] width 237 height 28
select select "12"
click at [67, 78] on select "Select Unemployment Disability (from employer) Pension Retirement Social Securi…" at bounding box center [185, 92] width 237 height 28
click at [337, 168] on label "Just One Pay Advice" at bounding box center [387, 169] width 100 height 16
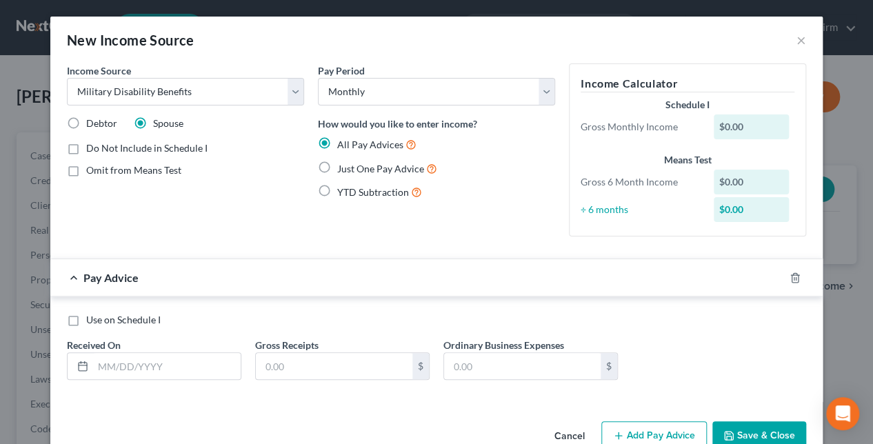
click at [343, 168] on input "Just One Pay Advice" at bounding box center [347, 165] width 9 height 9
radio input "true"
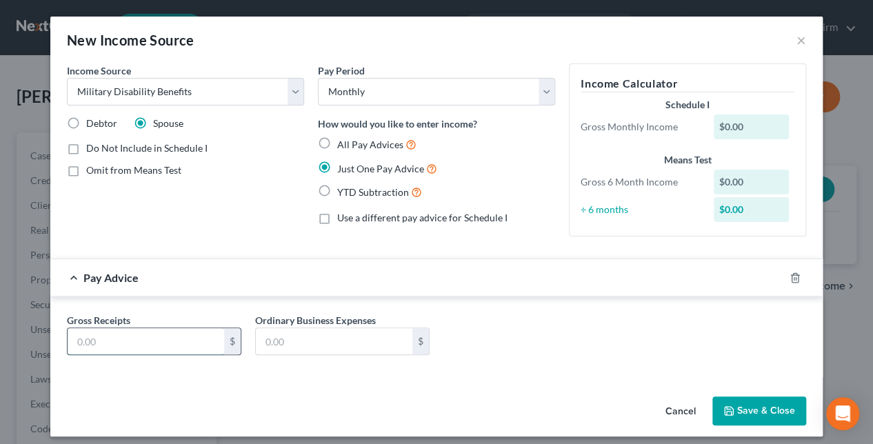
click at [142, 343] on input "text" at bounding box center [146, 341] width 157 height 26
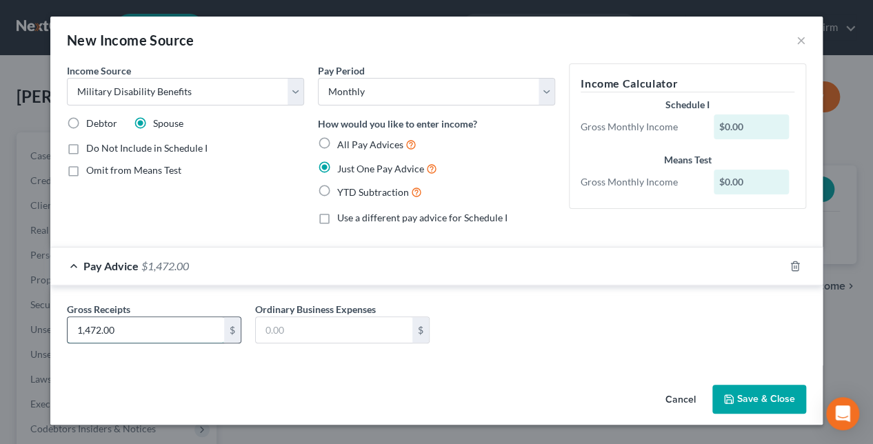
type input "1,472.00"
type input "185.00"
click at [748, 398] on button "Save & Close" at bounding box center [759, 399] width 94 height 29
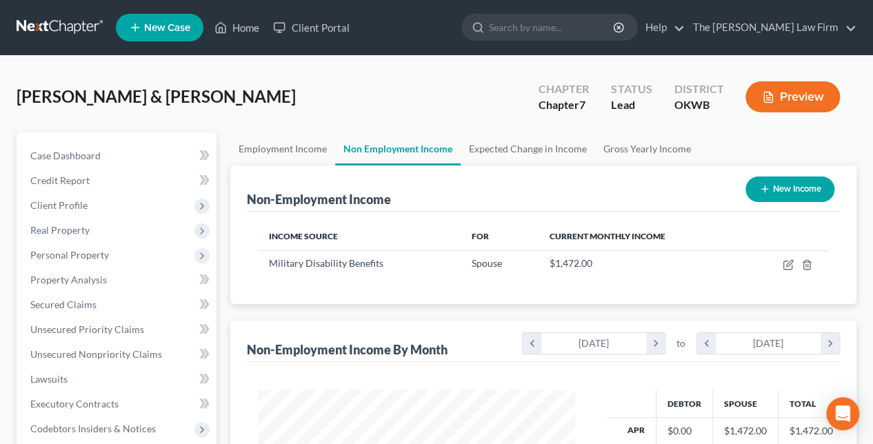
scroll to position [689214, 689115]
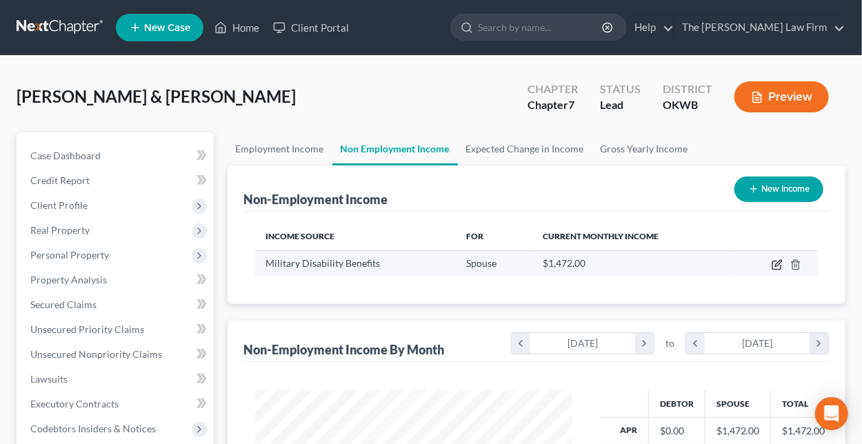
click at [776, 262] on icon "button" at bounding box center [777, 264] width 11 height 11
select select "12"
select select "0"
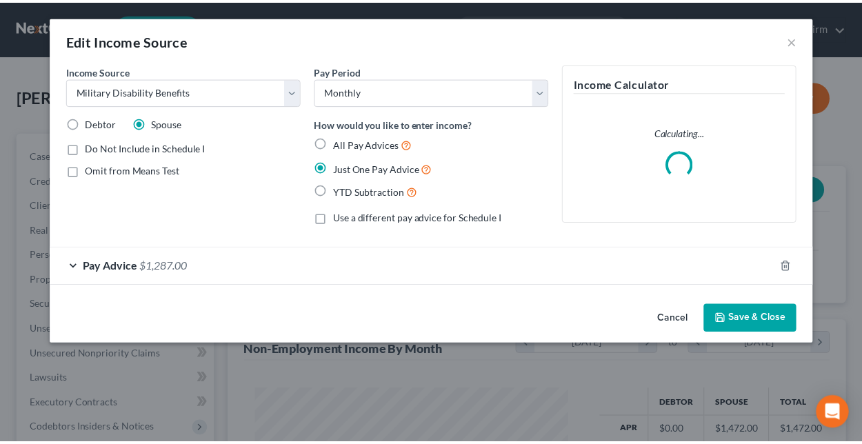
scroll to position [245, 349]
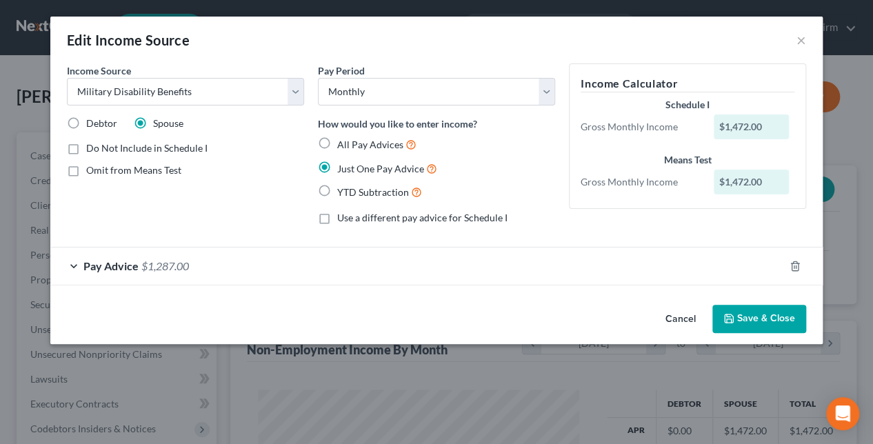
click at [758, 314] on button "Save & Close" at bounding box center [759, 319] width 94 height 29
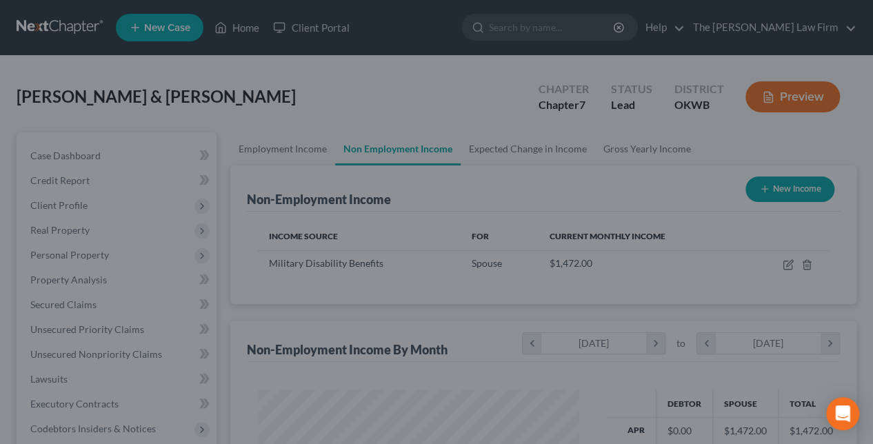
scroll to position [689214, 689115]
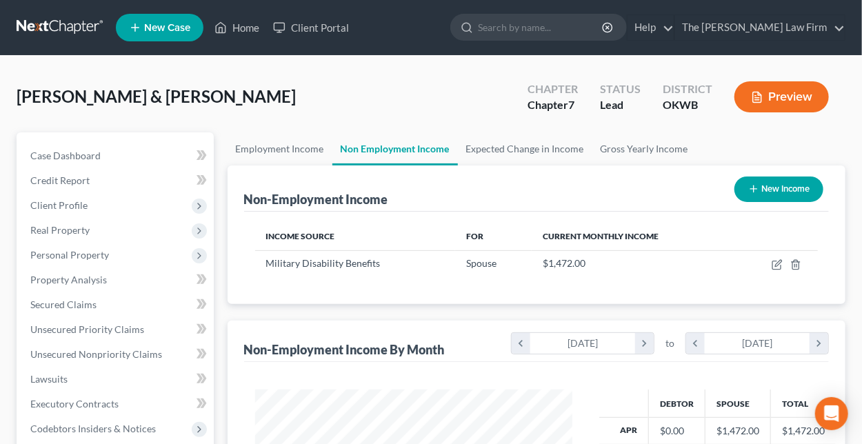
click at [766, 190] on button "New Income" at bounding box center [778, 190] width 89 height 26
select select "0"
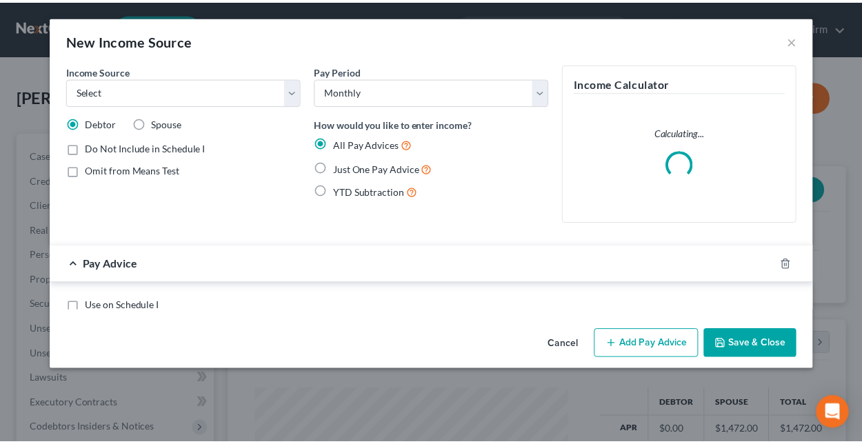
scroll to position [245, 349]
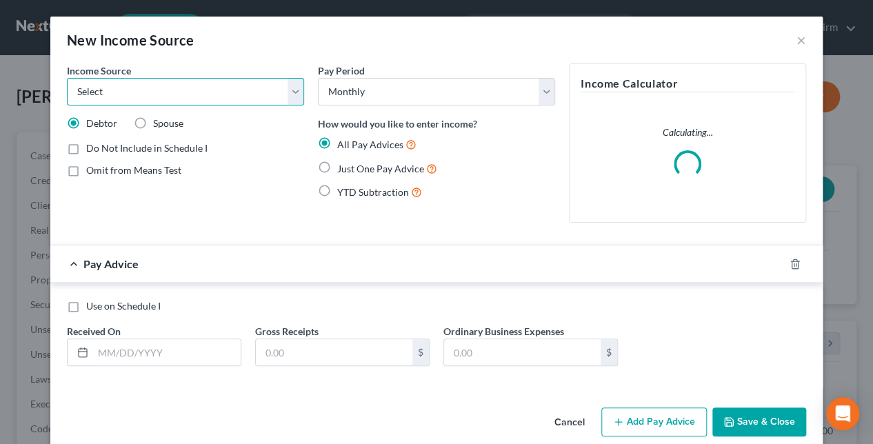
click at [207, 89] on select "Select Unemployment Disability (from employer) Pension Retirement Social Securi…" at bounding box center [185, 92] width 237 height 28
select select "12"
click at [67, 78] on select "Select Unemployment Disability (from employer) Pension Retirement Social Securi…" at bounding box center [185, 92] width 237 height 28
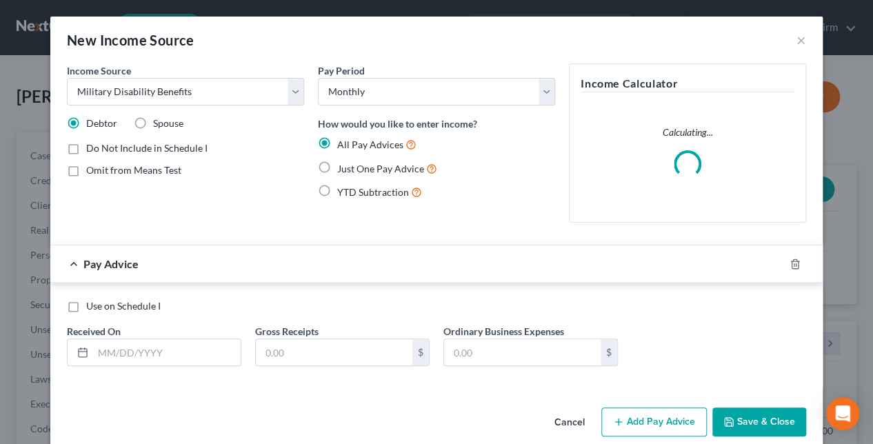
drag, startPoint x: 334, startPoint y: 172, endPoint x: 423, endPoint y: 180, distance: 89.3
click at [337, 172] on span "Just One Pay Advice" at bounding box center [380, 169] width 87 height 12
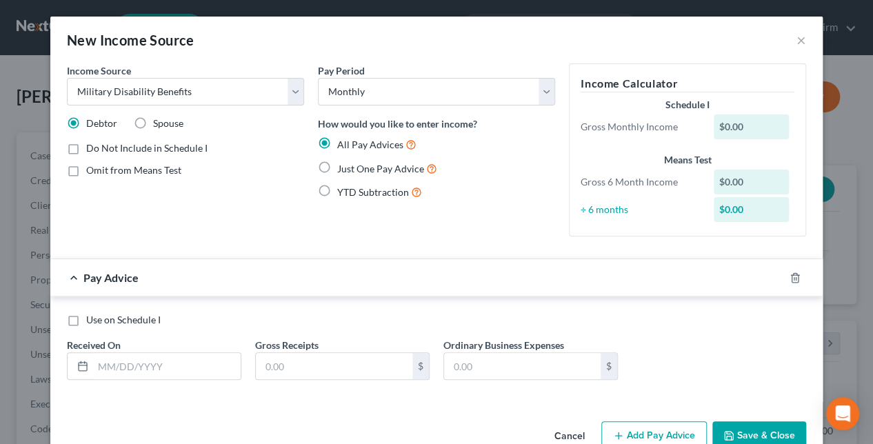
click at [337, 163] on label "Just One Pay Advice" at bounding box center [387, 169] width 100 height 16
click at [343, 163] on input "Just One Pay Advice" at bounding box center [347, 165] width 9 height 9
radio input "true"
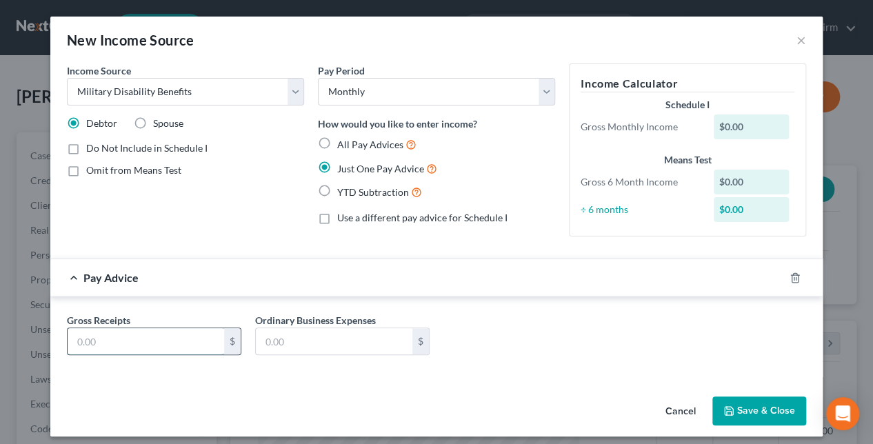
click at [143, 340] on input "text" at bounding box center [146, 341] width 157 height 26
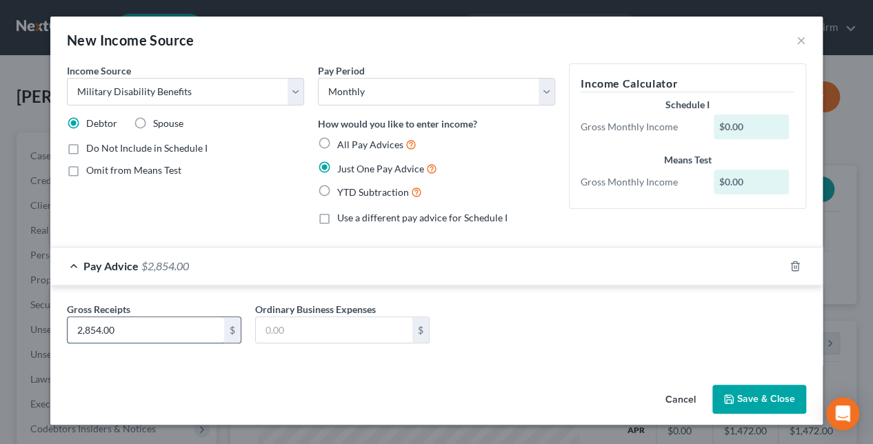
type input "2,854.00"
type input "185.00"
click at [761, 390] on button "Save & Close" at bounding box center [759, 399] width 94 height 29
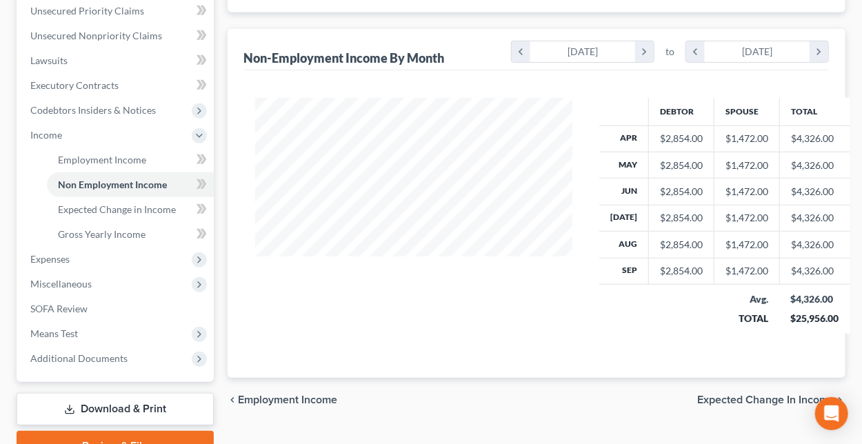
scroll to position [318, 0]
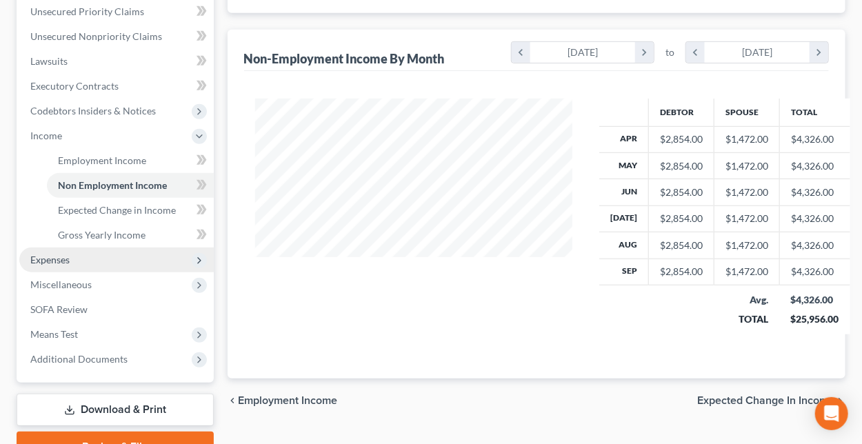
click at [46, 257] on span "Expenses" at bounding box center [49, 260] width 39 height 12
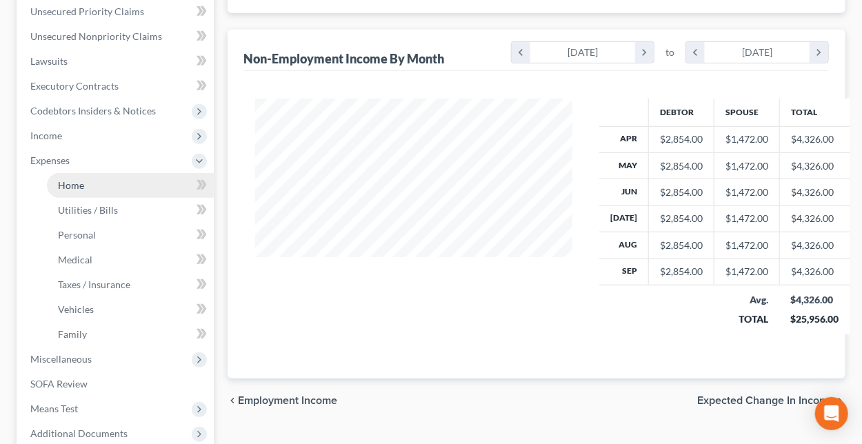
click at [64, 185] on span "Home" at bounding box center [71, 185] width 26 height 12
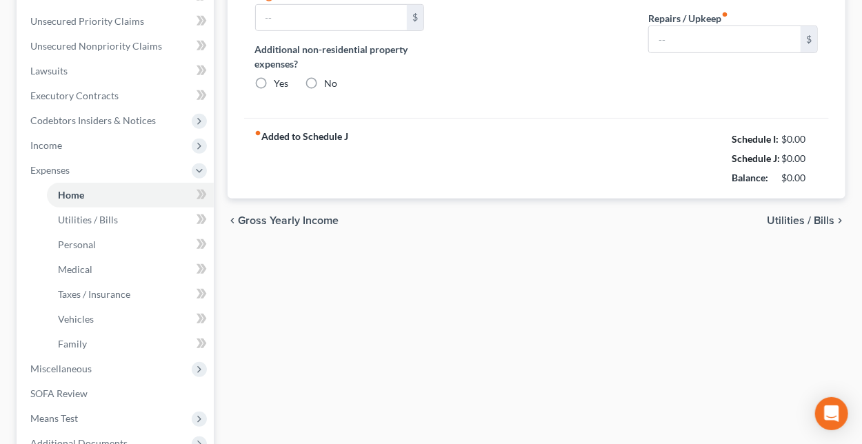
type input "1,565.00"
type input "0.00"
radio input "true"
type input "0.00"
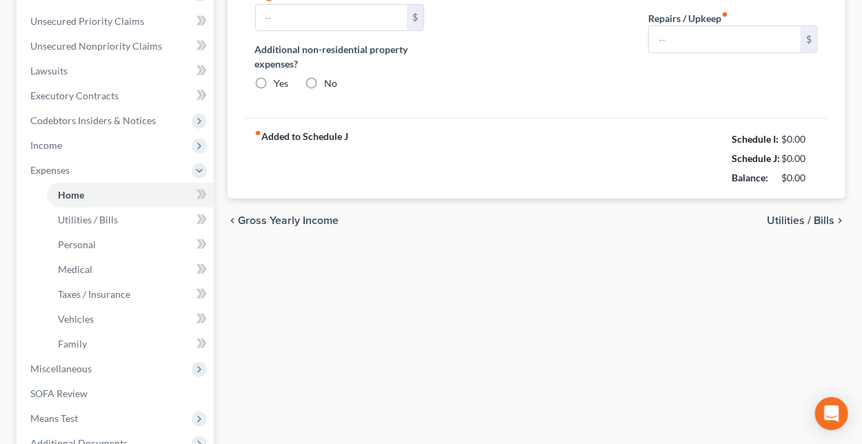
type input "0.00"
type input "130.00"
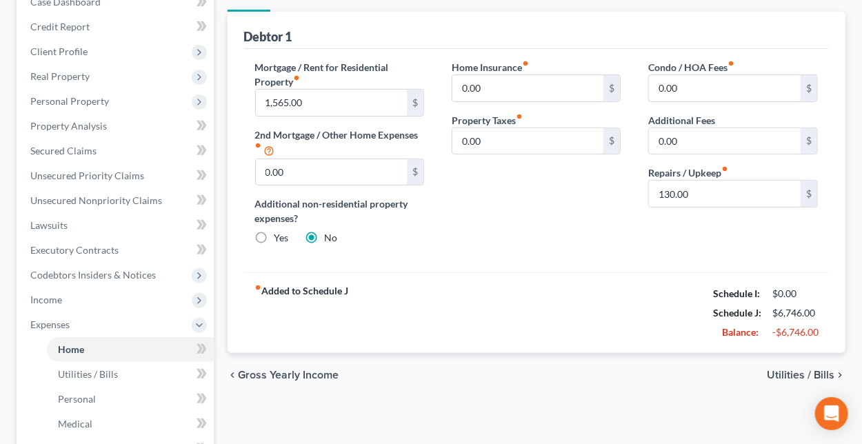
scroll to position [345, 0]
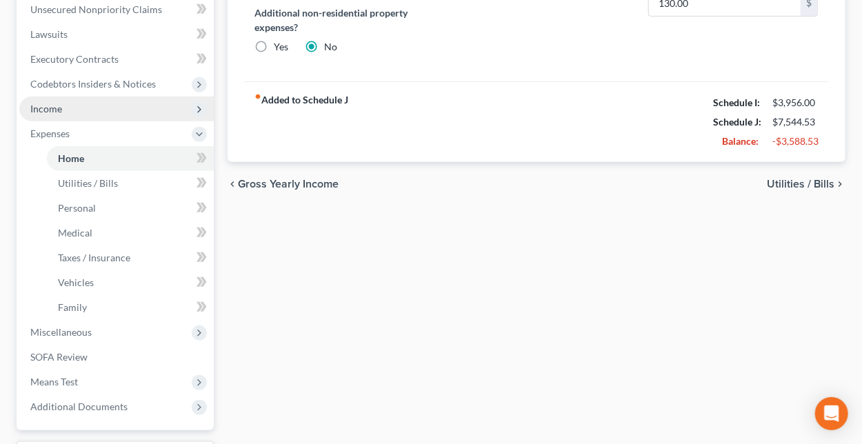
click at [52, 106] on span "Income" at bounding box center [46, 109] width 32 height 12
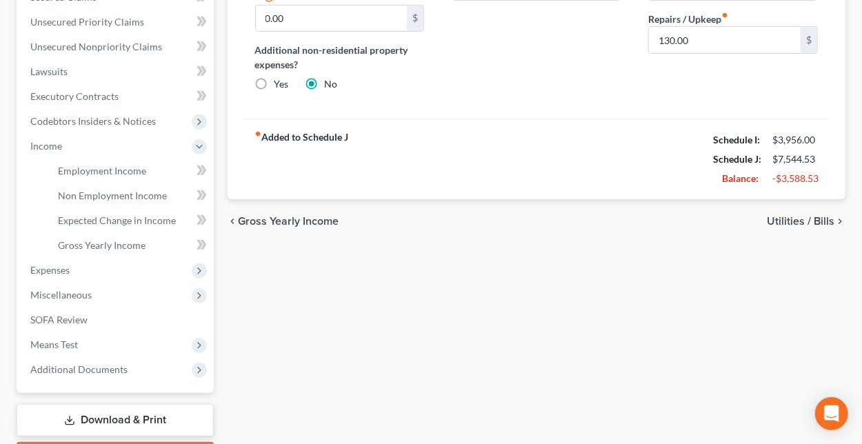
scroll to position [276, 0]
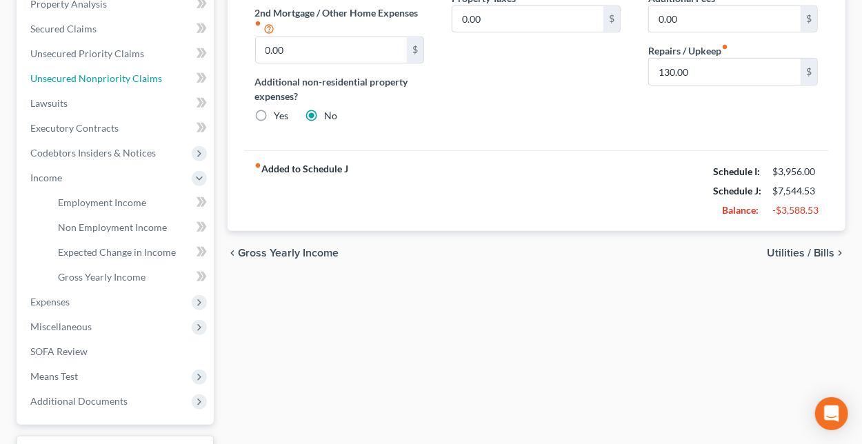
drag, startPoint x: 65, startPoint y: 81, endPoint x: 578, endPoint y: 150, distance: 518.3
click at [65, 81] on span "Unsecured Nonpriority Claims" at bounding box center [96, 78] width 132 height 12
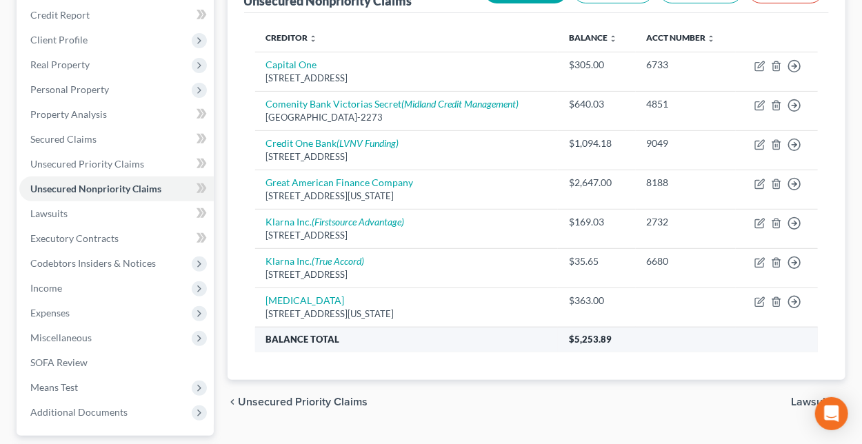
scroll to position [69, 0]
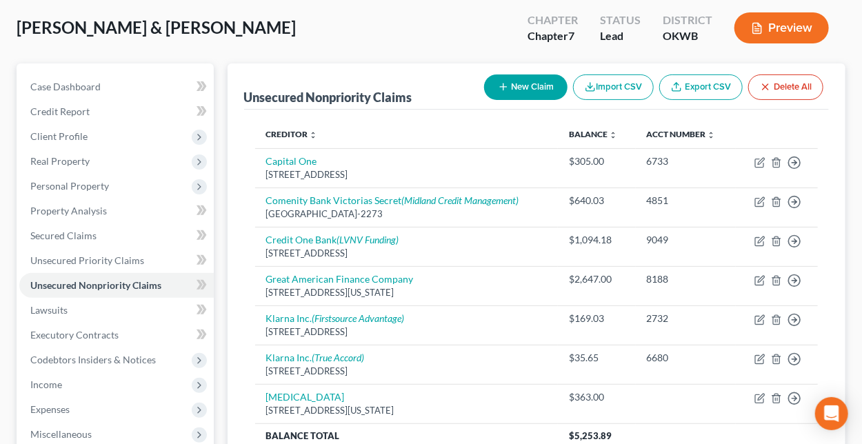
click at [547, 81] on button "New Claim" at bounding box center [525, 87] width 83 height 26
select select "2"
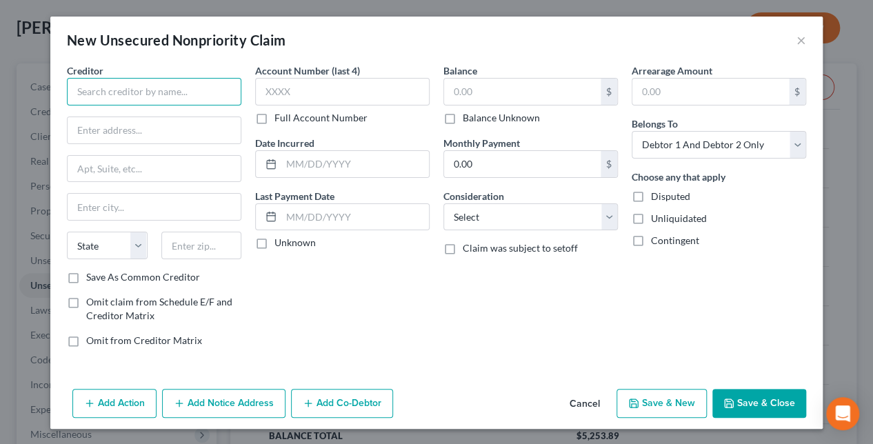
click at [194, 90] on input "text" at bounding box center [154, 92] width 174 height 28
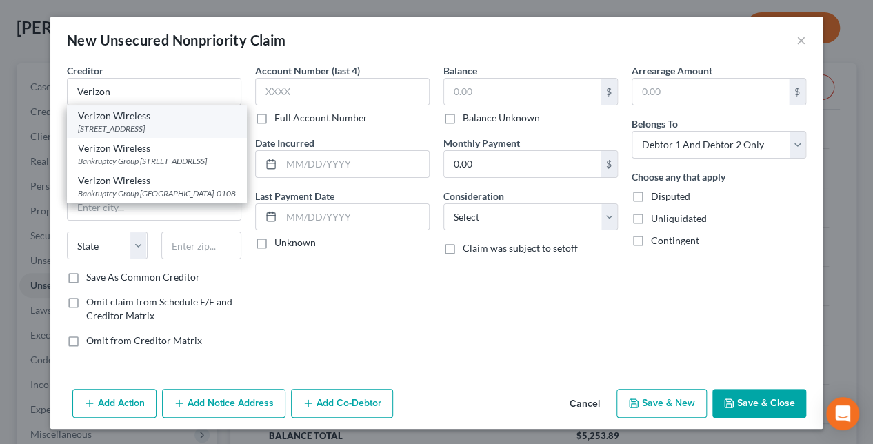
click at [148, 114] on div "Verizon Wireless" at bounding box center [157, 116] width 158 height 14
type input "Verizon Wireless"
type input "[STREET_ADDRESS]"
type input "[GEOGRAPHIC_DATA]"
select select "33"
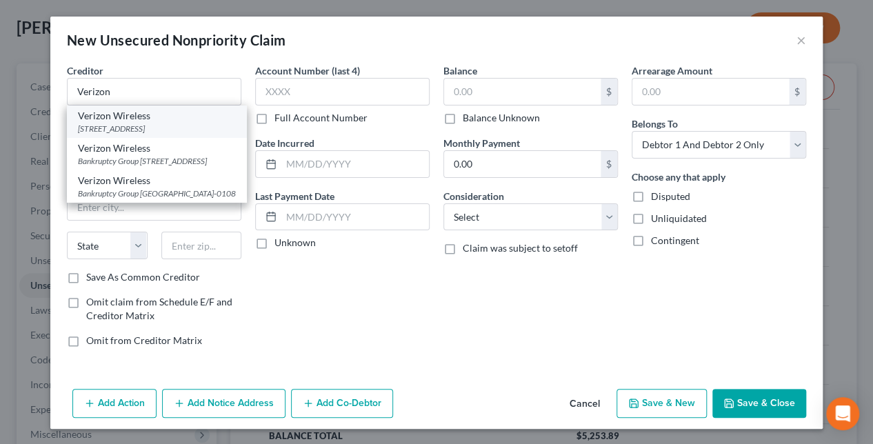
type input "07920"
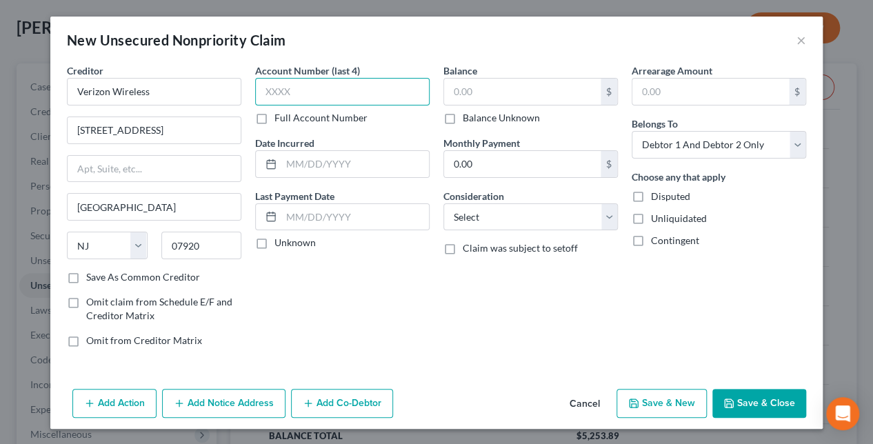
click at [318, 94] on input "text" at bounding box center [342, 92] width 174 height 28
type input "3550"
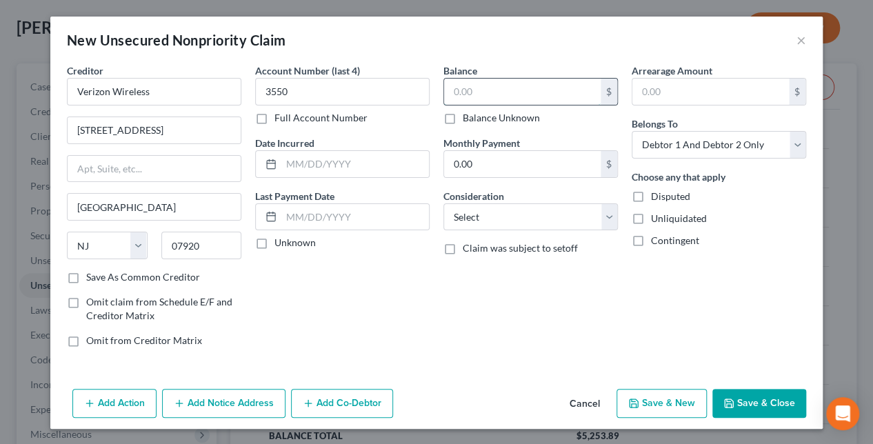
click at [527, 88] on input "text" at bounding box center [522, 92] width 157 height 26
type input "1,983.00"
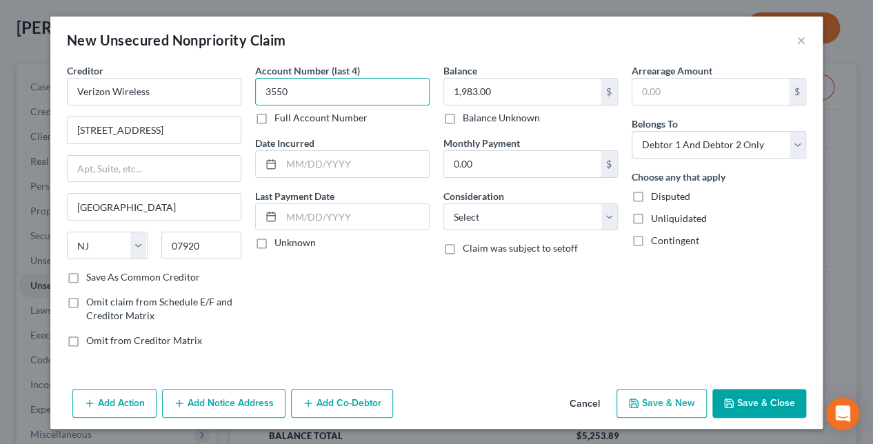
drag, startPoint x: 314, startPoint y: 92, endPoint x: 252, endPoint y: 96, distance: 62.1
click at [252, 96] on div "Account Number (last 4) 3550 Full Account Number Date Incurred Last Payment Dat…" at bounding box center [342, 210] width 188 height 295
type input "0001"
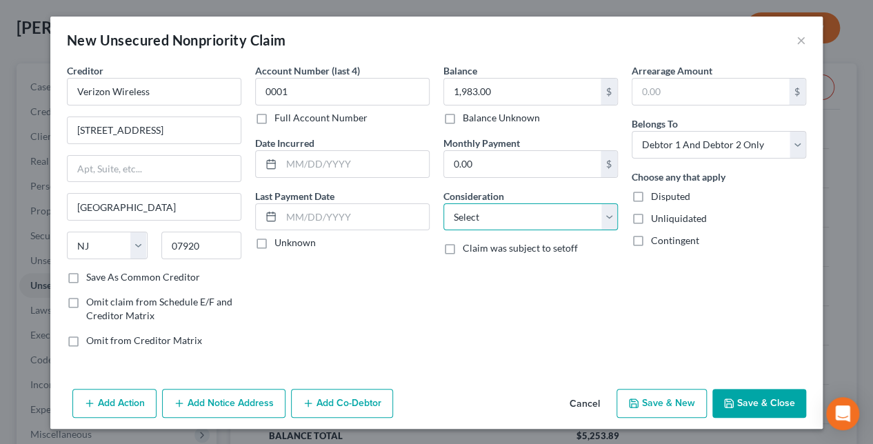
click at [532, 217] on select "Select Cable / Satellite Services Collection Agency Credit Card Debt Debt Couns…" at bounding box center [530, 217] width 174 height 28
select select "19"
click at [443, 203] on select "Select Cable / Satellite Services Collection Agency Credit Card Debt Debt Couns…" at bounding box center [530, 217] width 174 height 28
click at [651, 196] on label "Disputed" at bounding box center [670, 197] width 39 height 14
click at [656, 196] on input "Disputed" at bounding box center [660, 194] width 9 height 9
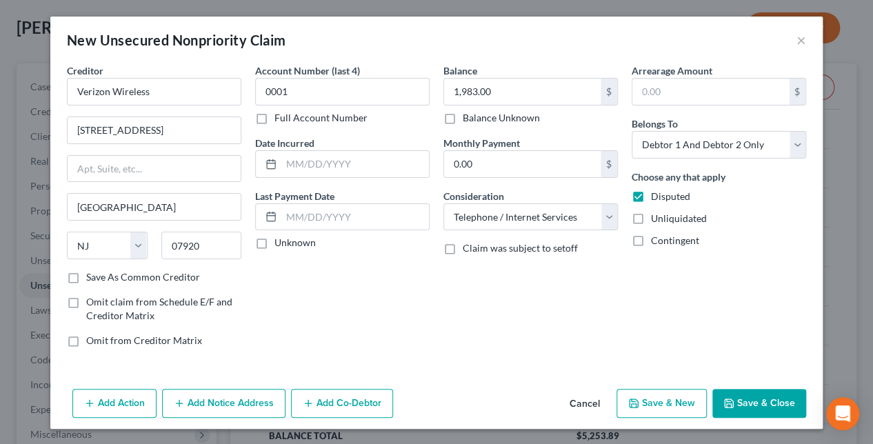
click at [651, 196] on label "Disputed" at bounding box center [670, 197] width 39 height 14
click at [656, 196] on input "Disputed" at bounding box center [660, 194] width 9 height 9
checkbox input "false"
click at [754, 402] on button "Save & Close" at bounding box center [759, 403] width 94 height 29
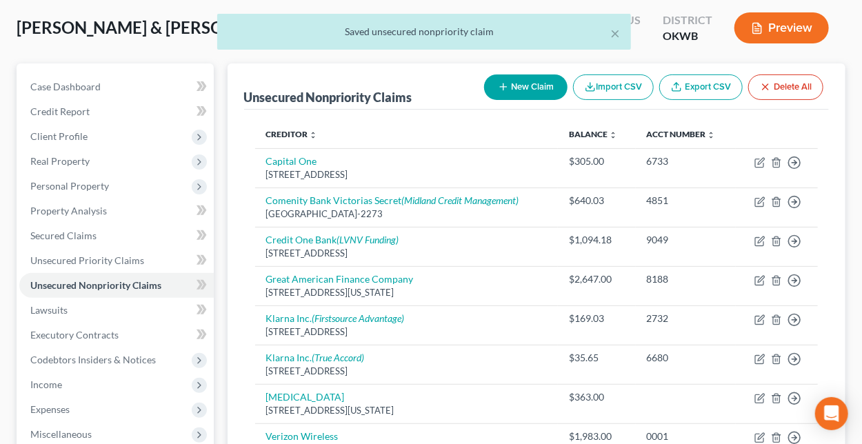
click at [512, 85] on button "New Claim" at bounding box center [525, 87] width 83 height 26
select select "2"
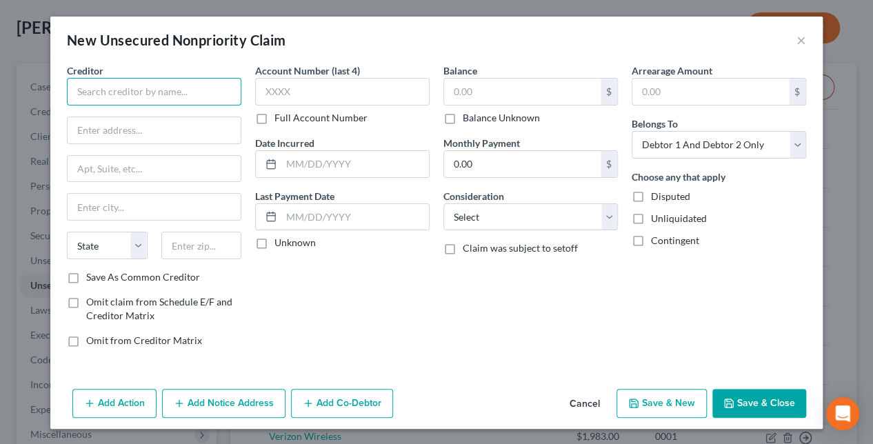
click at [190, 92] on input "text" at bounding box center [154, 92] width 174 height 28
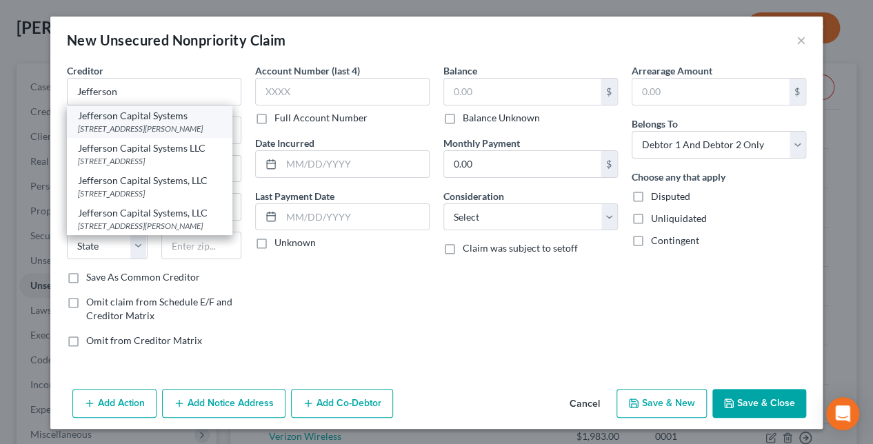
click at [157, 117] on div "Jefferson Capital Systems" at bounding box center [149, 116] width 143 height 14
type input "Jefferson Capital Systems"
type input "[STREET_ADDRESS][PERSON_NAME]"
type input "Saint Cloud"
select select "24"
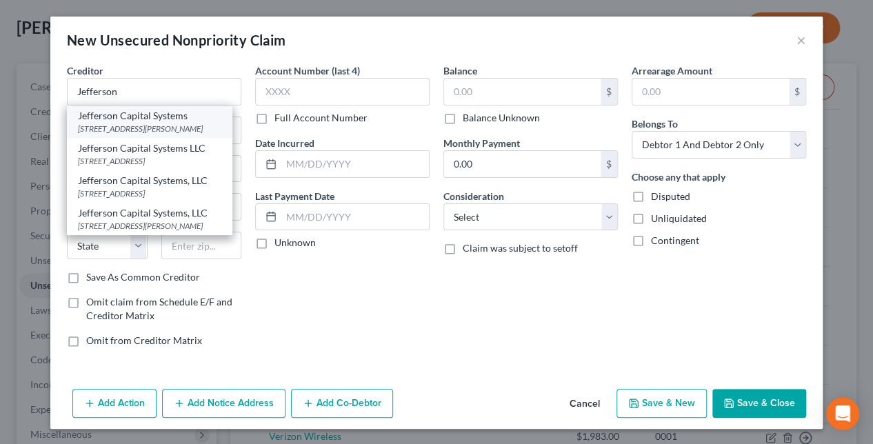
type input "56303"
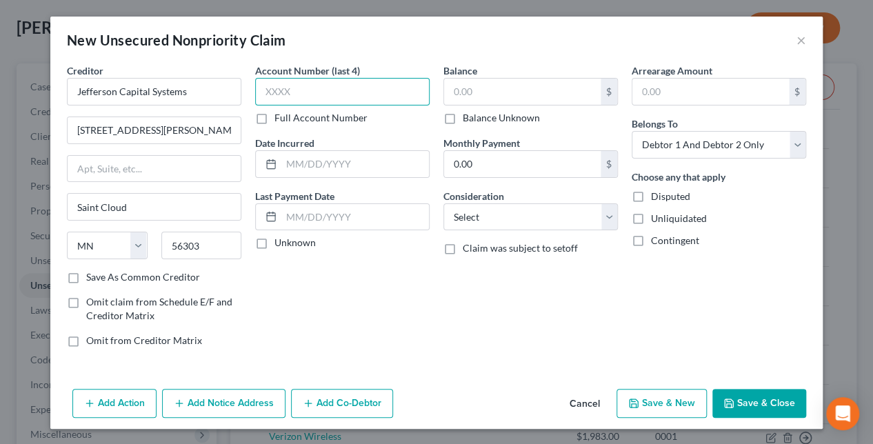
click at [337, 97] on input "text" at bounding box center [342, 92] width 174 height 28
type input "4385"
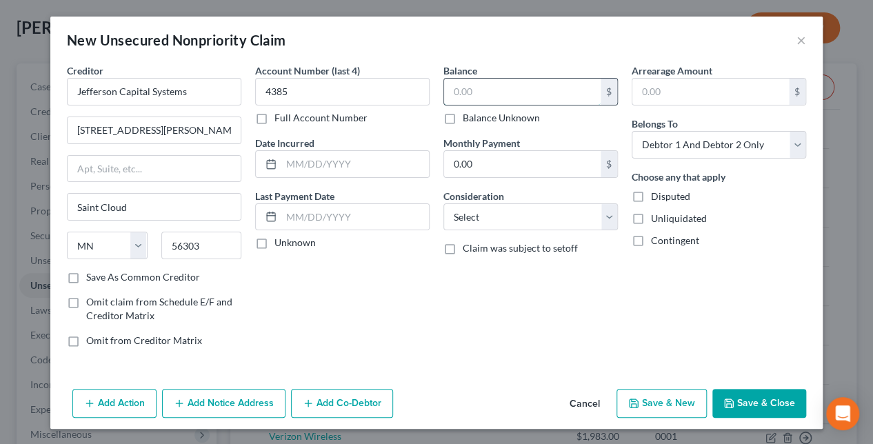
click at [509, 94] on input "text" at bounding box center [522, 92] width 157 height 26
type input "3,819"
click at [593, 282] on div "Balance 3,819.00 $ Balance Unknown Balance Undetermined 3,819 $ Balance Unknown…" at bounding box center [530, 210] width 188 height 295
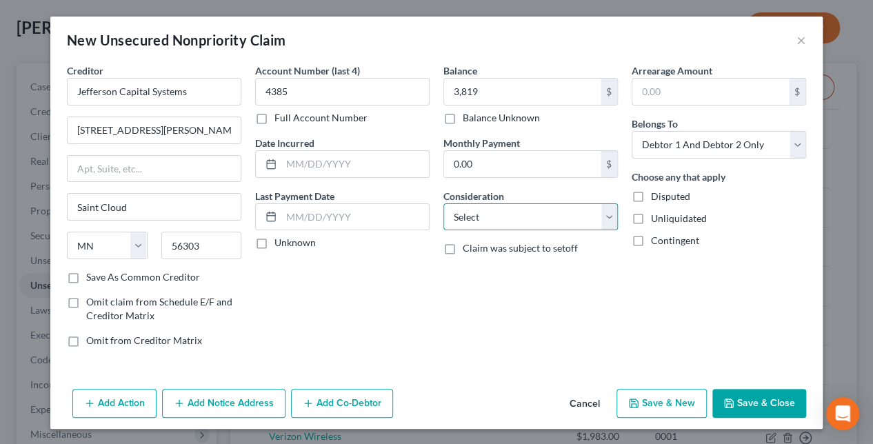
click at [538, 218] on select "Select Cable / Satellite Services Collection Agency Credit Card Debt Debt Couns…" at bounding box center [530, 217] width 174 height 28
select select "10"
click at [443, 203] on select "Select Cable / Satellite Services Collection Agency Credit Card Debt Debt Couns…" at bounding box center [530, 217] width 174 height 28
click at [760, 402] on button "Save & Close" at bounding box center [759, 403] width 94 height 29
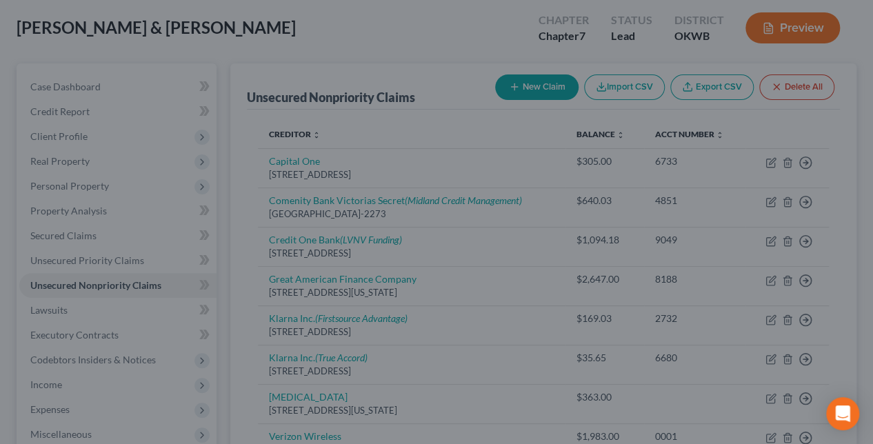
type input "3,819.00"
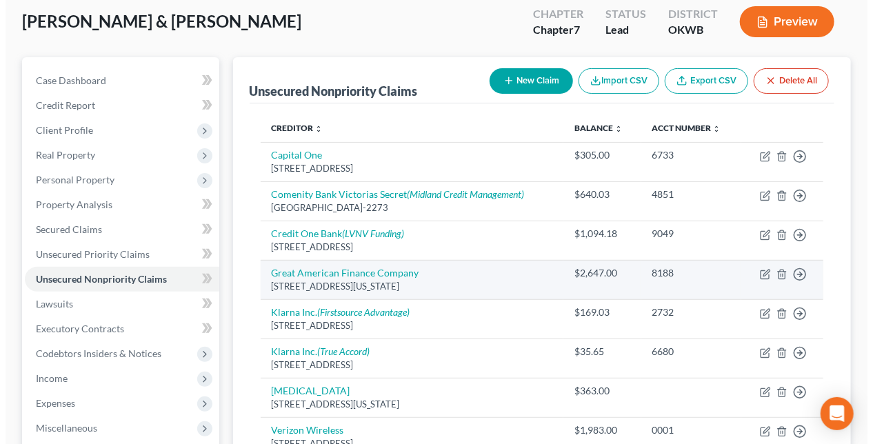
scroll to position [0, 0]
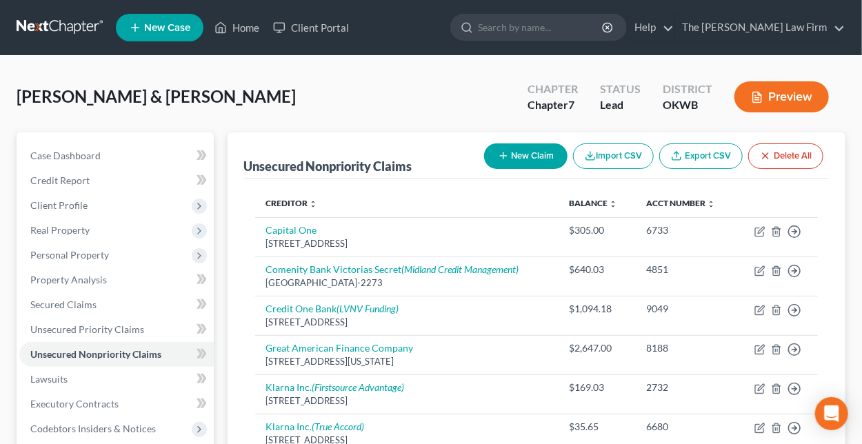
click at [532, 156] on button "New Claim" at bounding box center [525, 156] width 83 height 26
select select "2"
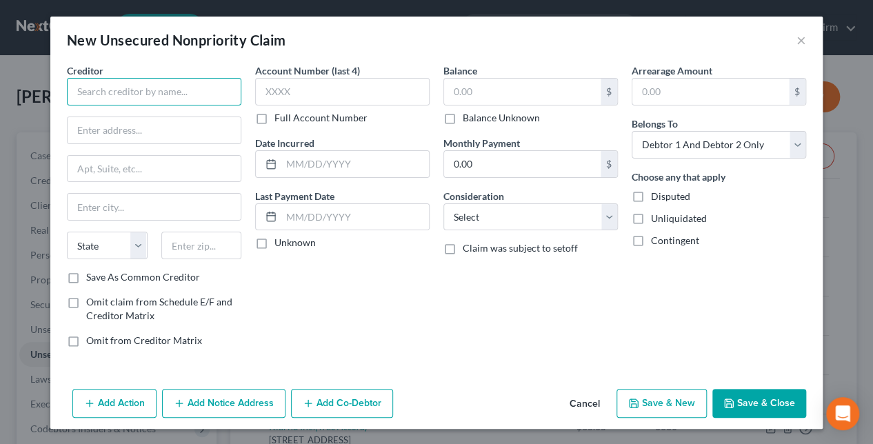
click at [181, 78] on input "text" at bounding box center [154, 92] width 174 height 28
type input "Nautilus"
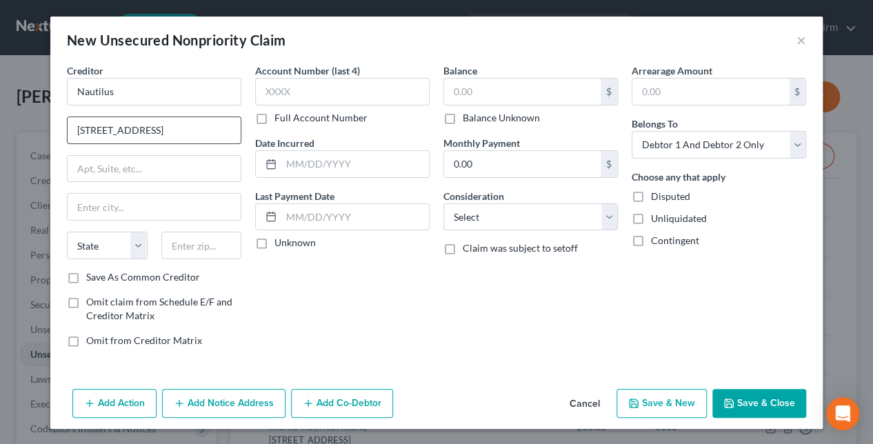
type input "[STREET_ADDRESS]"
type input "[GEOGRAPHIC_DATA]"
select select "50"
type input "98683"
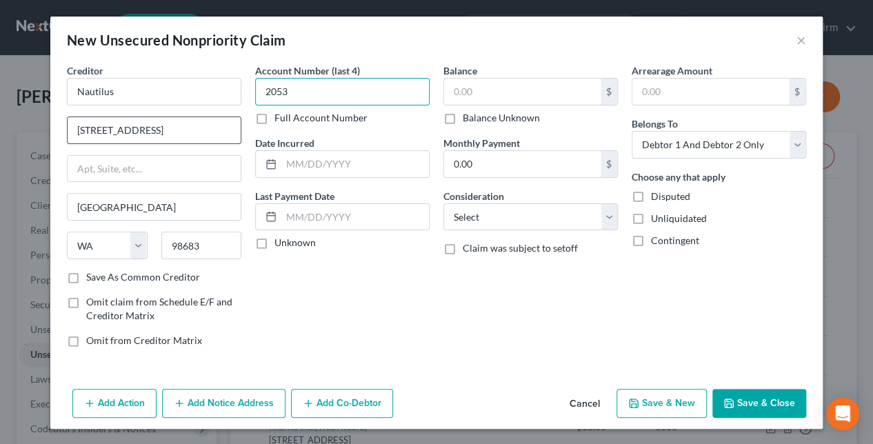
type input "2053"
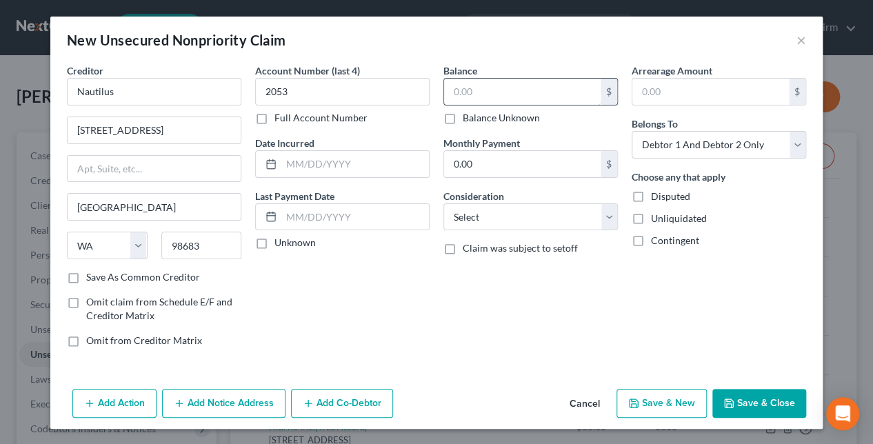
click at [506, 92] on input "text" at bounding box center [522, 92] width 157 height 26
type input "2,176.05"
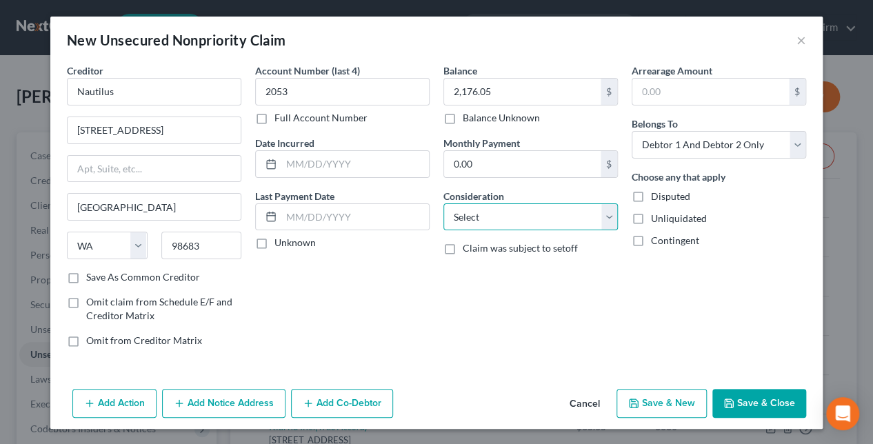
click at [543, 217] on select "Select Cable / Satellite Services Collection Agency Credit Card Debt Debt Couns…" at bounding box center [530, 217] width 174 height 28
select select "14"
click at [443, 203] on select "Select Cable / Satellite Services Collection Agency Credit Card Debt Debt Couns…" at bounding box center [530, 217] width 174 height 28
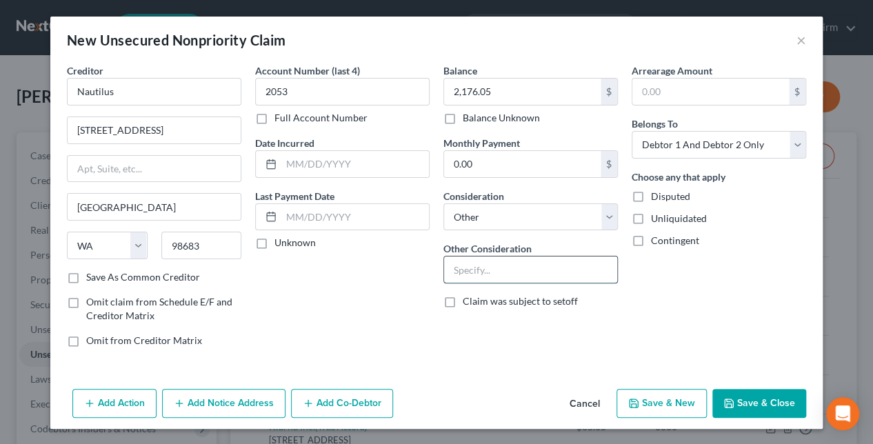
click at [496, 278] on input "text" at bounding box center [530, 269] width 173 height 26
type input "subscription service"
click at [778, 404] on button "Save & Close" at bounding box center [759, 403] width 94 height 29
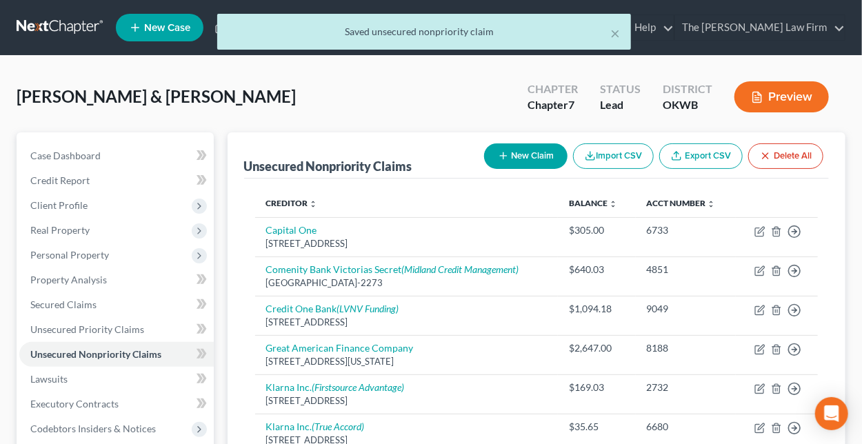
click at [530, 155] on button "New Claim" at bounding box center [525, 156] width 83 height 26
select select "2"
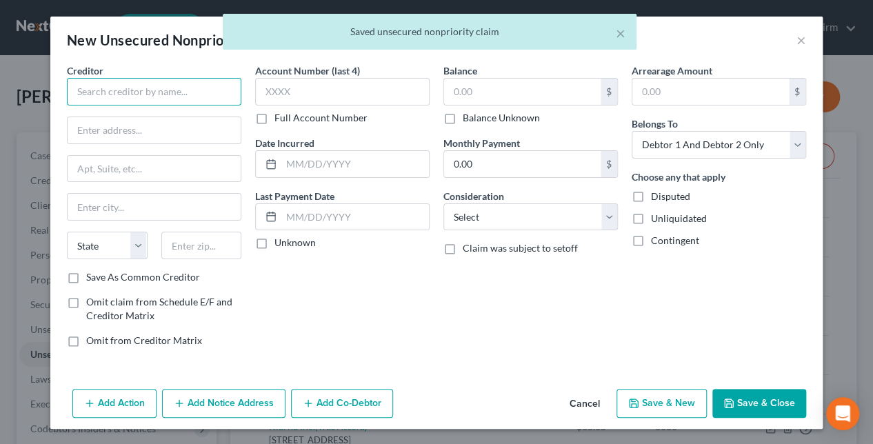
click at [208, 81] on input "text" at bounding box center [154, 92] width 174 height 28
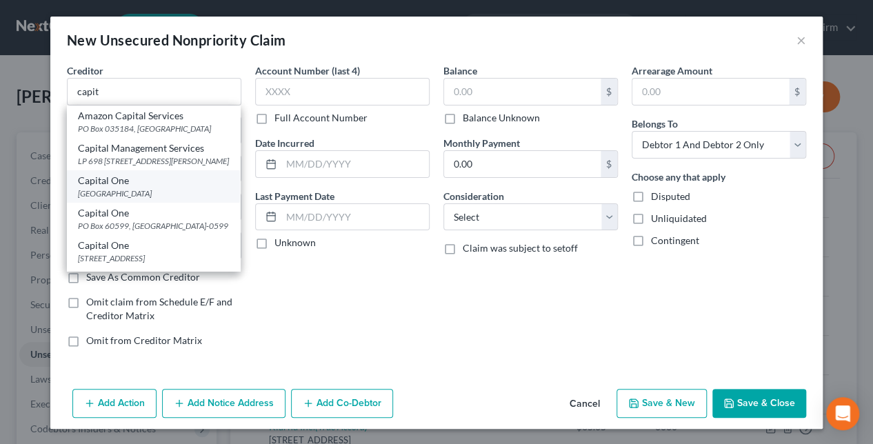
click at [163, 199] on div "[GEOGRAPHIC_DATA]" at bounding box center [153, 194] width 151 height 12
type input "Capital One"
type input "PO Box 71083"
type input "Charlotte"
select select "28"
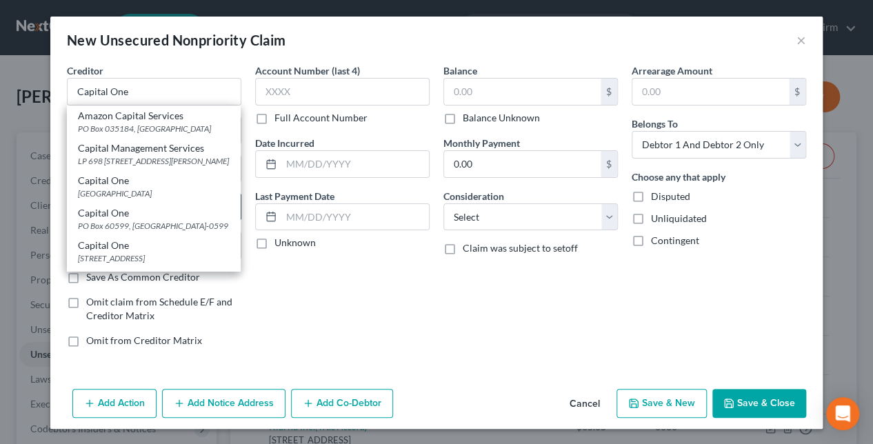
type input "28272"
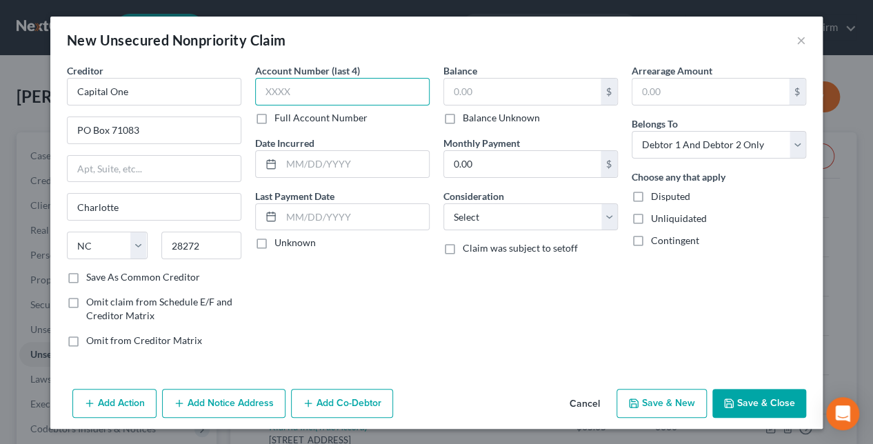
click at [329, 88] on input "text" at bounding box center [342, 92] width 174 height 28
type input "0138"
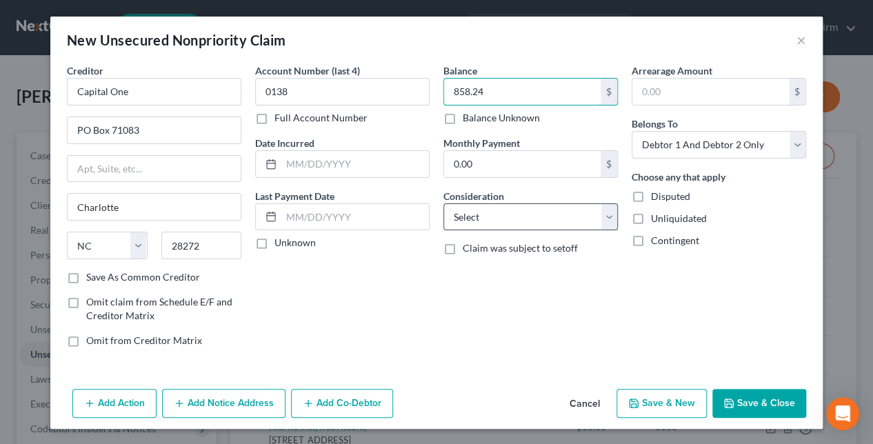
type input "858.24"
click at [482, 220] on select "Select Cable / Satellite Services Collection Agency Credit Card Debt Debt Couns…" at bounding box center [530, 217] width 174 height 28
select select "2"
click at [443, 203] on select "Select Cable / Satellite Services Collection Agency Credit Card Debt Debt Couns…" at bounding box center [530, 217] width 174 height 28
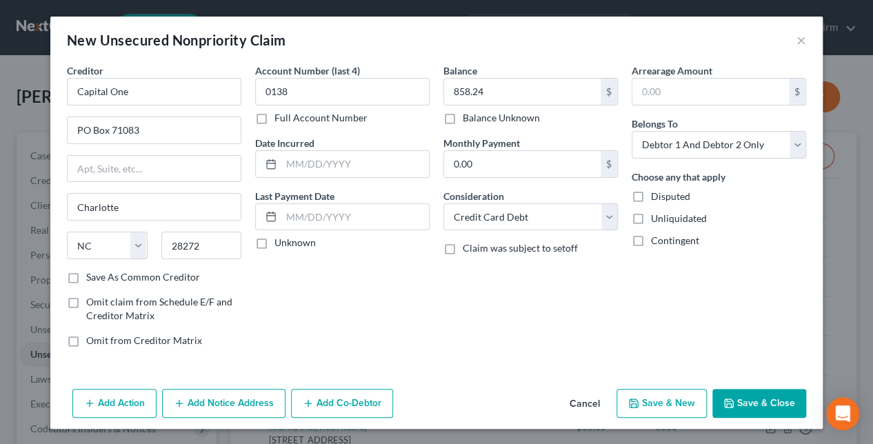
click at [756, 401] on button "Save & Close" at bounding box center [759, 403] width 94 height 29
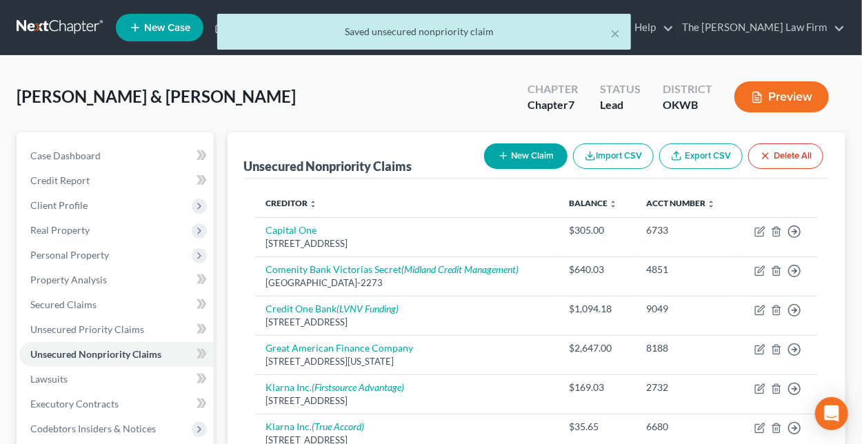
click at [504, 152] on icon "button" at bounding box center [503, 155] width 11 height 11
select select "2"
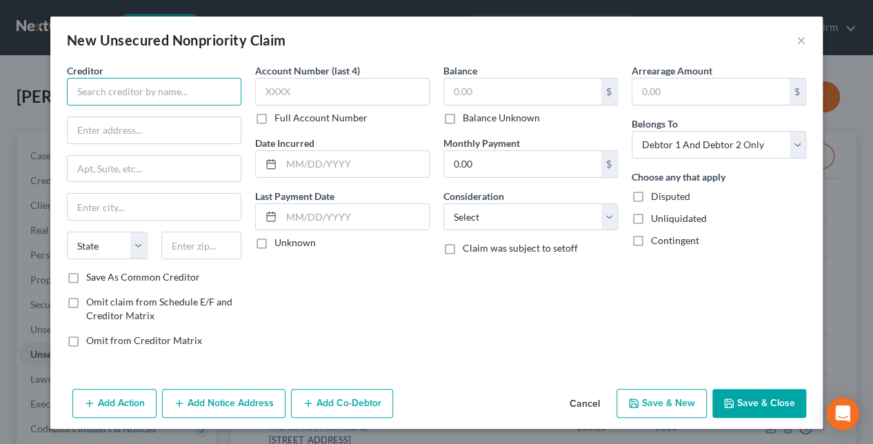
click at [203, 99] on input "text" at bounding box center [154, 92] width 174 height 28
drag, startPoint x: 32, startPoint y: 79, endPoint x: -88, endPoint y: 64, distance: 121.6
click at [0, 64] on html "Home New Case Client Portal The [PERSON_NAME] Law Firm [EMAIL_ADDRESS][DOMAIN_N…" at bounding box center [436, 399] width 873 height 798
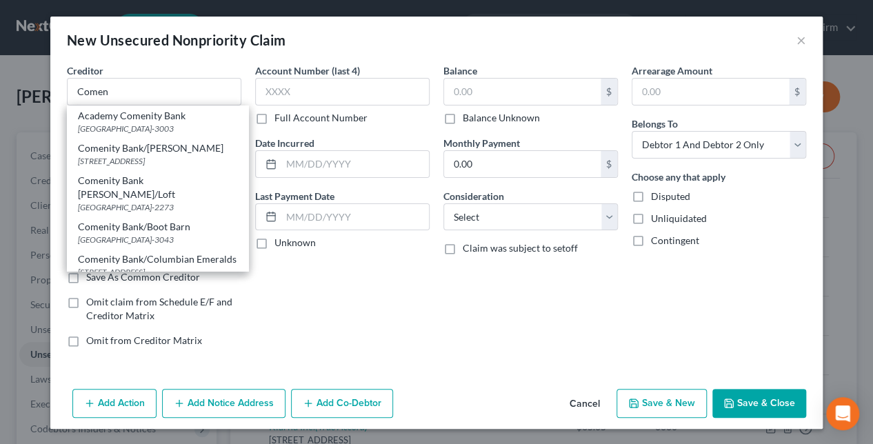
drag, startPoint x: 132, startPoint y: 172, endPoint x: 1, endPoint y: 119, distance: 142.0
click at [132, 167] on div "[STREET_ADDRESS]" at bounding box center [157, 161] width 159 height 12
type input "Comenity Bank/[PERSON_NAME]"
type input "PO Box 182789"
type input "Columbus"
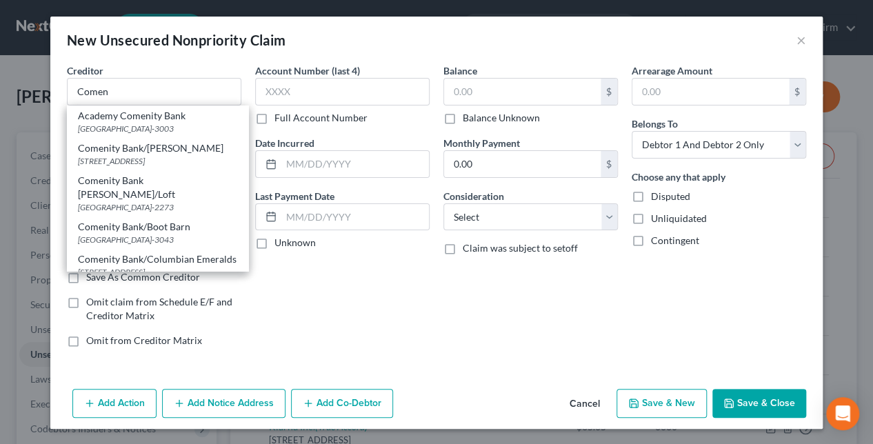
select select "36"
type input "43218-2273"
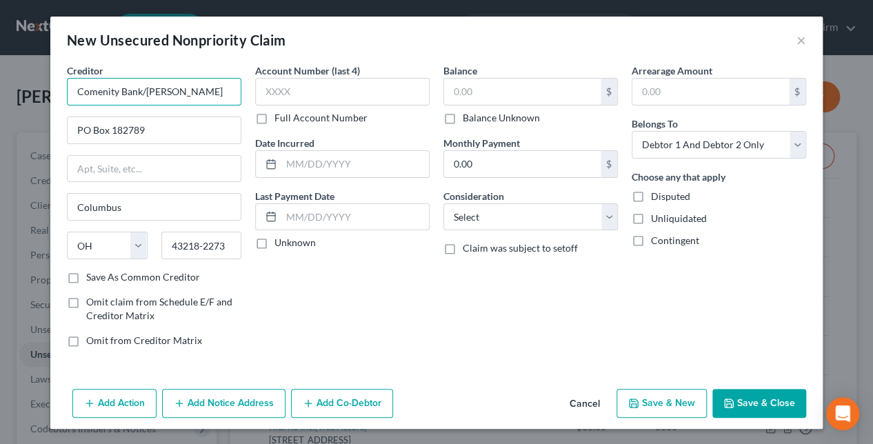
drag, startPoint x: 210, startPoint y: 90, endPoint x: 143, endPoint y: 92, distance: 66.9
click at [143, 92] on input "Comenity Bank/[PERSON_NAME]" at bounding box center [154, 92] width 174 height 28
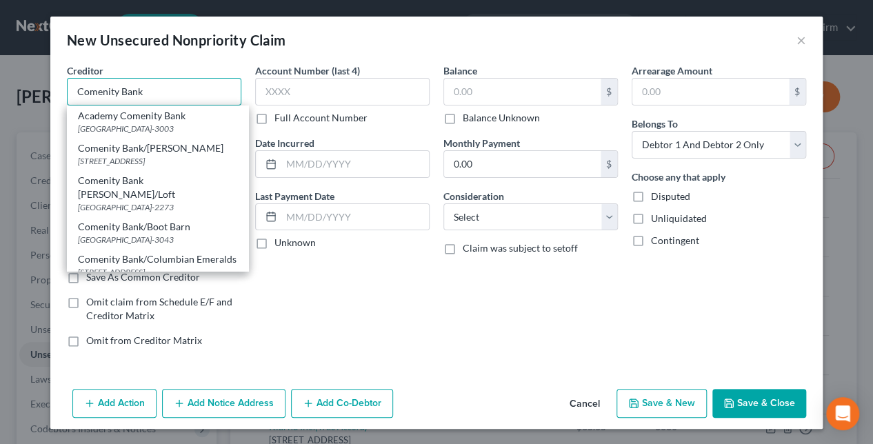
type input "Comenity Bank"
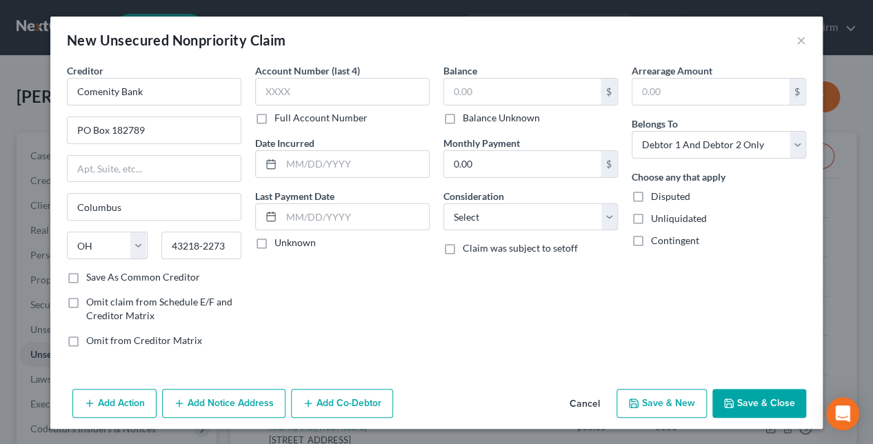
click at [86, 274] on label "Save As Common Creditor" at bounding box center [143, 277] width 114 height 14
click at [92, 274] on input "Save As Common Creditor" at bounding box center [96, 274] width 9 height 9
checkbox input "true"
click at [327, 99] on input "text" at bounding box center [342, 92] width 174 height 28
type input "3"
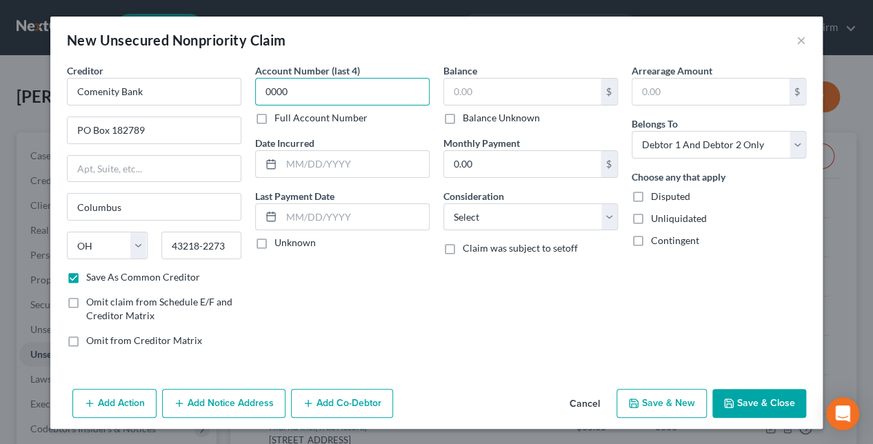
type input "0000"
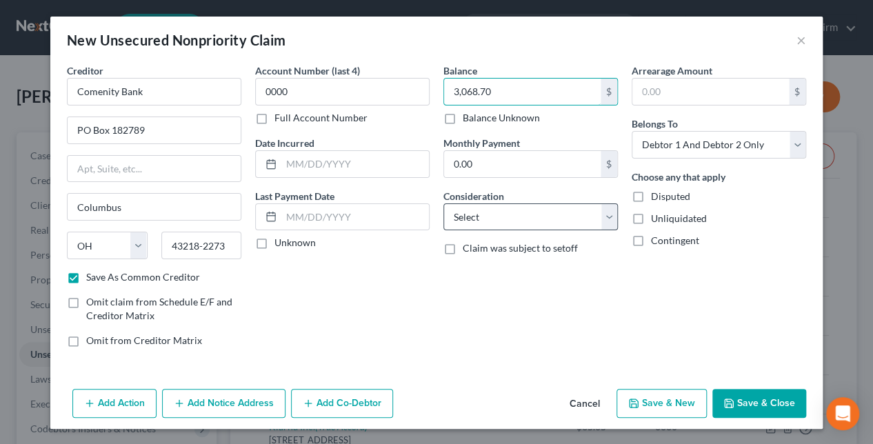
type input "3,068.70"
click at [477, 219] on select "Select Cable / Satellite Services Collection Agency Credit Card Debt Debt Couns…" at bounding box center [530, 217] width 174 height 28
select select "2"
click at [443, 203] on select "Select Cable / Satellite Services Collection Agency Credit Card Debt Debt Couns…" at bounding box center [530, 217] width 174 height 28
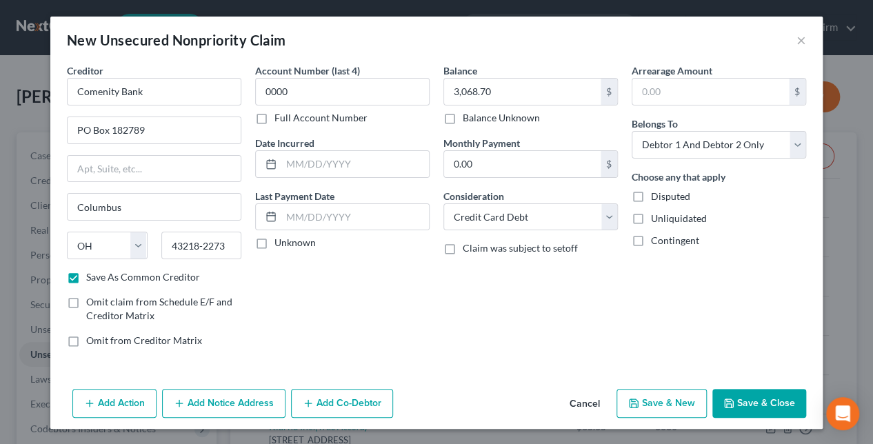
drag, startPoint x: 775, startPoint y: 402, endPoint x: 384, endPoint y: 278, distance: 410.1
click at [776, 402] on button "Save & Close" at bounding box center [759, 403] width 94 height 29
checkbox input "false"
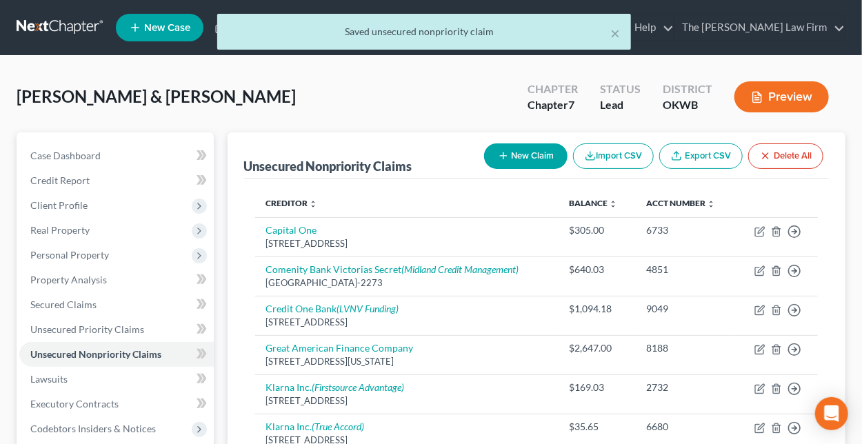
click at [531, 152] on button "New Claim" at bounding box center [525, 156] width 83 height 26
select select "2"
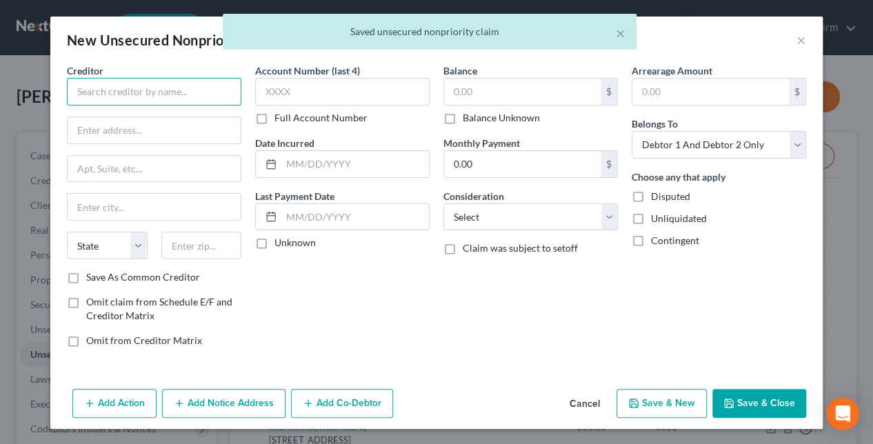
click at [179, 97] on input "text" at bounding box center [154, 92] width 174 height 28
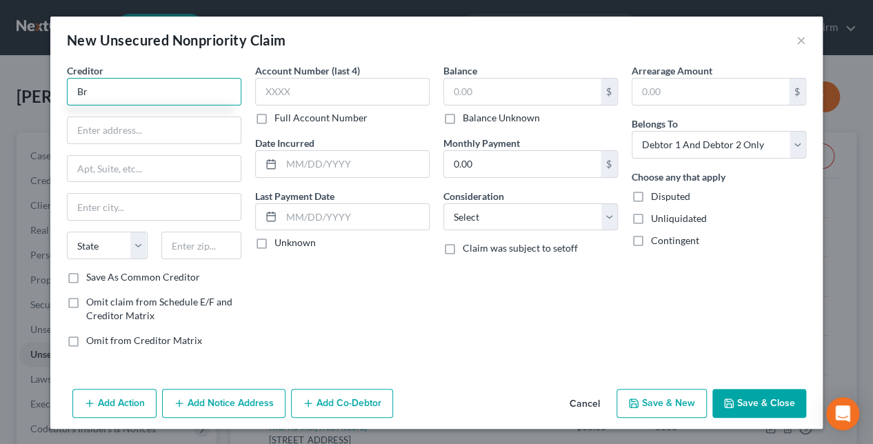
type input "B"
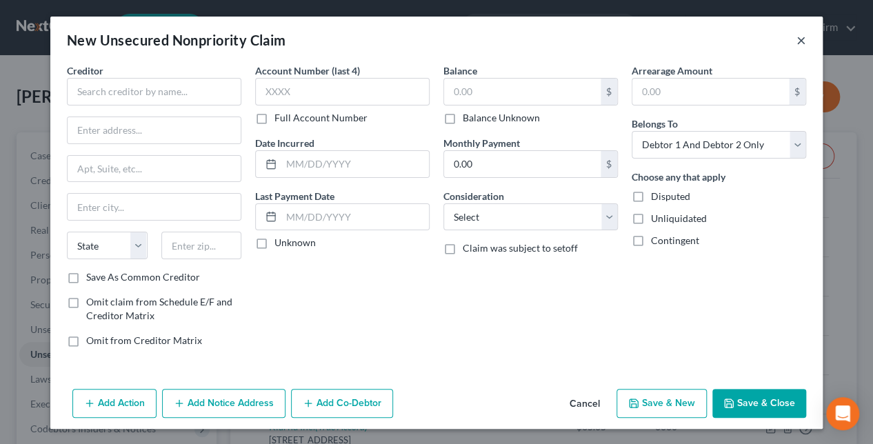
drag, startPoint x: 796, startPoint y: 42, endPoint x: 243, endPoint y: 144, distance: 563.0
click at [795, 42] on div "New Unsecured Nonpriority Claim ×" at bounding box center [436, 40] width 772 height 47
click at [798, 36] on button "×" at bounding box center [801, 40] width 10 height 17
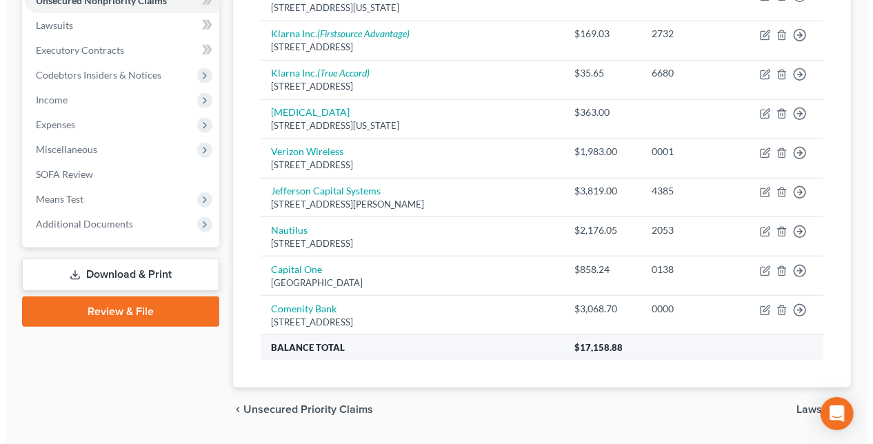
scroll to position [392, 0]
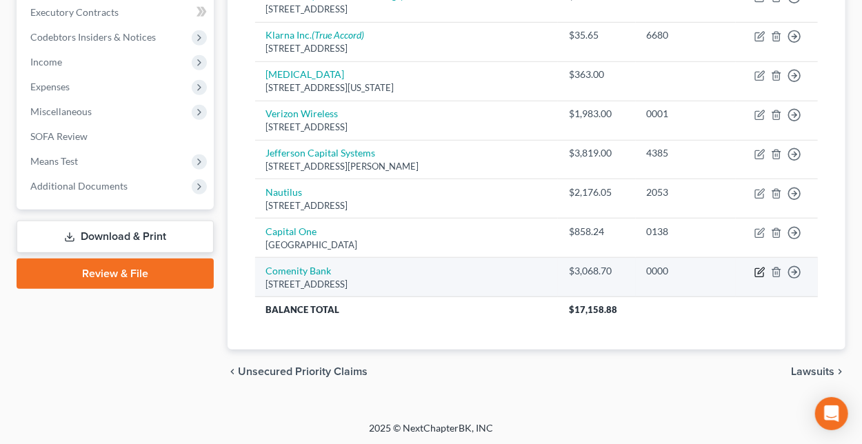
click at [760, 270] on icon "button" at bounding box center [759, 272] width 11 height 11
select select "36"
select select "2"
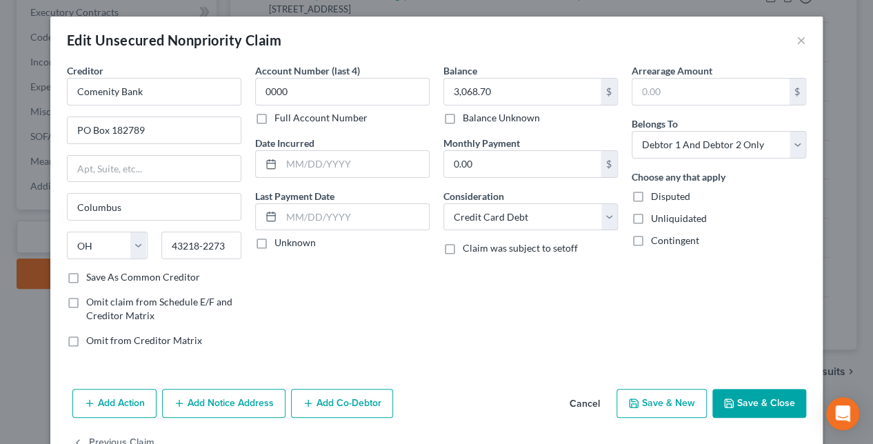
scroll to position [39, 0]
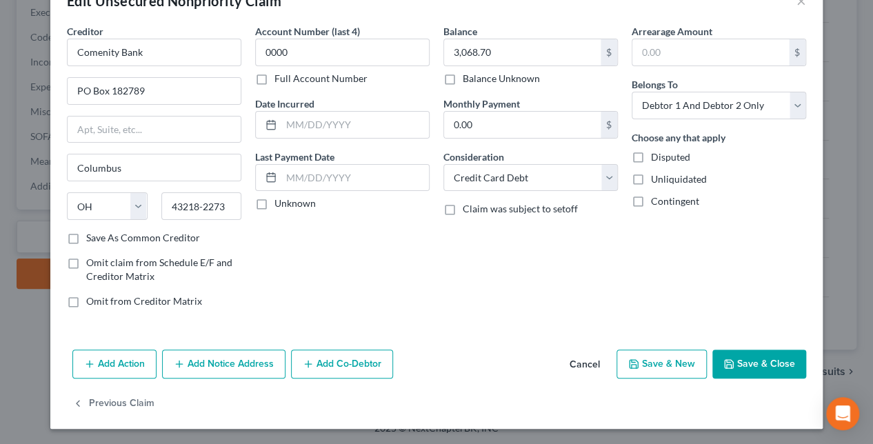
click at [246, 364] on button "Add Notice Address" at bounding box center [223, 364] width 123 height 29
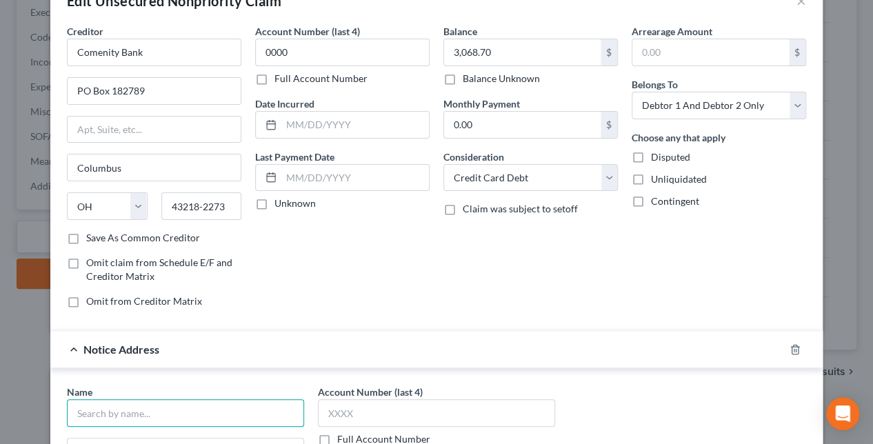
click at [112, 418] on input "text" at bounding box center [185, 413] width 237 height 28
type input "Bread Financial"
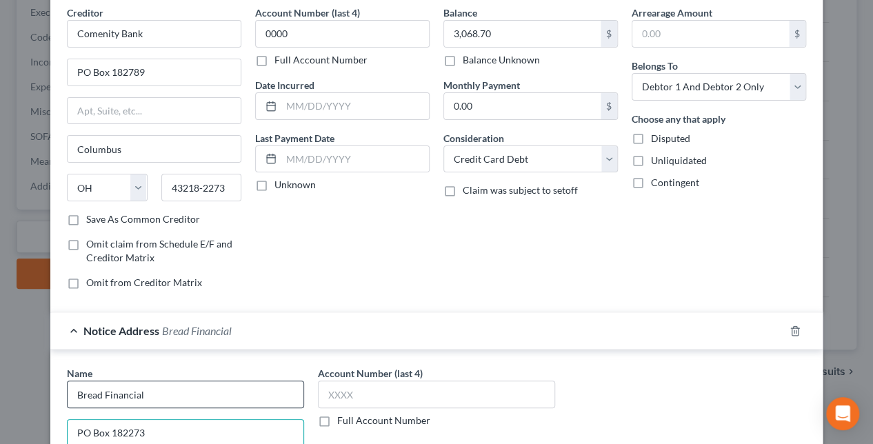
type input "PO Box 182273"
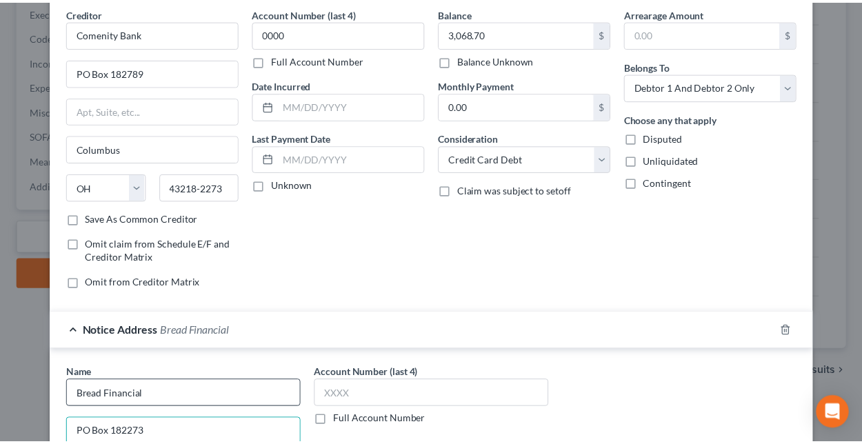
scroll to position [305, 0]
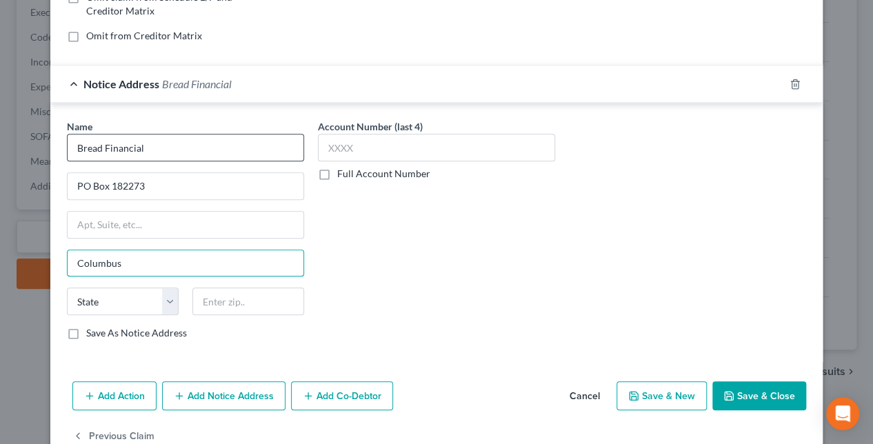
type input "Columbus"
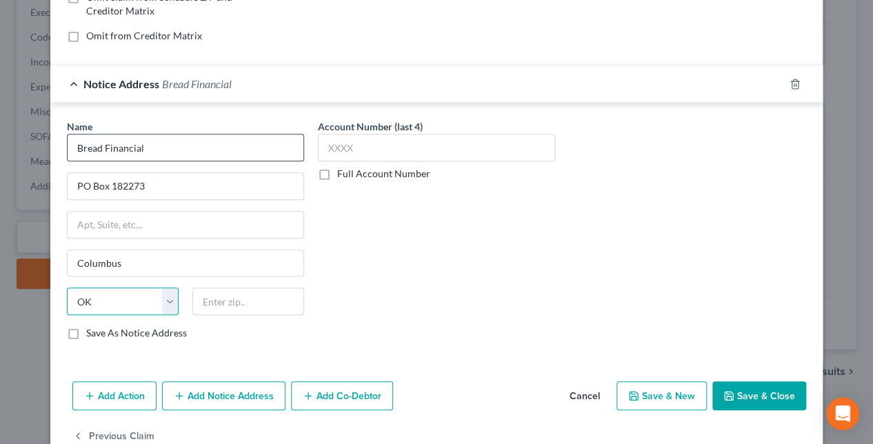
select select "36"
type input "7"
click at [432, 271] on div "Account Number (last 4) Full Account Number" at bounding box center [436, 235] width 251 height 232
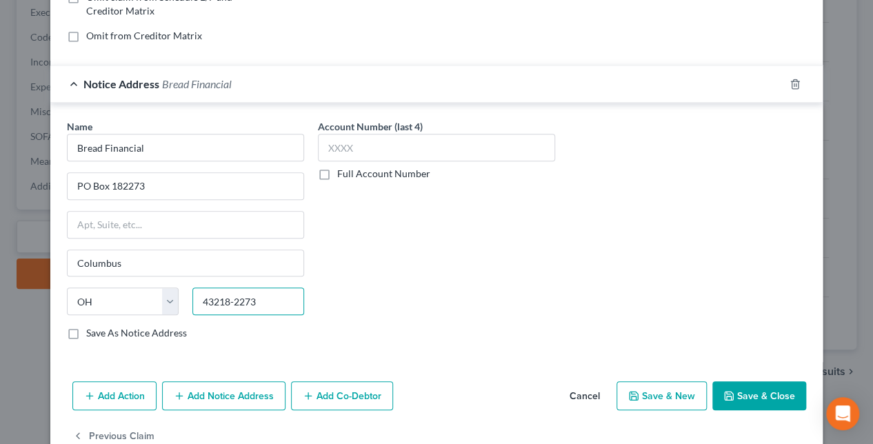
drag, startPoint x: 230, startPoint y: 301, endPoint x: 317, endPoint y: 301, distance: 87.6
click at [317, 301] on div "Name * Bread Financial PO Box [GEOGRAPHIC_DATA] [US_STATE] AK AR AZ CA CO [GEOG…" at bounding box center [436, 235] width 753 height 232
type input "43218"
click at [767, 392] on button "Save & Close" at bounding box center [759, 395] width 94 height 29
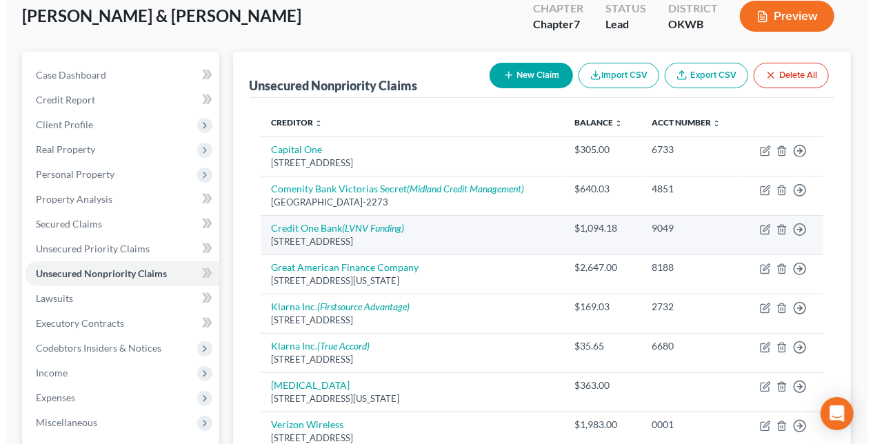
scroll to position [0, 0]
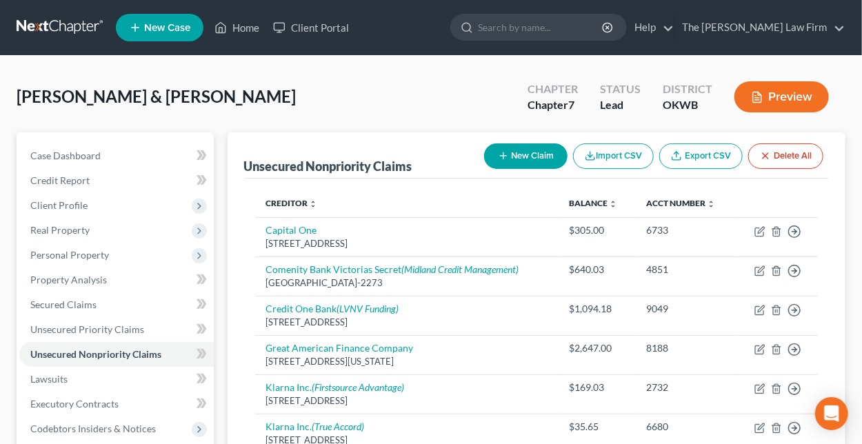
click at [520, 156] on button "New Claim" at bounding box center [525, 156] width 83 height 26
select select "2"
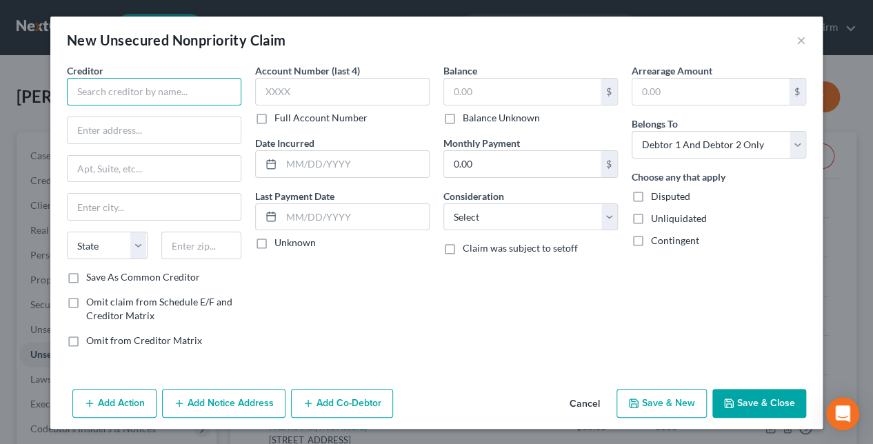
click at [170, 90] on input "text" at bounding box center [154, 92] width 174 height 28
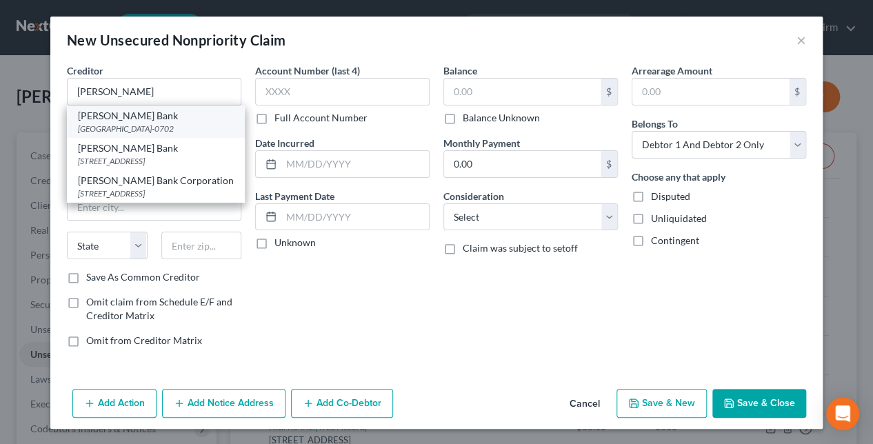
click at [117, 119] on div "[PERSON_NAME] Bank" at bounding box center [156, 116] width 156 height 14
type input "[PERSON_NAME] Bank"
type input "PO Box 660702"
type input "[GEOGRAPHIC_DATA]"
select select "45"
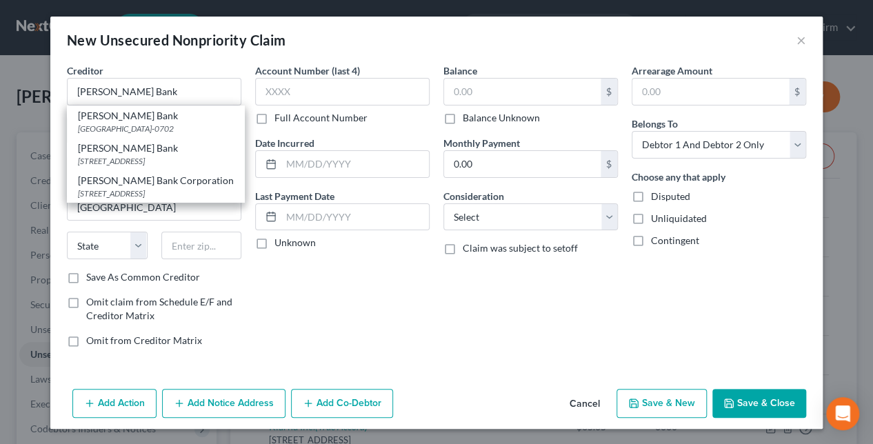
type input "75266-0702"
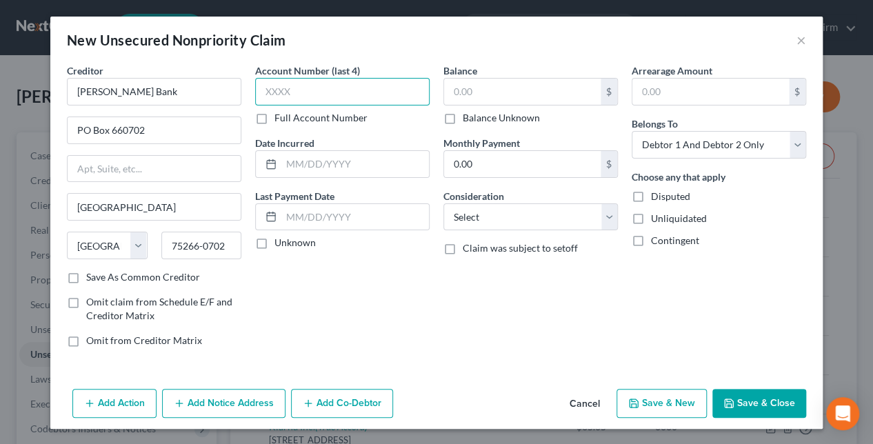
click at [330, 90] on input "text" at bounding box center [342, 92] width 174 height 28
type input "2001"
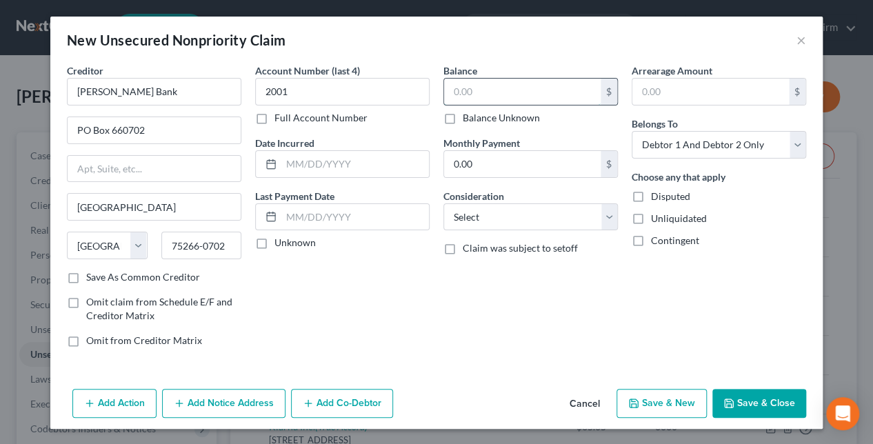
click at [513, 90] on input "text" at bounding box center [522, 92] width 157 height 26
type input "1,411.00"
click at [530, 215] on select "Select Cable / Satellite Services Collection Agency Credit Card Debt Debt Couns…" at bounding box center [530, 217] width 174 height 28
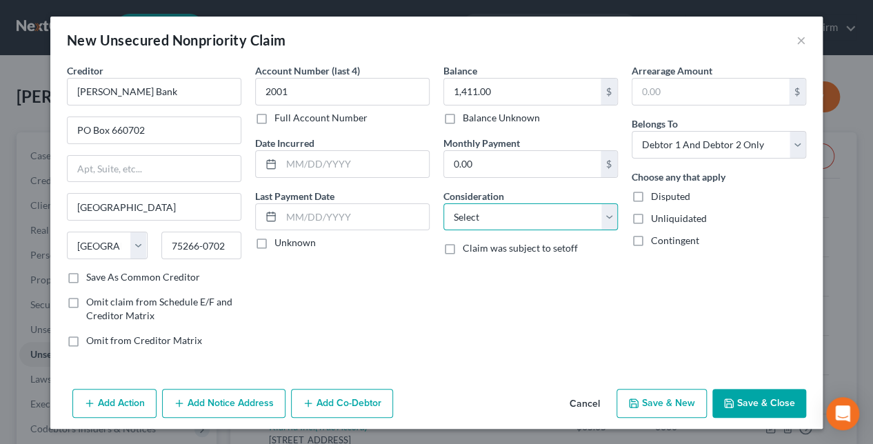
select select "2"
click at [443, 203] on select "Select Cable / Satellite Services Collection Agency Credit Card Debt Debt Couns…" at bounding box center [530, 217] width 174 height 28
click at [760, 399] on button "Save & Close" at bounding box center [759, 403] width 94 height 29
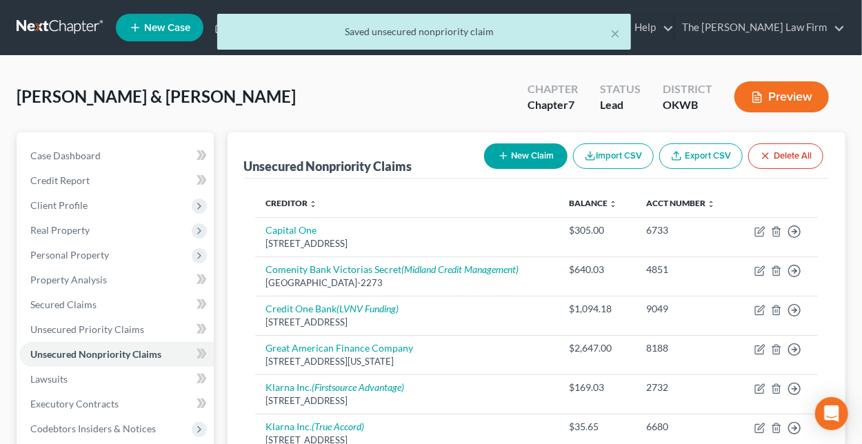
click at [528, 152] on button "New Claim" at bounding box center [525, 156] width 83 height 26
select select "2"
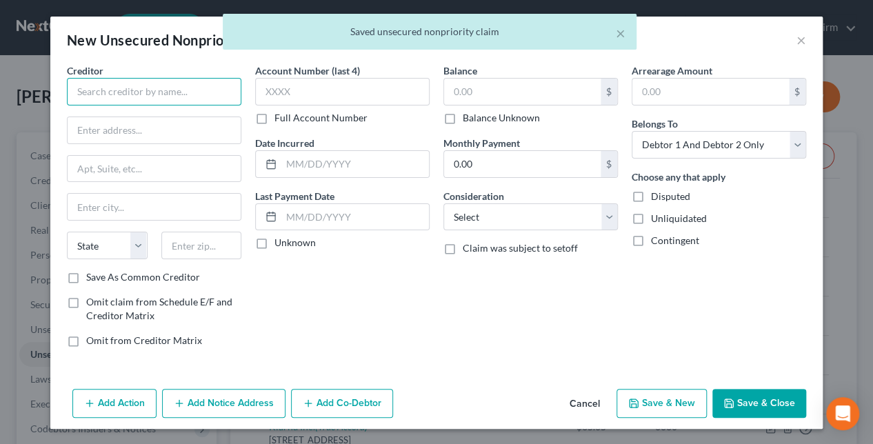
click at [186, 92] on input "text" at bounding box center [154, 92] width 174 height 28
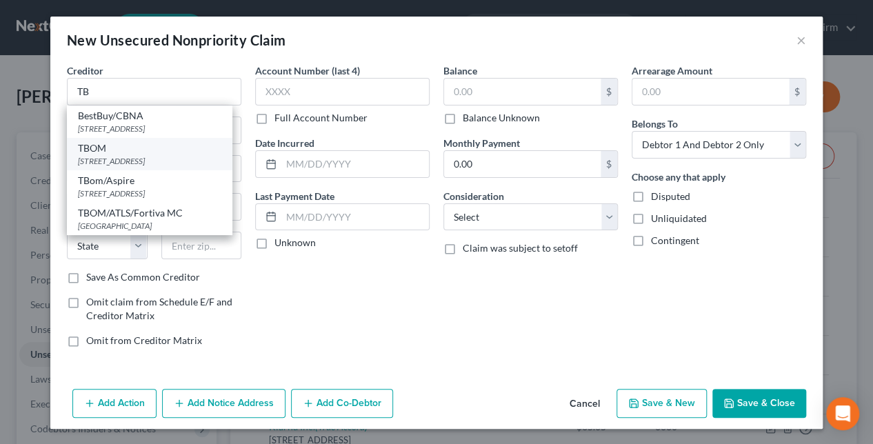
click at [117, 144] on div "TBOM" at bounding box center [149, 148] width 143 height 14
type input "TBOM"
type input "PO Box 8099"
type input "[GEOGRAPHIC_DATA]"
select select "7"
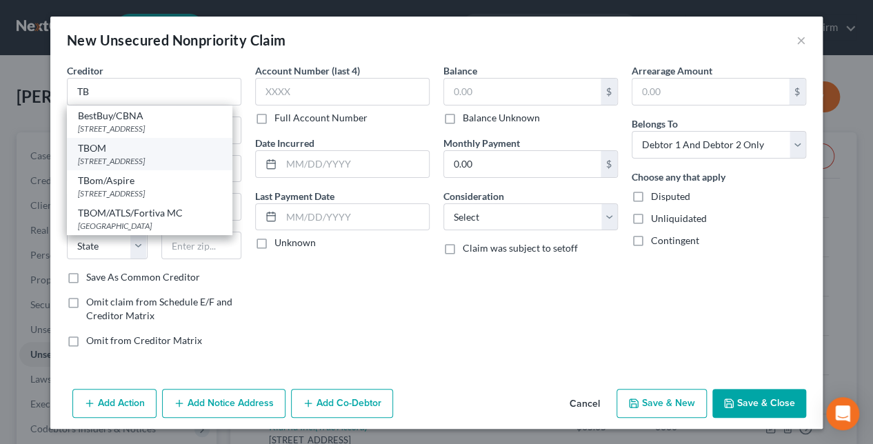
type input "19714"
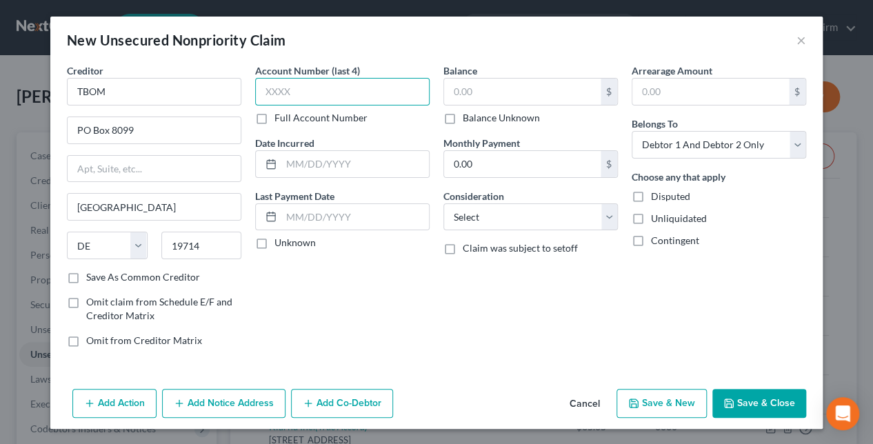
click at [308, 94] on input "text" at bounding box center [342, 92] width 174 height 28
type input "0221"
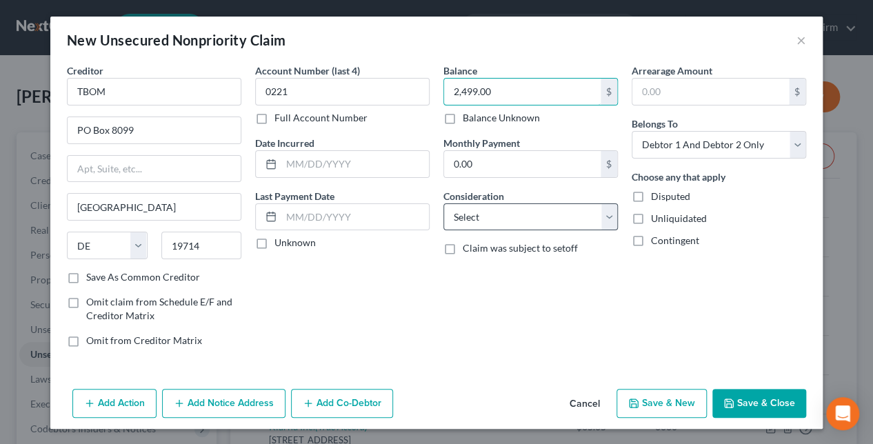
type input "2,499.00"
click at [554, 225] on select "Select Cable / Satellite Services Collection Agency Credit Card Debt Debt Couns…" at bounding box center [530, 217] width 174 height 28
select select "2"
click at [443, 203] on select "Select Cable / Satellite Services Collection Agency Credit Card Debt Debt Couns…" at bounding box center [530, 217] width 174 height 28
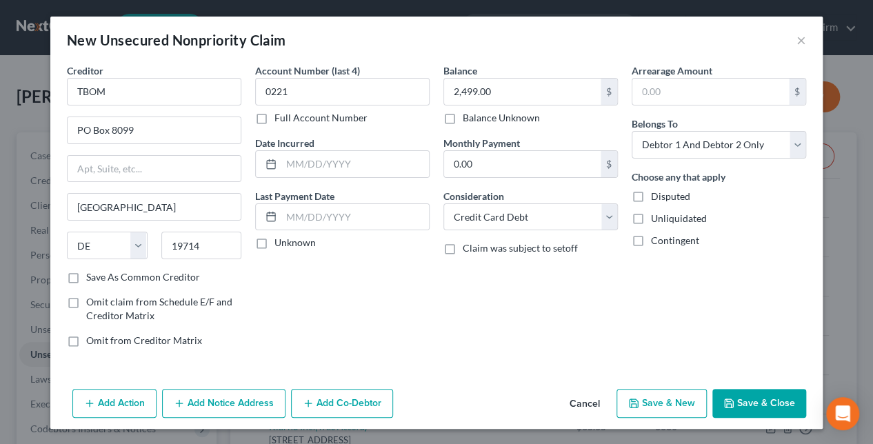
click at [775, 401] on button "Save & Close" at bounding box center [759, 403] width 94 height 29
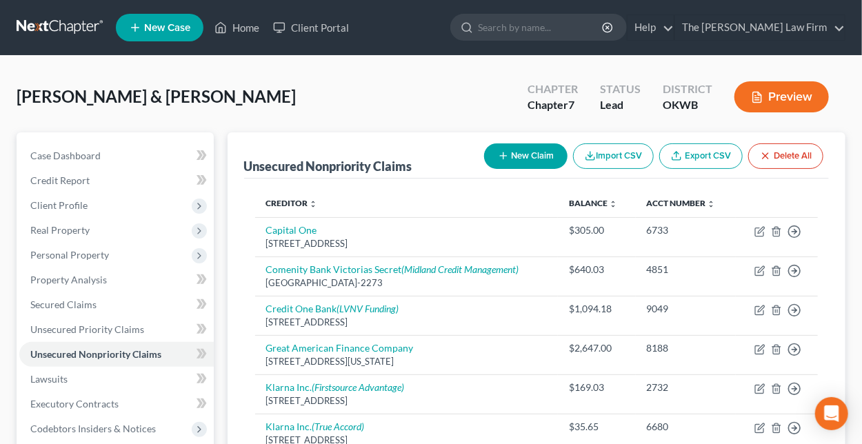
click at [524, 147] on button "New Claim" at bounding box center [525, 156] width 83 height 26
select select "2"
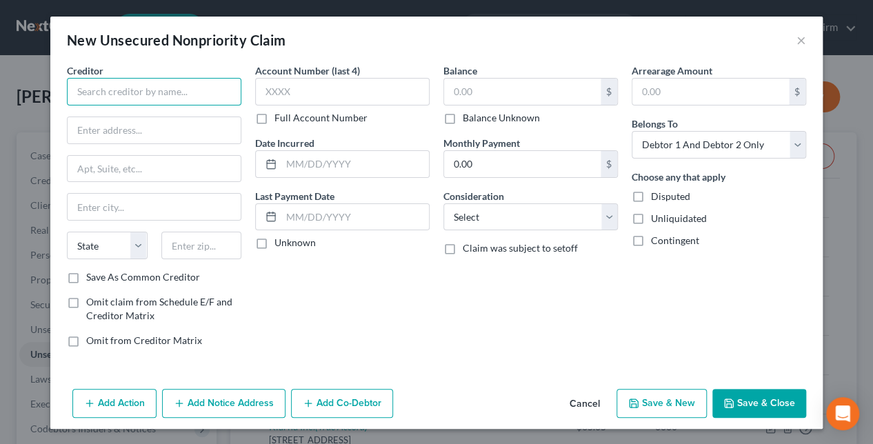
click at [154, 93] on input "text" at bounding box center [154, 92] width 174 height 28
type input "c"
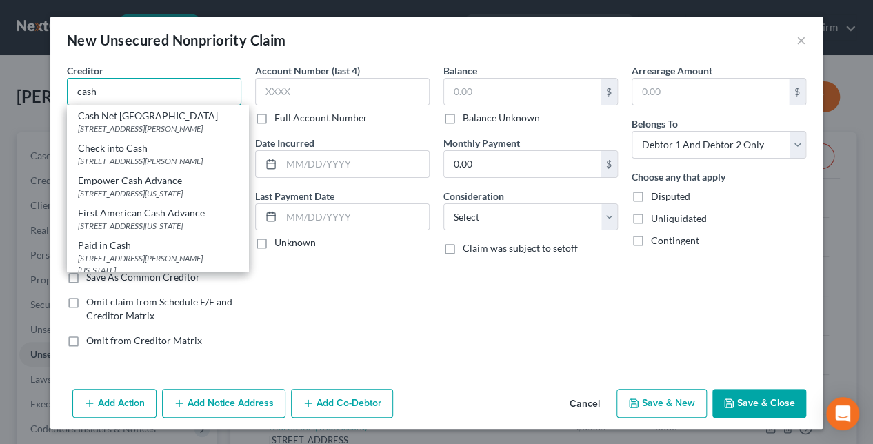
click at [119, 88] on input "cash" at bounding box center [154, 92] width 174 height 28
drag, startPoint x: 119, startPoint y: 85, endPoint x: 34, endPoint y: 78, distance: 85.1
click at [34, 78] on div "New Unsecured Nonpriority Claim × Creditor * cash Cash Net [GEOGRAPHIC_DATA] [S…" at bounding box center [436, 222] width 873 height 444
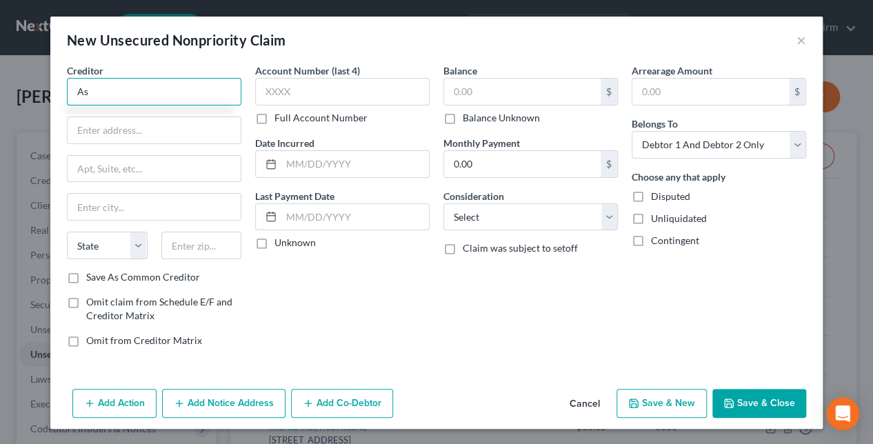
type input "A"
type input "Cash Advance, Inc."
click at [182, 90] on input "Cash Advance, Inc." at bounding box center [154, 92] width 174 height 28
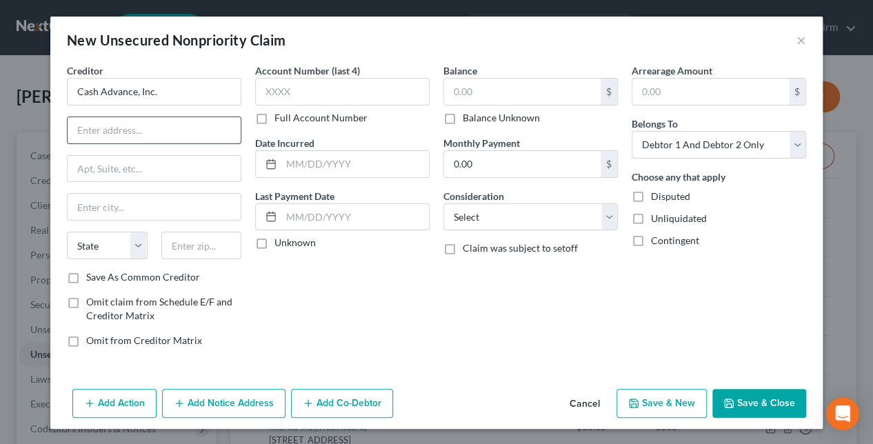
click at [102, 132] on input "text" at bounding box center [154, 130] width 173 height 26
type input "PO Box 36454"
type input "Cincinatti"
select select "36"
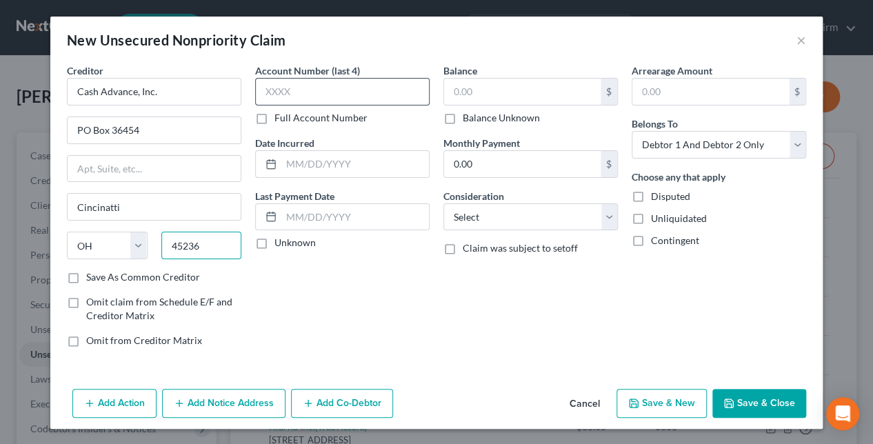
type input "45236"
click at [336, 89] on input "text" at bounding box center [342, 92] width 174 height 28
type input "[GEOGRAPHIC_DATA]"
type input "8793"
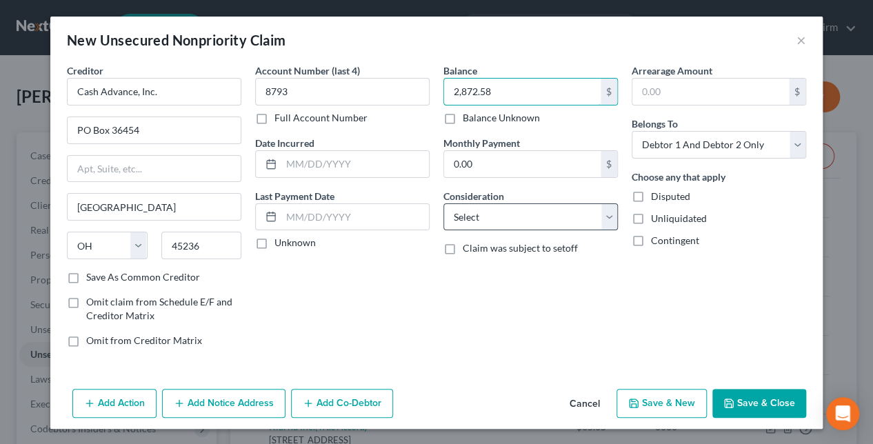
type input "2,872.58"
click at [538, 221] on select "Select Cable / Satellite Services Collection Agency Credit Card Debt Debt Couns…" at bounding box center [530, 217] width 174 height 28
click at [443, 203] on select "Select Cable / Satellite Services Collection Agency Credit Card Debt Debt Couns…" at bounding box center [530, 217] width 174 height 28
click at [550, 216] on select "Select Cable / Satellite Services Collection Agency Credit Card Debt Debt Couns…" at bounding box center [530, 217] width 174 height 28
select select "10"
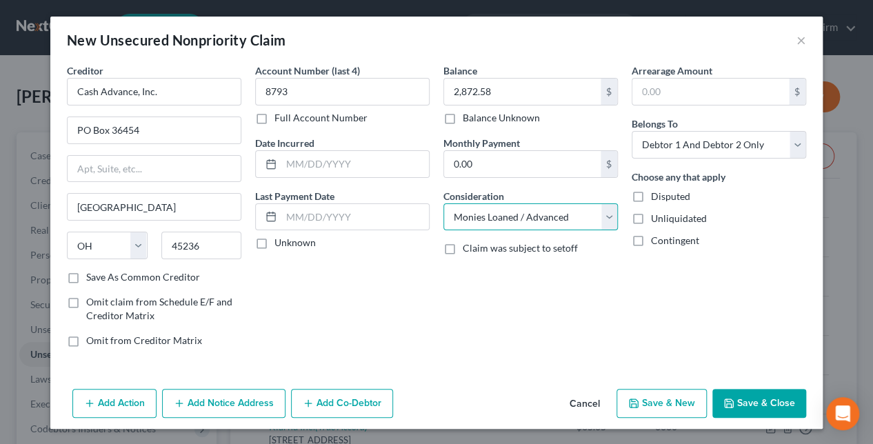
click at [443, 203] on select "Select Cable / Satellite Services Collection Agency Credit Card Debt Debt Couns…" at bounding box center [530, 217] width 174 height 28
click at [774, 400] on button "Save & Close" at bounding box center [759, 403] width 94 height 29
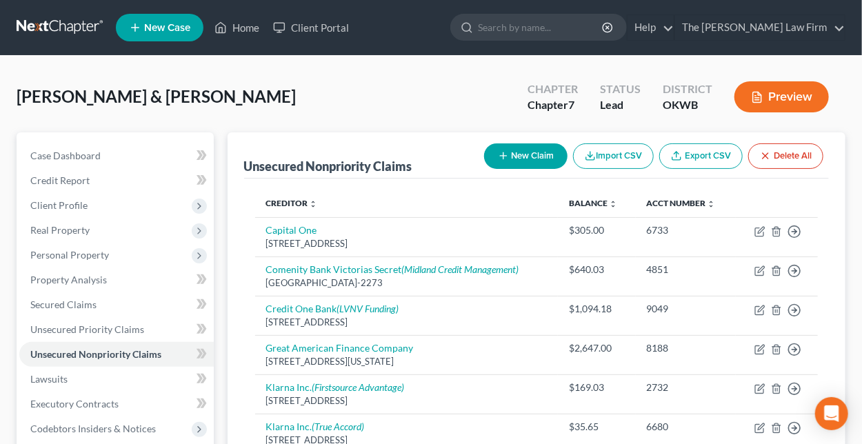
click at [521, 151] on button "New Claim" at bounding box center [525, 156] width 83 height 26
select select "2"
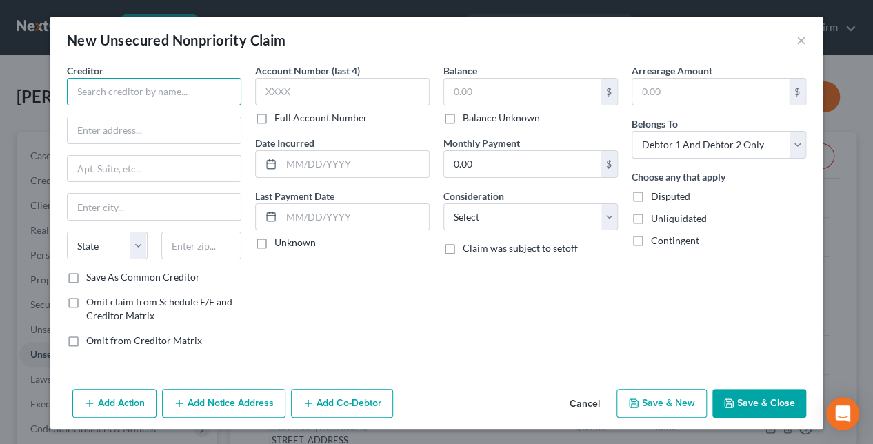
click at [195, 100] on input "text" at bounding box center [154, 92] width 174 height 28
type input "FPL Communications"
type input "General Mail Facility"
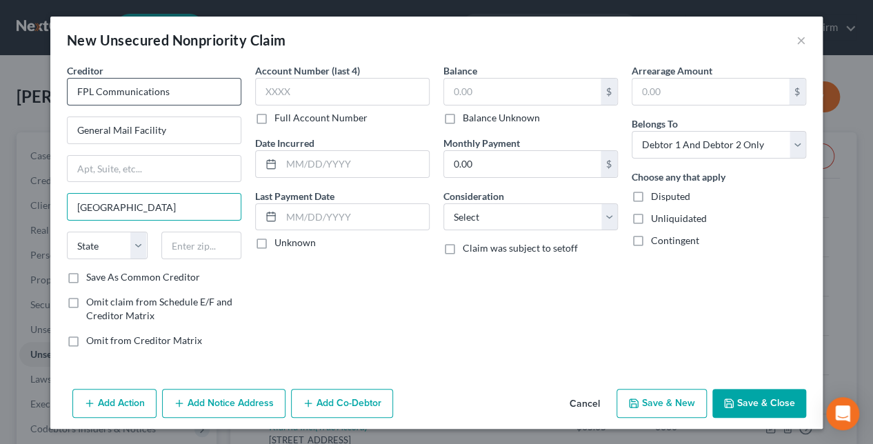
type input "[GEOGRAPHIC_DATA]"
select select "9"
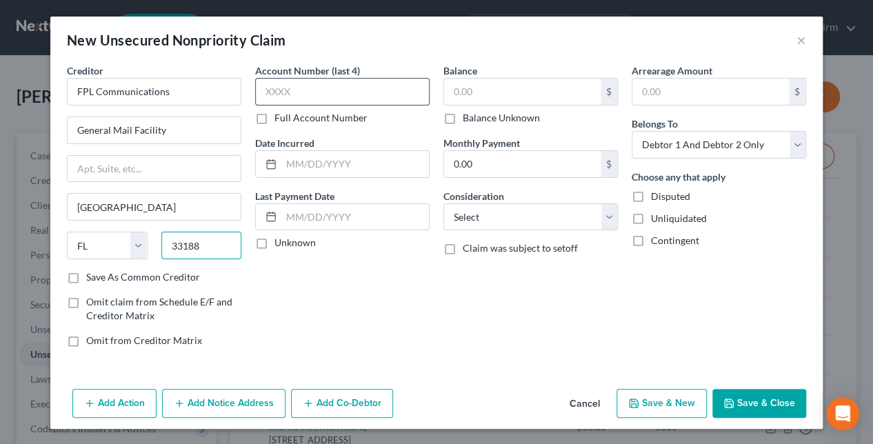
type input "33188"
click at [349, 90] on input "text" at bounding box center [342, 92] width 174 height 28
type input "0325"
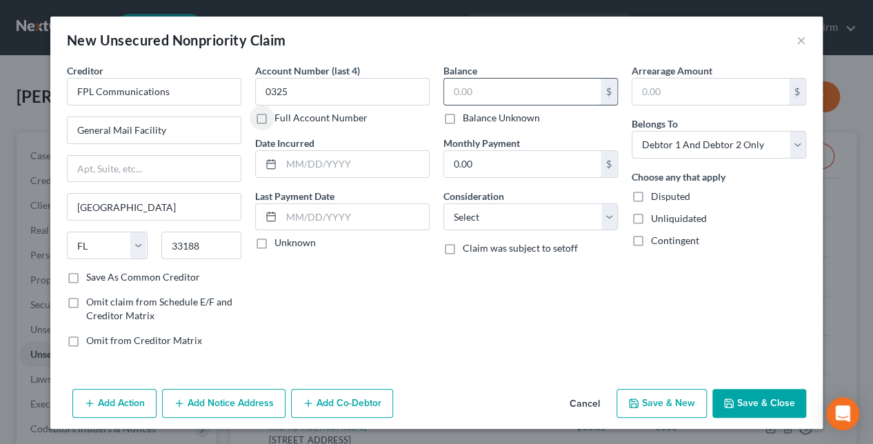
click at [538, 90] on input "text" at bounding box center [522, 92] width 157 height 26
type input "391.29"
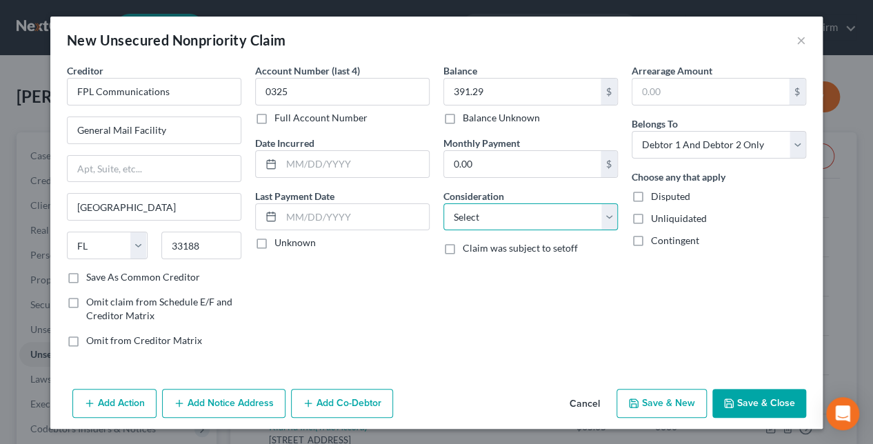
click at [512, 214] on select "Select Cable / Satellite Services Collection Agency Credit Card Debt Debt Couns…" at bounding box center [530, 217] width 174 height 28
click at [443, 203] on select "Select Cable / Satellite Services Collection Agency Credit Card Debt Debt Couns…" at bounding box center [530, 217] width 174 height 28
click at [524, 221] on select "Select Cable / Satellite Services Collection Agency Credit Card Debt Debt Couns…" at bounding box center [530, 217] width 174 height 28
select select "20"
click at [443, 203] on select "Select Cable / Satellite Services Collection Agency Credit Card Debt Debt Couns…" at bounding box center [530, 217] width 174 height 28
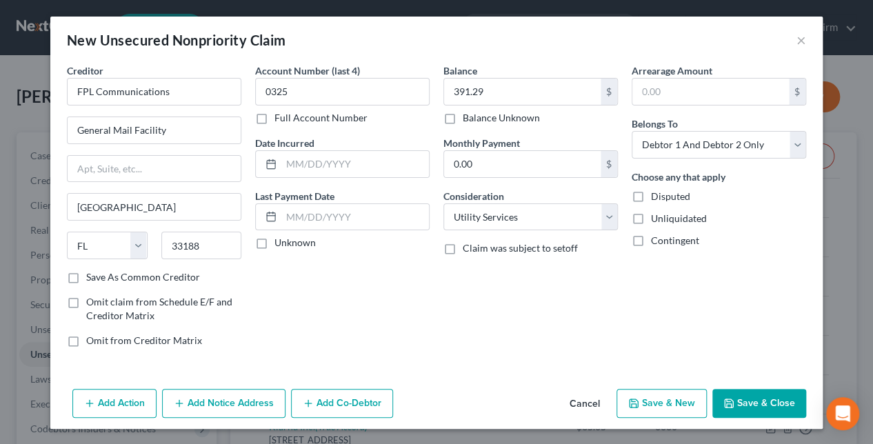
click at [750, 400] on button "Save & Close" at bounding box center [759, 403] width 94 height 29
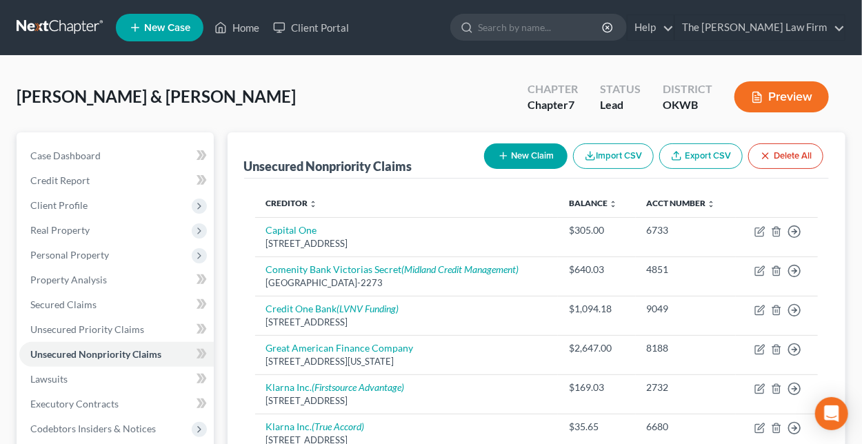
click at [530, 156] on button "New Claim" at bounding box center [525, 156] width 83 height 26
select select "2"
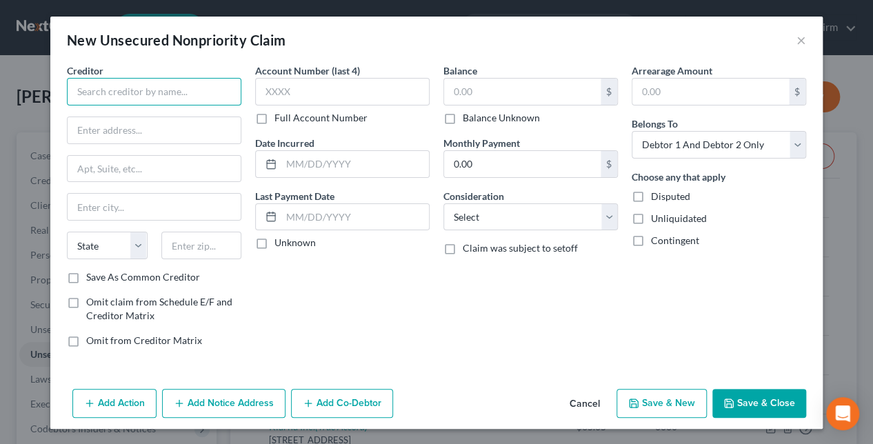
click at [205, 98] on input "text" at bounding box center [154, 92] width 174 height 28
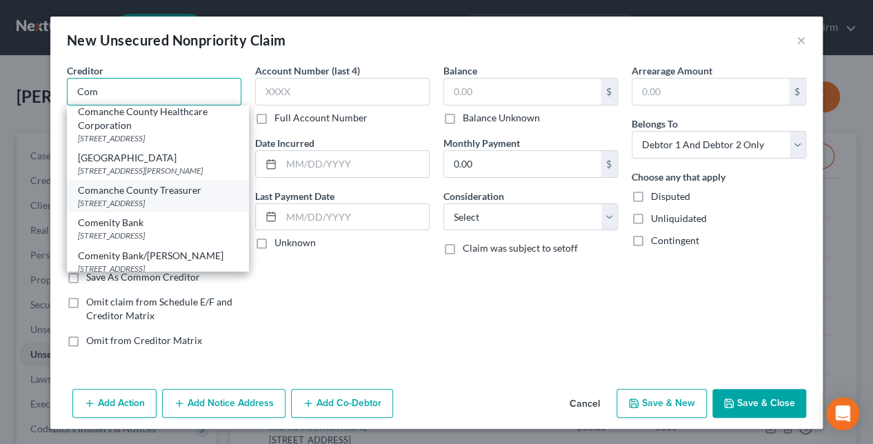
scroll to position [138, 0]
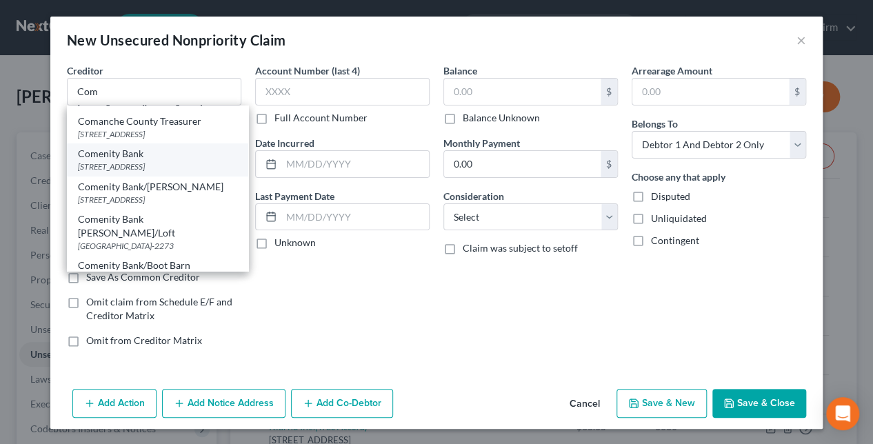
click at [124, 161] on div "Comenity Bank" at bounding box center [157, 154] width 159 height 14
type input "Comenity Bank"
type input "PO Box 182789"
type input "Columbus"
select select "36"
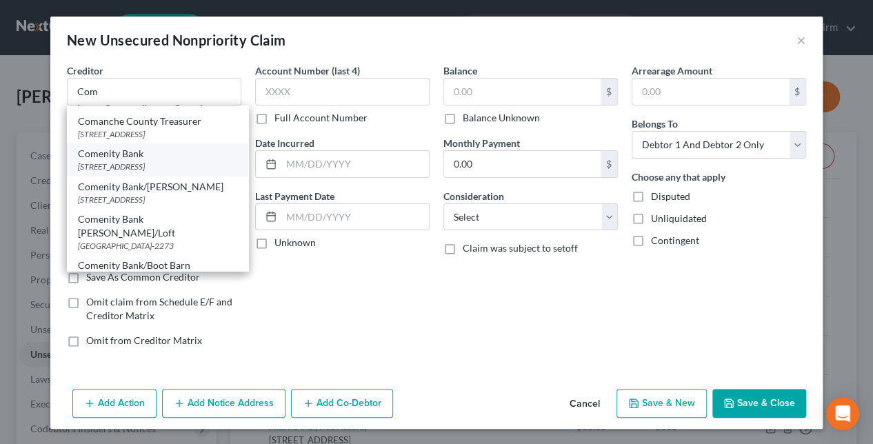
type input "43218-2273"
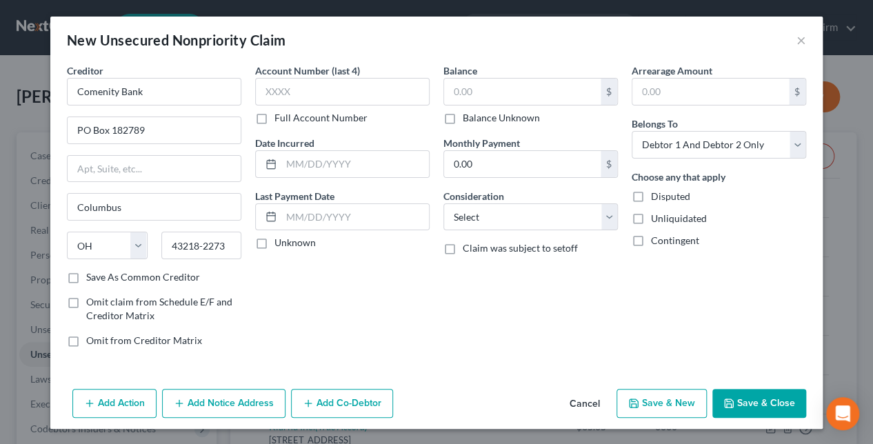
scroll to position [0, 0]
click at [309, 90] on input "text" at bounding box center [342, 92] width 174 height 28
click at [274, 121] on label "Full Account Number" at bounding box center [320, 118] width 93 height 14
click at [280, 120] on input "Full Account Number" at bounding box center [284, 115] width 9 height 9
click at [281, 90] on input "text" at bounding box center [342, 92] width 174 height 28
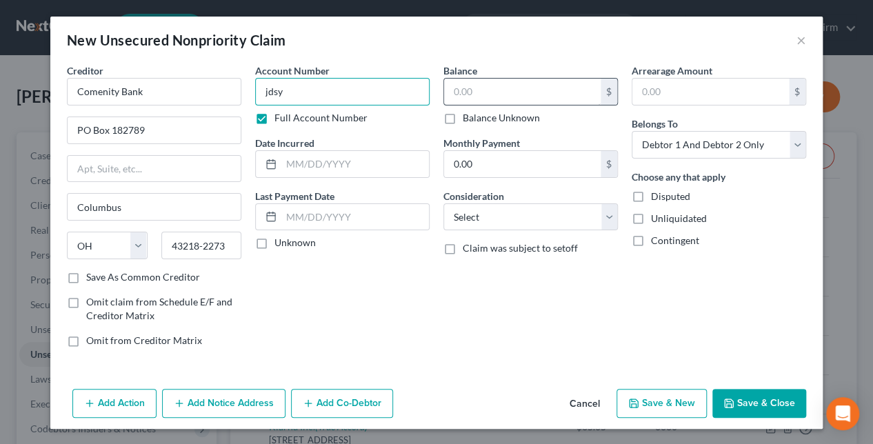
type input "jdsy"
click at [502, 97] on input "text" at bounding box center [522, 92] width 157 height 26
type input "719.04"
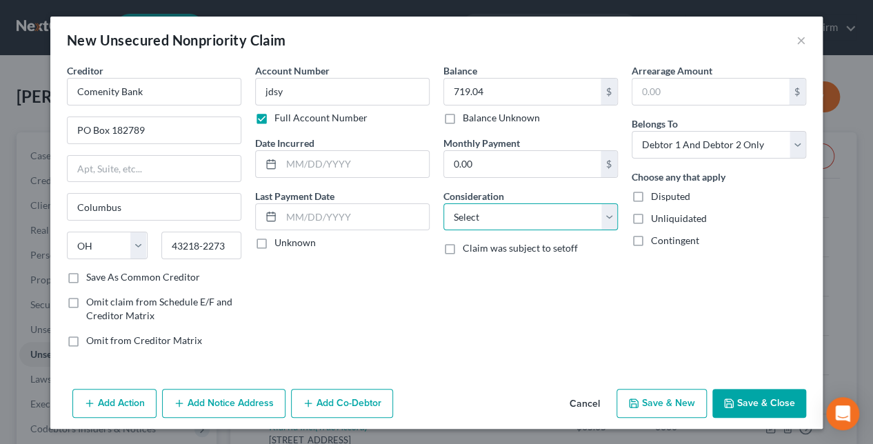
click at [507, 216] on select "Select Cable / Satellite Services Collection Agency Credit Card Debt Debt Couns…" at bounding box center [530, 217] width 174 height 28
select select "2"
click at [443, 203] on select "Select Cable / Satellite Services Collection Agency Credit Card Debt Debt Couns…" at bounding box center [530, 217] width 174 height 28
click at [758, 401] on button "Save & Close" at bounding box center [759, 403] width 94 height 29
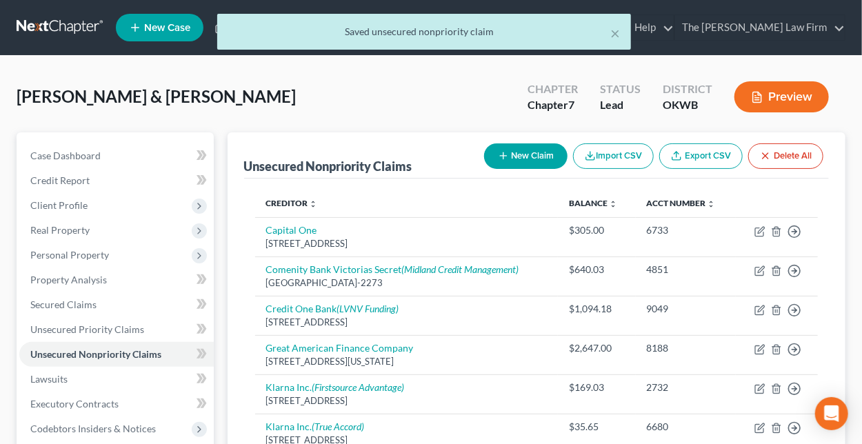
click at [546, 154] on button "New Claim" at bounding box center [525, 156] width 83 height 26
select select "2"
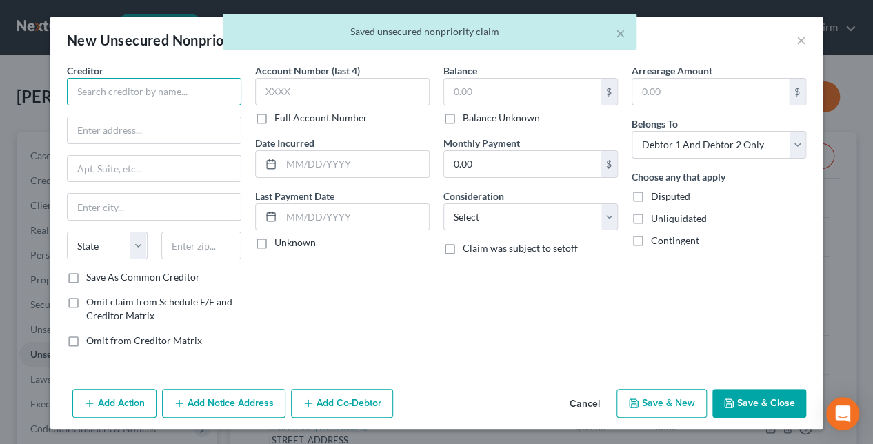
click at [152, 91] on input "text" at bounding box center [154, 92] width 174 height 28
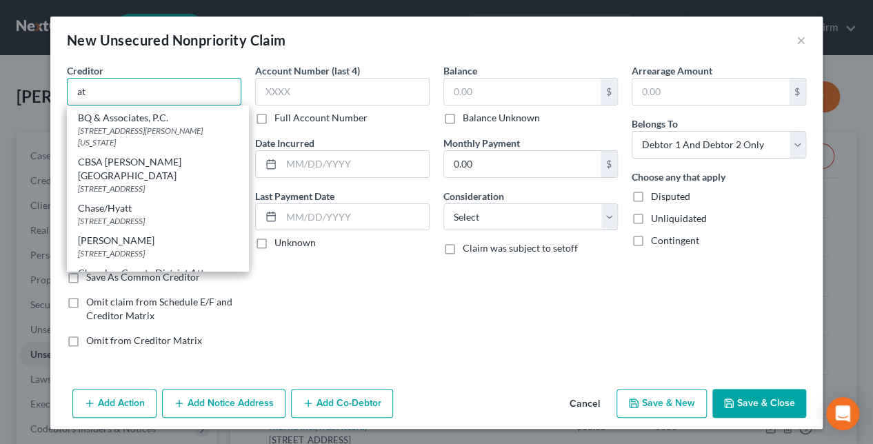
scroll to position [621, 0]
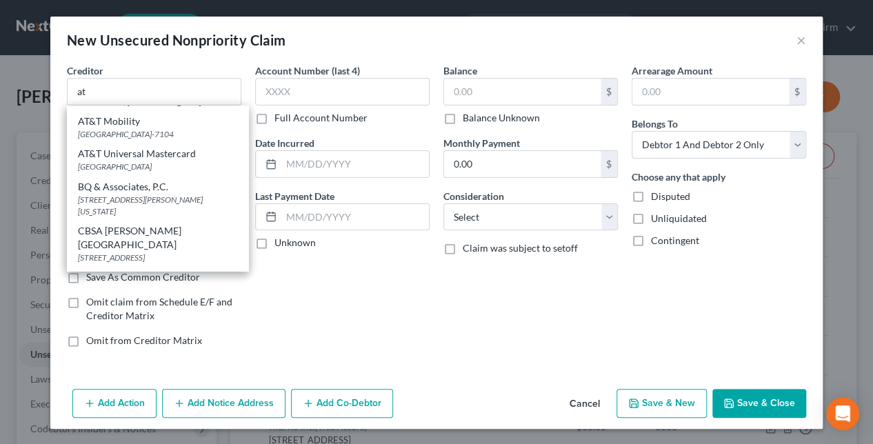
drag, startPoint x: 142, startPoint y: 120, endPoint x: 130, endPoint y: 114, distance: 13.3
click at [142, 31] on div "AT&T" at bounding box center [157, 24] width 159 height 14
type input "AT&T"
type input "[STREET_ADDRESS]"
type input "[GEOGRAPHIC_DATA]"
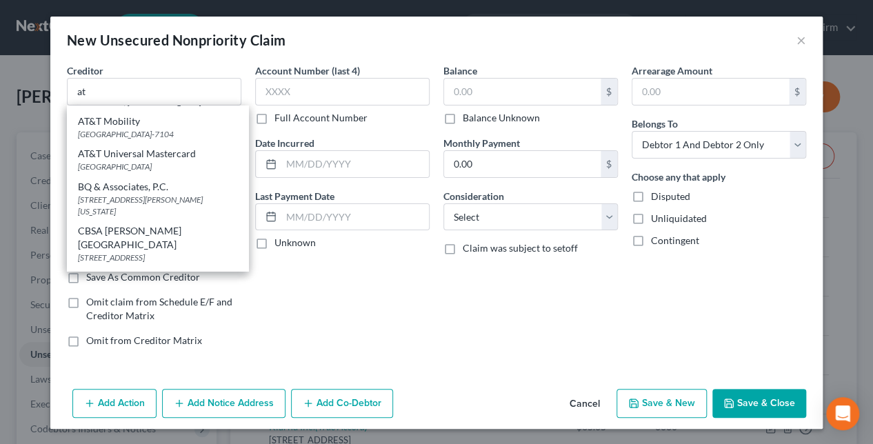
select select "45"
type input "75234"
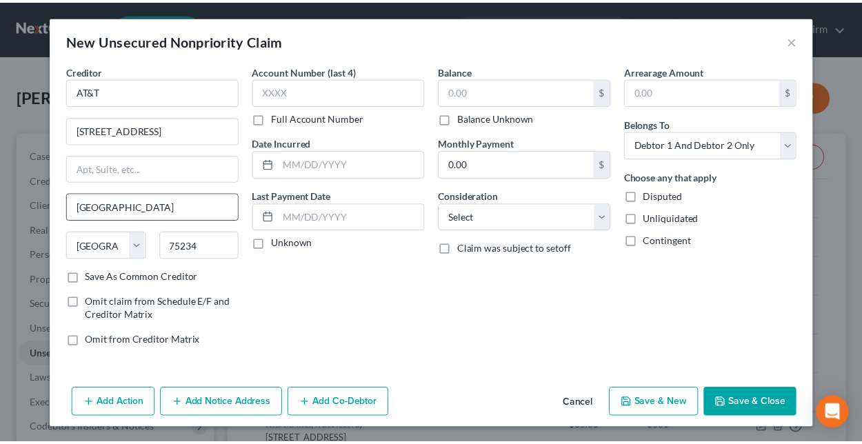
scroll to position [0, 0]
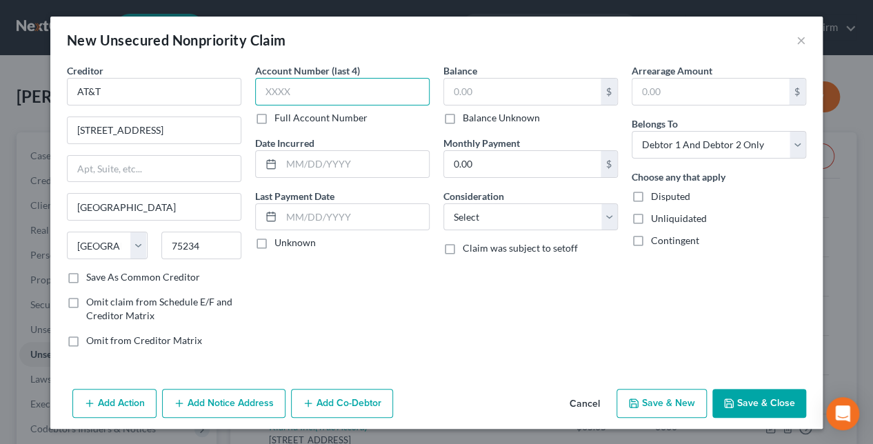
click at [328, 88] on input "text" at bounding box center [342, 92] width 174 height 28
type input "7521"
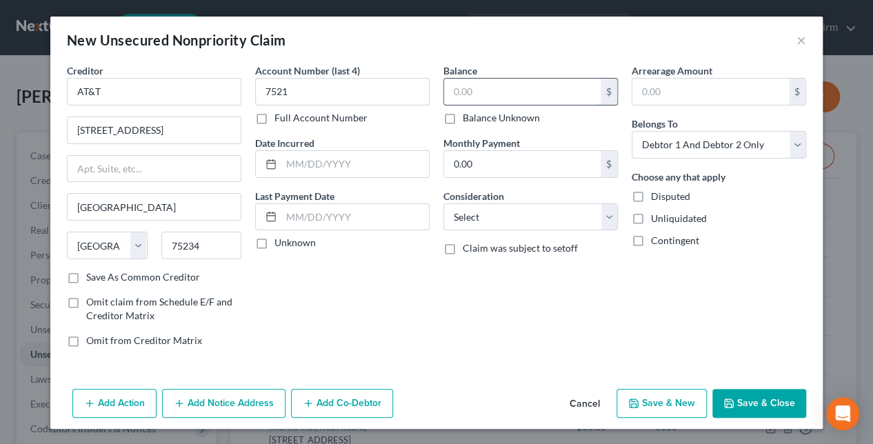
click at [505, 88] on input "text" at bounding box center [522, 92] width 157 height 26
type input "721.10"
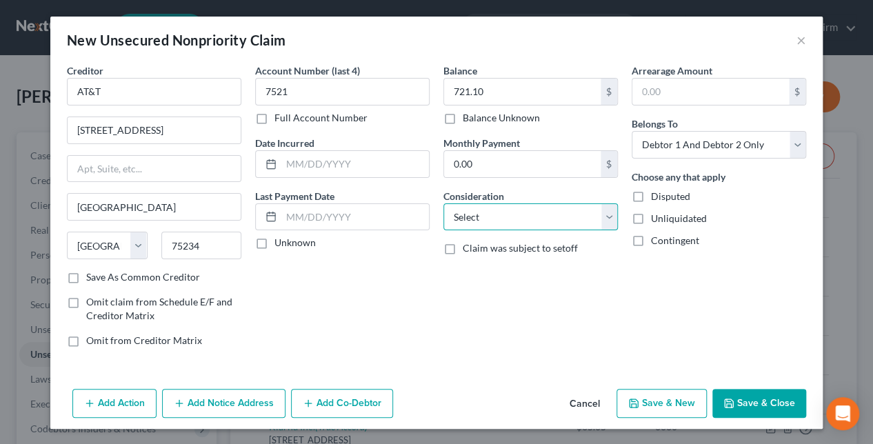
click at [503, 221] on select "Select Cable / Satellite Services Collection Agency Credit Card Debt Debt Couns…" at bounding box center [530, 217] width 174 height 28
select select "19"
click at [443, 203] on select "Select Cable / Satellite Services Collection Agency Credit Card Debt Debt Couns…" at bounding box center [530, 217] width 174 height 28
click at [750, 398] on button "Save & Close" at bounding box center [759, 403] width 94 height 29
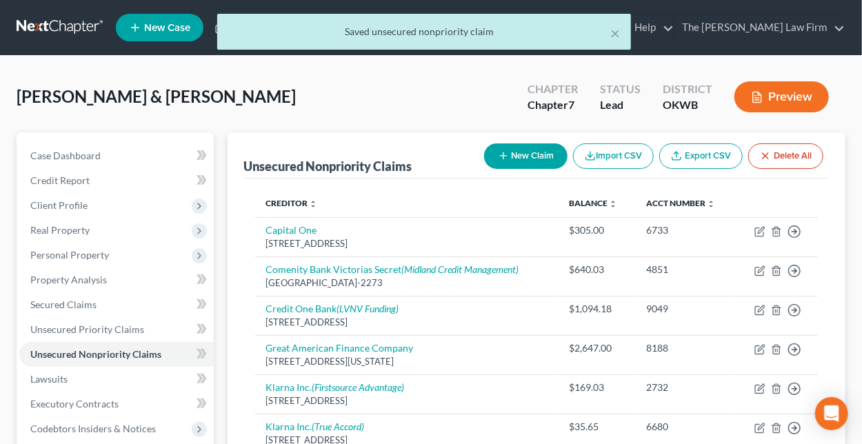
click at [532, 155] on button "New Claim" at bounding box center [525, 156] width 83 height 26
select select "2"
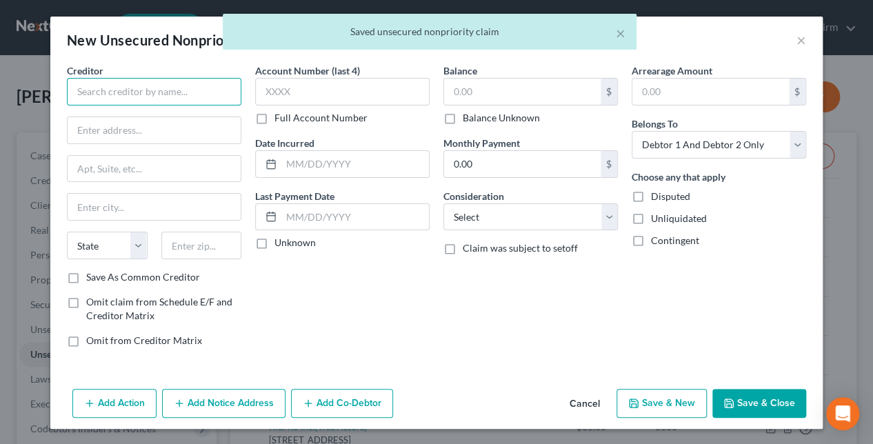
click at [169, 97] on input "text" at bounding box center [154, 92] width 174 height 28
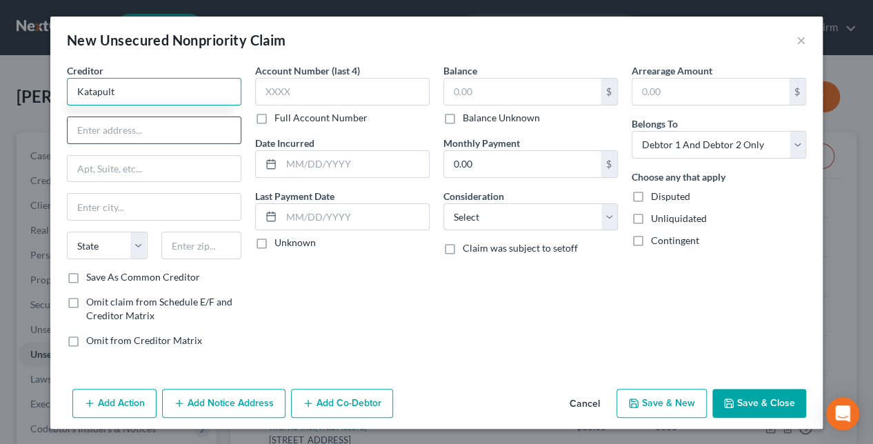
type input "Katapult"
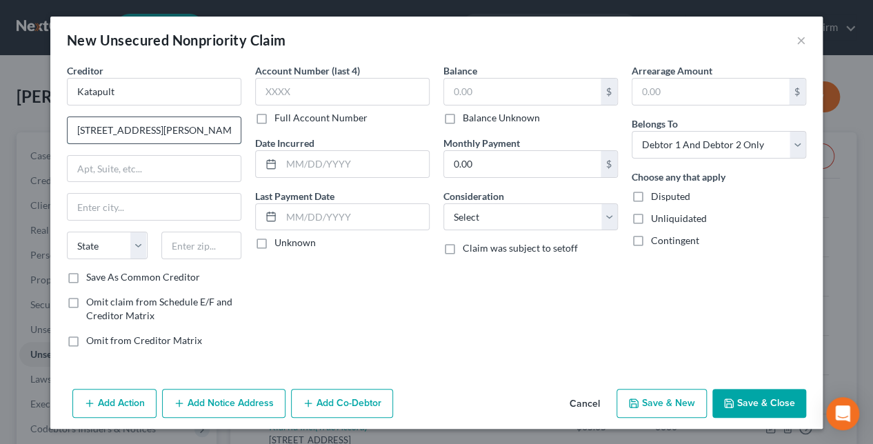
type input "[STREET_ADDRESS][PERSON_NAME]"
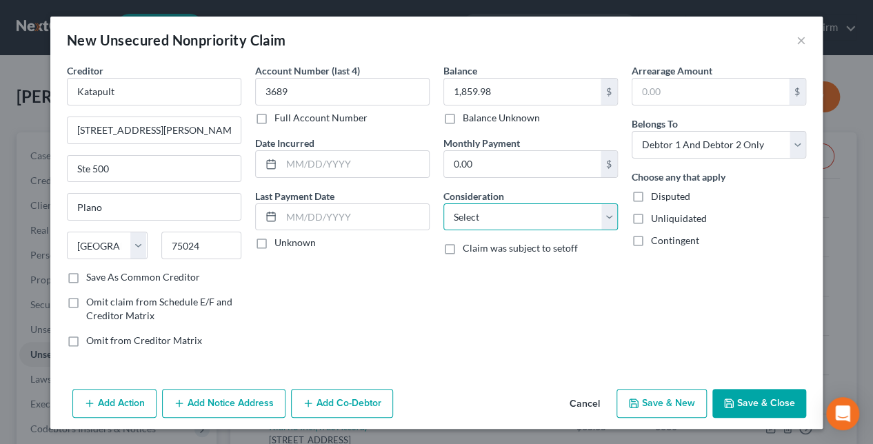
click at [494, 210] on select "Select Cable / Satellite Services Collection Agency Credit Card Debt Debt Couns…" at bounding box center [530, 217] width 174 height 28
click at [443, 203] on select "Select Cable / Satellite Services Collection Agency Credit Card Debt Debt Couns…" at bounding box center [530, 217] width 174 height 28
click at [735, 392] on button "Save & Close" at bounding box center [759, 403] width 94 height 29
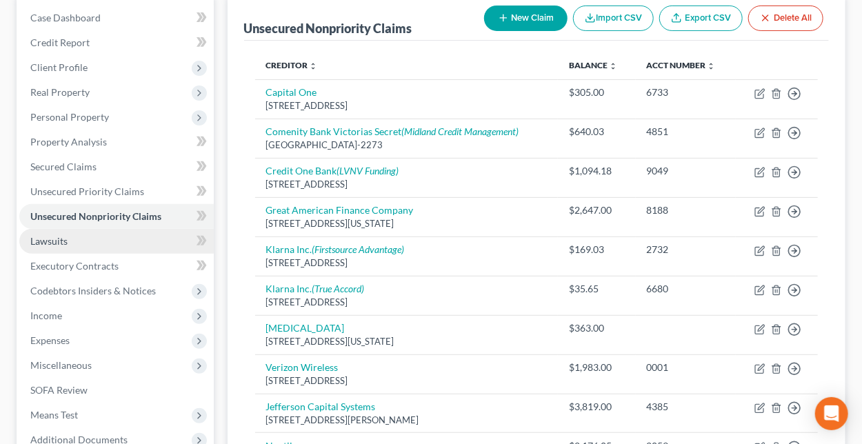
click at [40, 236] on span "Lawsuits" at bounding box center [48, 241] width 37 height 12
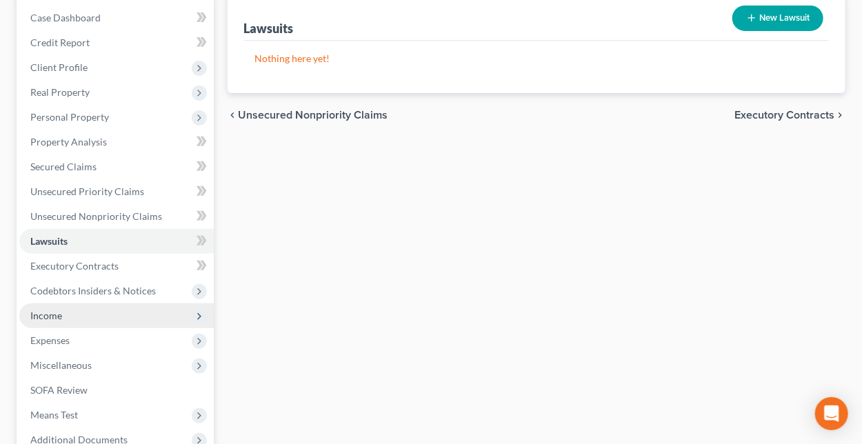
scroll to position [207, 0]
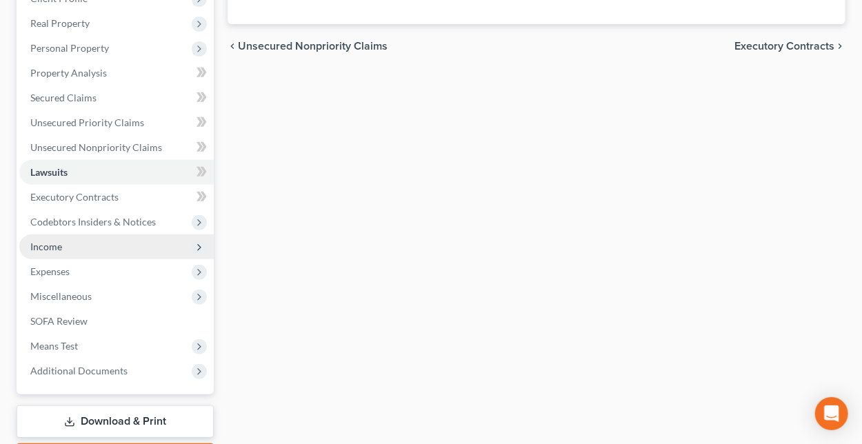
drag, startPoint x: 66, startPoint y: 243, endPoint x: 77, endPoint y: 242, distance: 10.4
click at [66, 243] on span "Income" at bounding box center [116, 246] width 194 height 25
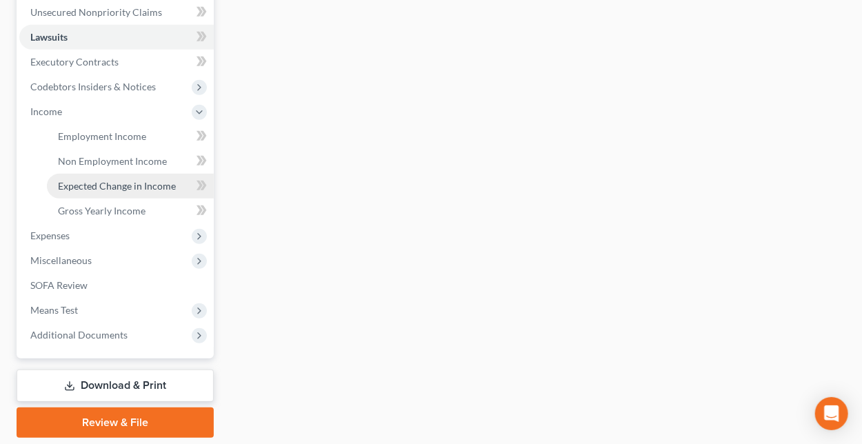
scroll to position [345, 0]
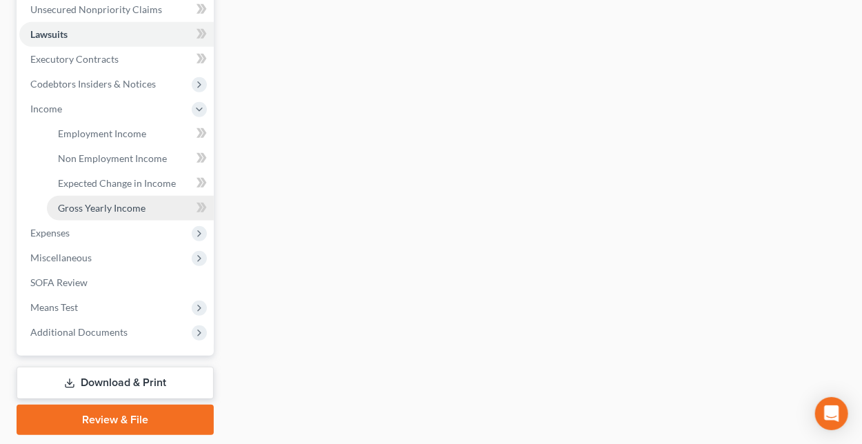
click at [110, 210] on span "Gross Yearly Income" at bounding box center [102, 208] width 88 height 12
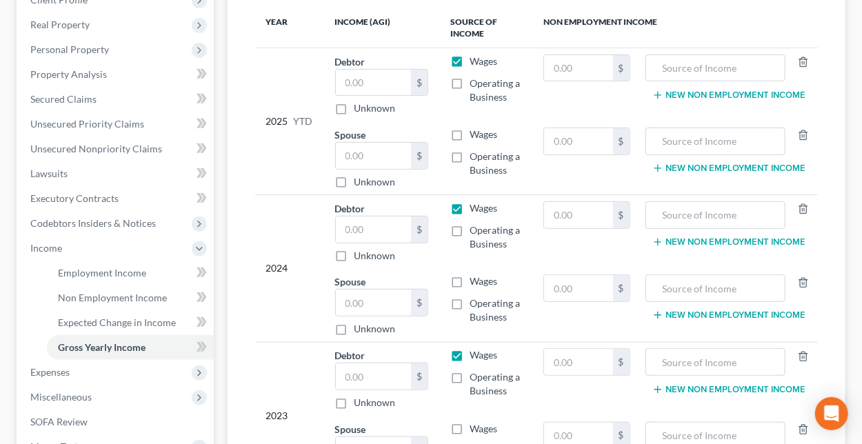
scroll to position [207, 0]
click at [580, 67] on input "text" at bounding box center [578, 67] width 68 height 26
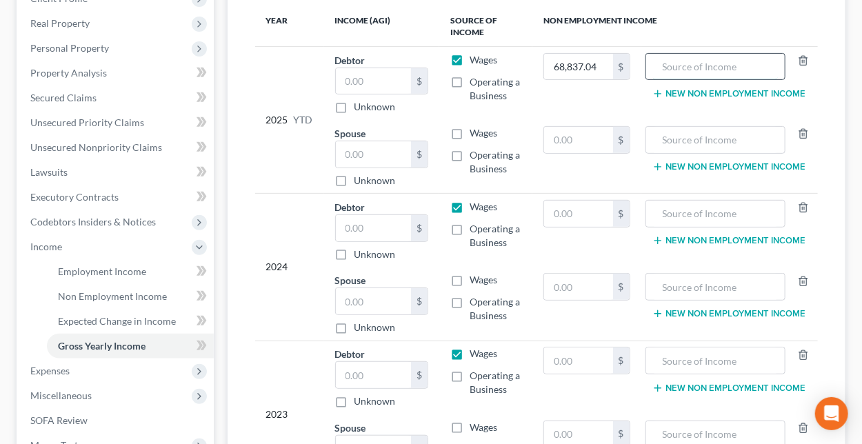
click at [664, 65] on input "text" at bounding box center [715, 67] width 125 height 26
click at [669, 141] on input "text" at bounding box center [715, 140] width 125 height 26
click at [598, 136] on input "text" at bounding box center [578, 140] width 68 height 26
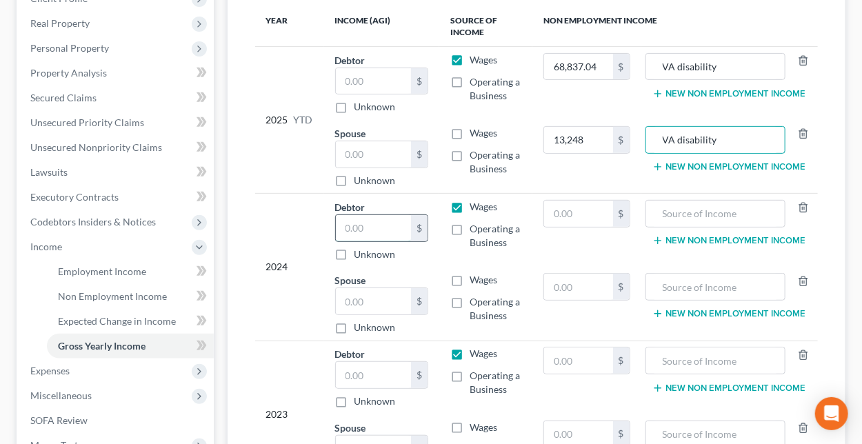
click at [383, 225] on input "text" at bounding box center [373, 228] width 75 height 26
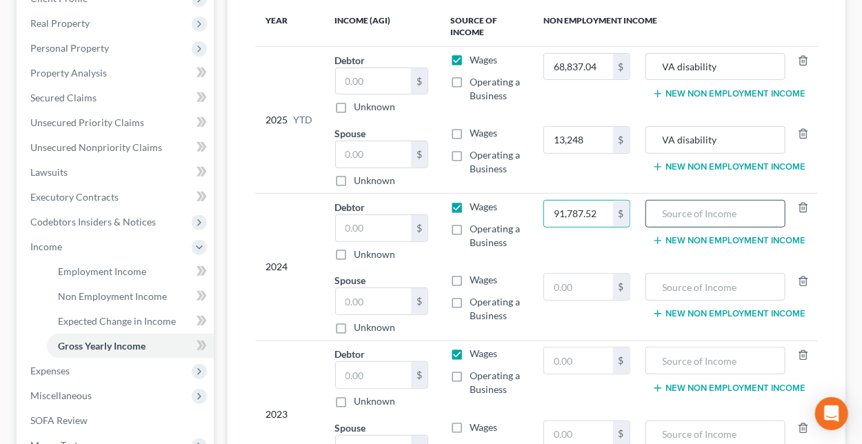
click at [681, 216] on input "text" at bounding box center [715, 214] width 125 height 26
click at [585, 282] on input "text" at bounding box center [578, 287] width 68 height 26
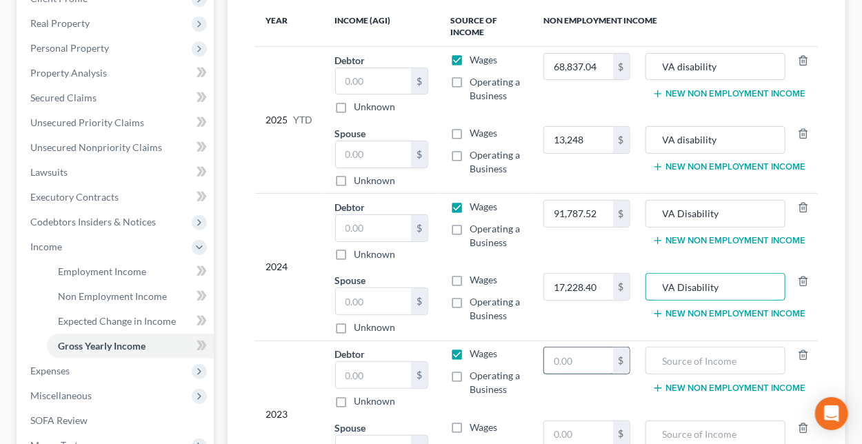
click at [585, 357] on input "text" at bounding box center [578, 360] width 68 height 26
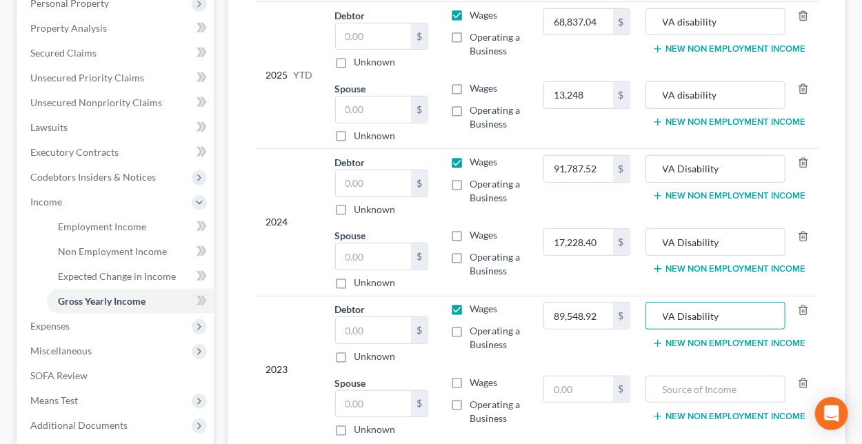
scroll to position [276, 0]
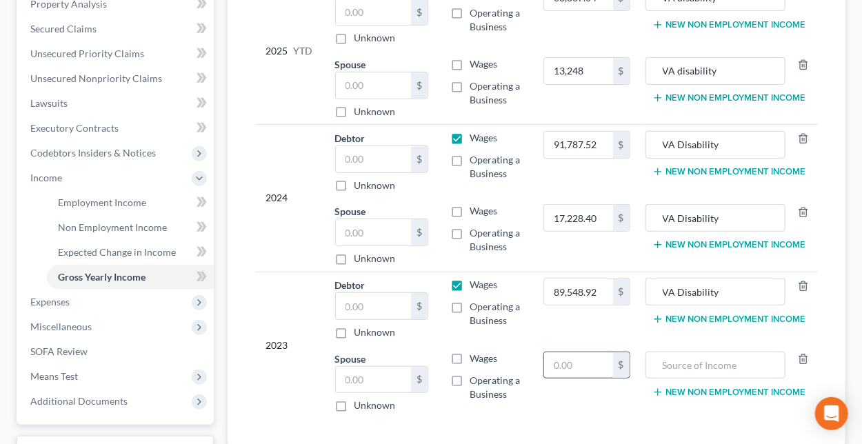
click at [568, 359] on input "text" at bounding box center [578, 365] width 68 height 26
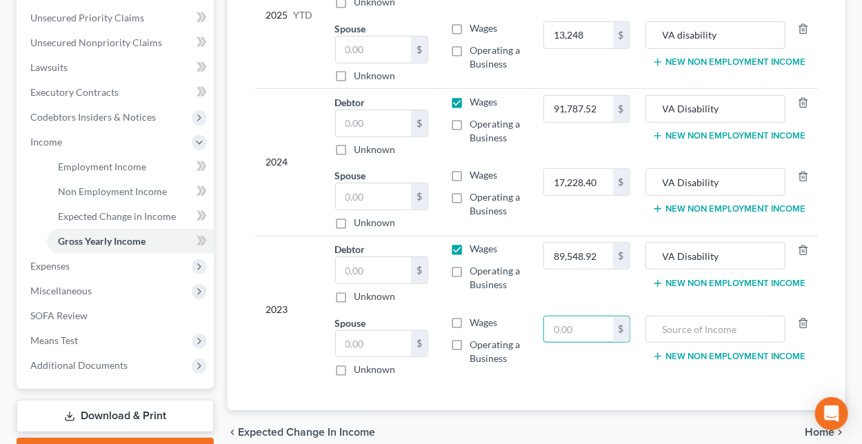
scroll to position [345, 0]
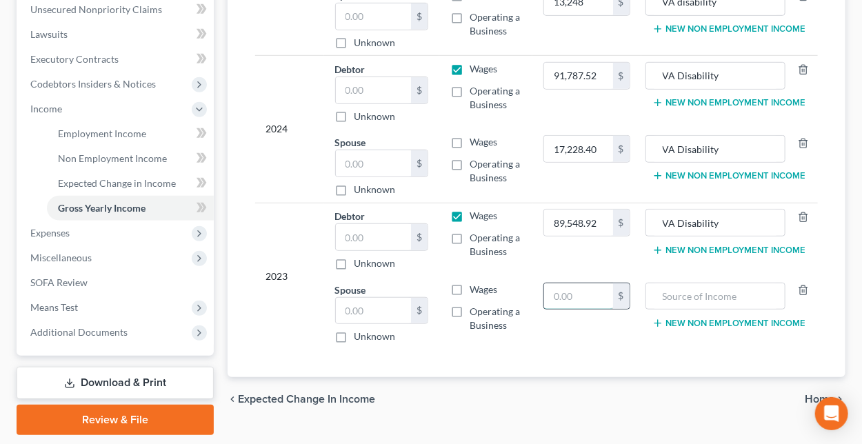
click at [583, 294] on input "text" at bounding box center [578, 296] width 68 height 26
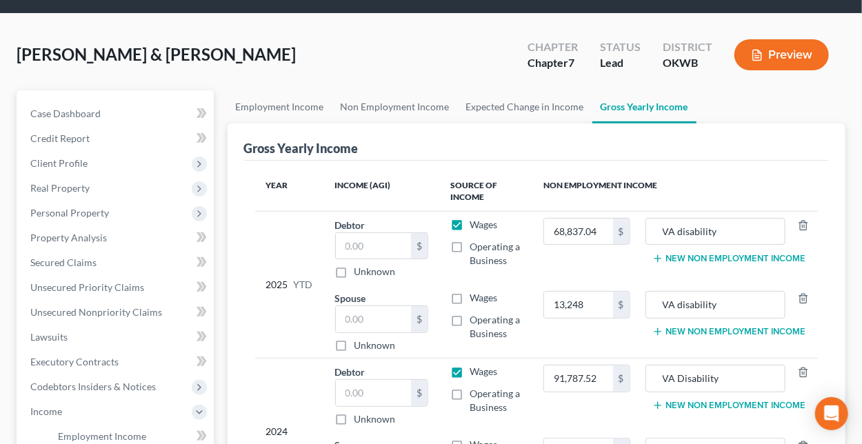
scroll to position [111, 0]
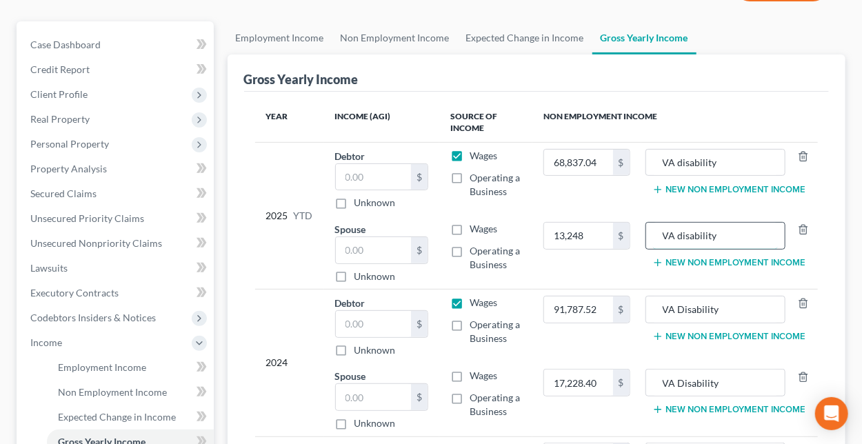
drag, startPoint x: 736, startPoint y: 235, endPoint x: 651, endPoint y: 234, distance: 85.5
click at [651, 234] on div "VA disability" at bounding box center [715, 236] width 141 height 28
drag, startPoint x: 734, startPoint y: 376, endPoint x: 636, endPoint y: 388, distance: 97.9
click at [636, 388] on tr "Spouse $ Unknown Balance Undetermined $ Unknown Wages Operating a Business 17,2…" at bounding box center [536, 400] width 563 height 74
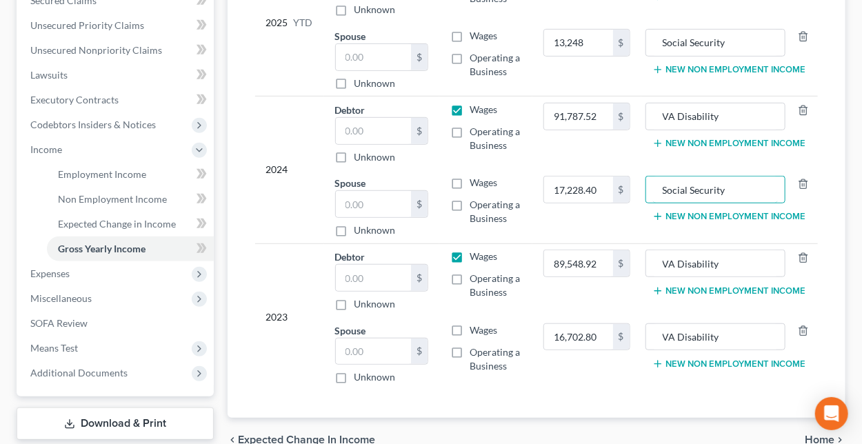
scroll to position [318, 0]
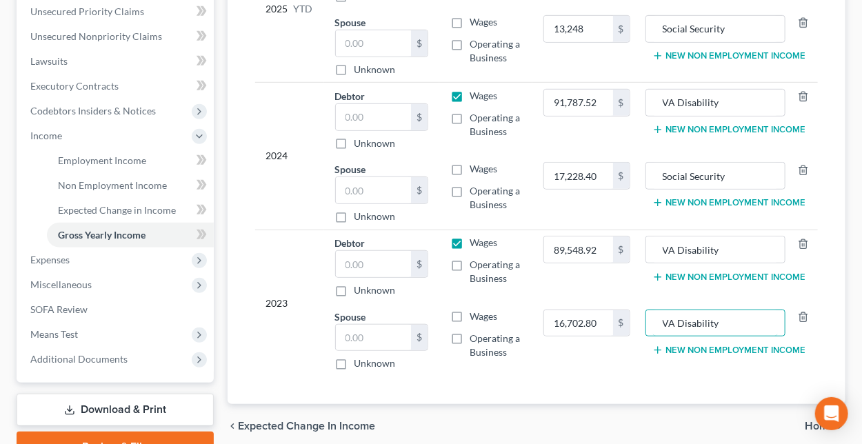
drag, startPoint x: 729, startPoint y: 319, endPoint x: 620, endPoint y: 305, distance: 109.9
click at [620, 305] on tr "Spouse $ Unknown Balance Undetermined $ Unknown Wages Operating a Business 16,7…" at bounding box center [536, 339] width 563 height 73
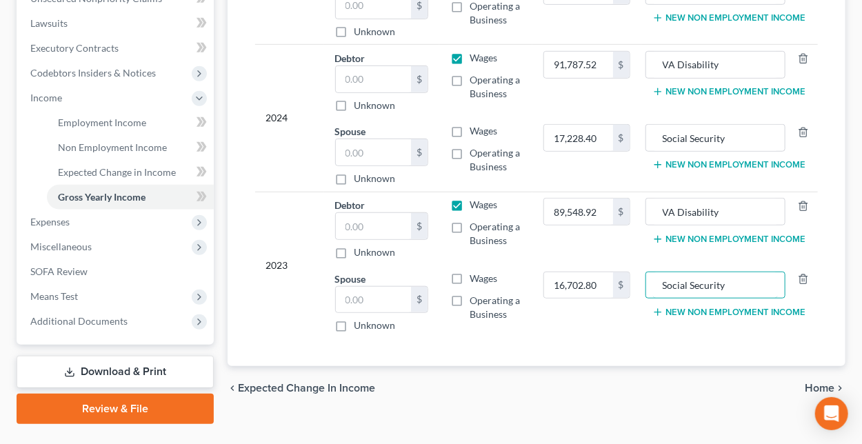
scroll to position [387, 0]
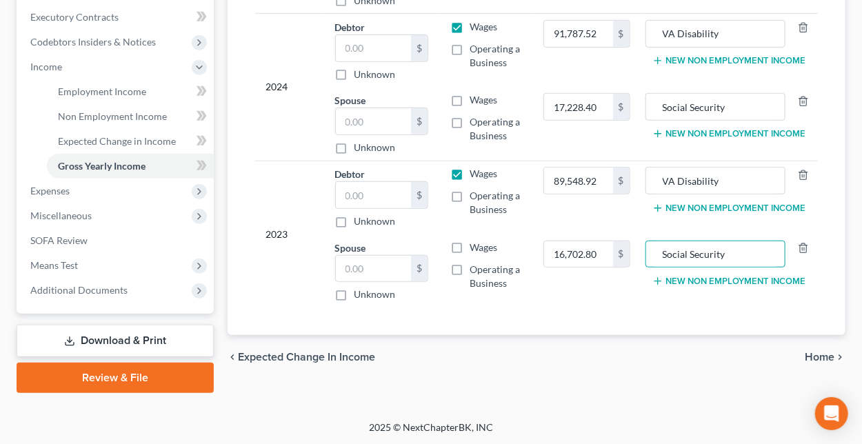
click at [816, 355] on span "Home" at bounding box center [820, 357] width 30 height 11
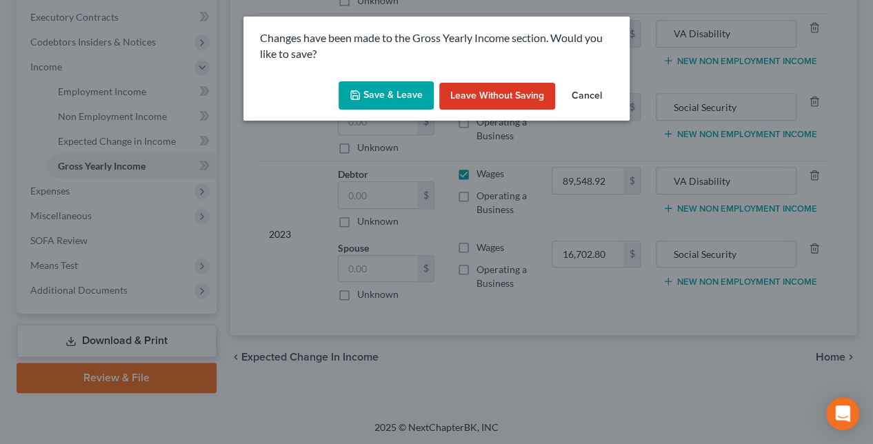
click at [390, 97] on button "Save & Leave" at bounding box center [386, 95] width 95 height 29
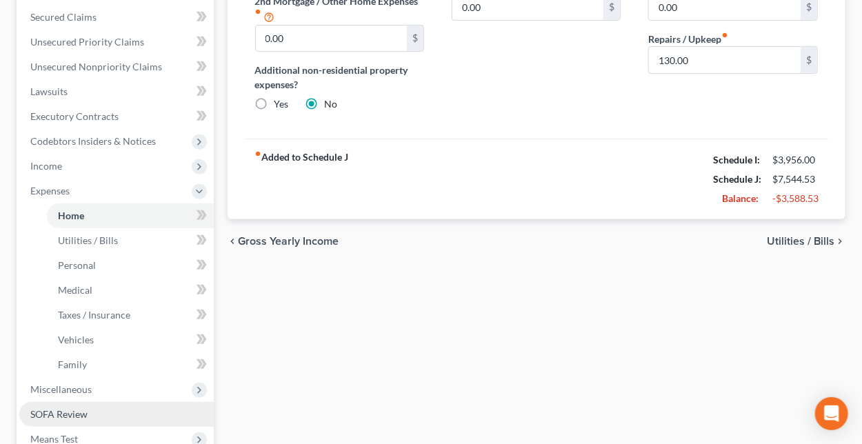
scroll to position [414, 0]
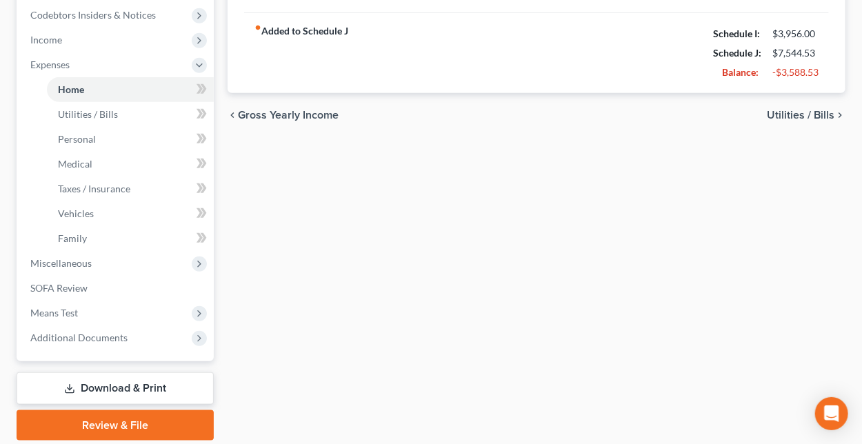
drag, startPoint x: 70, startPoint y: 260, endPoint x: 347, endPoint y: 254, distance: 276.5
click at [70, 260] on span "Miscellaneous" at bounding box center [60, 263] width 61 height 12
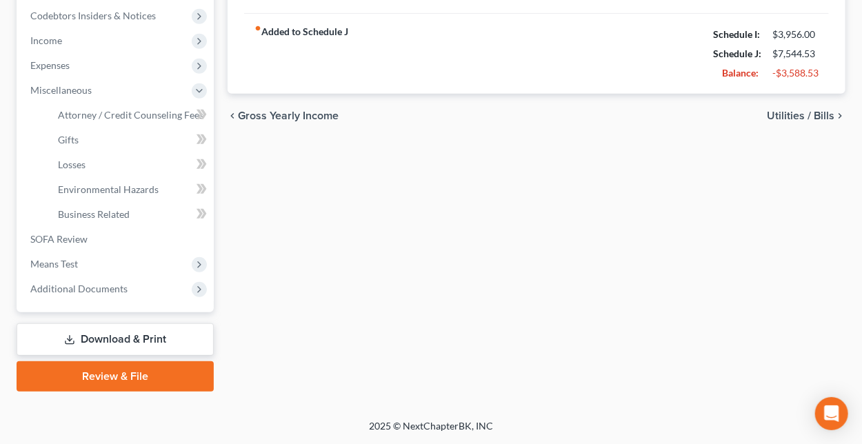
scroll to position [412, 0]
